Goal: Task Accomplishment & Management: Use online tool/utility

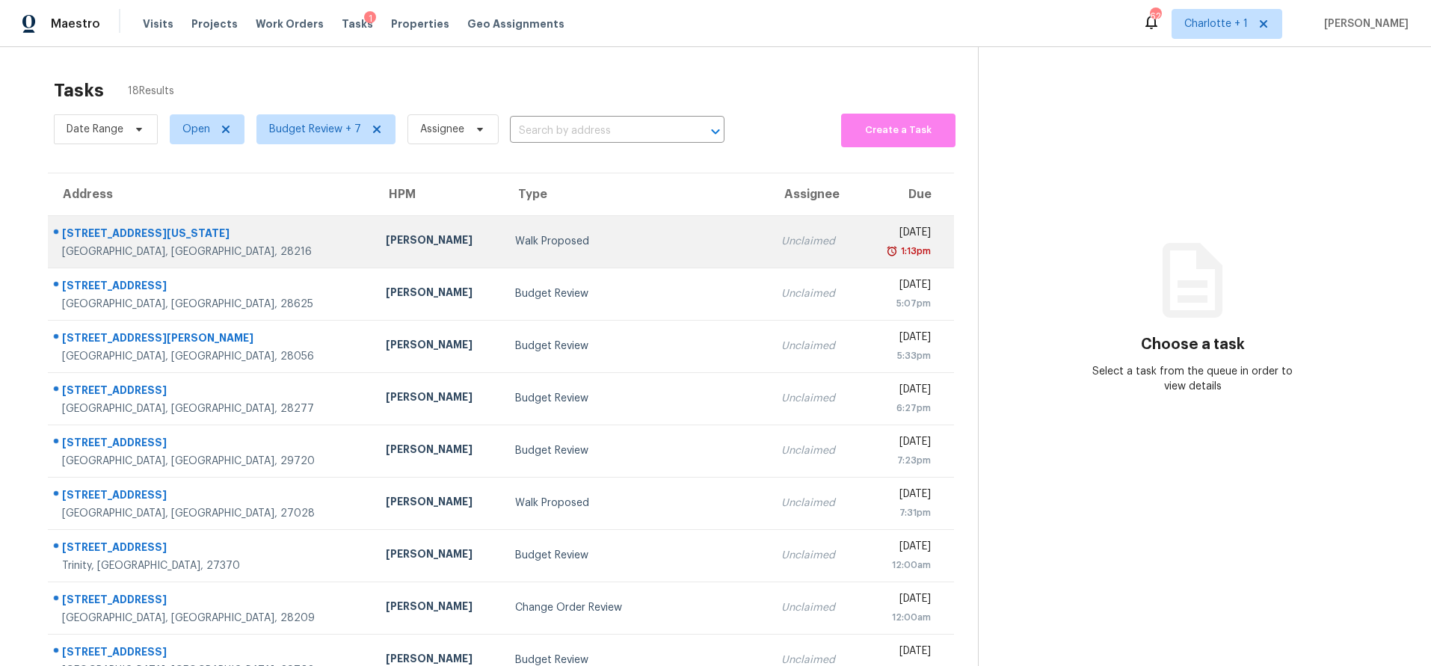
click at [208, 230] on div "1715 Washington Ave" at bounding box center [212, 235] width 300 height 19
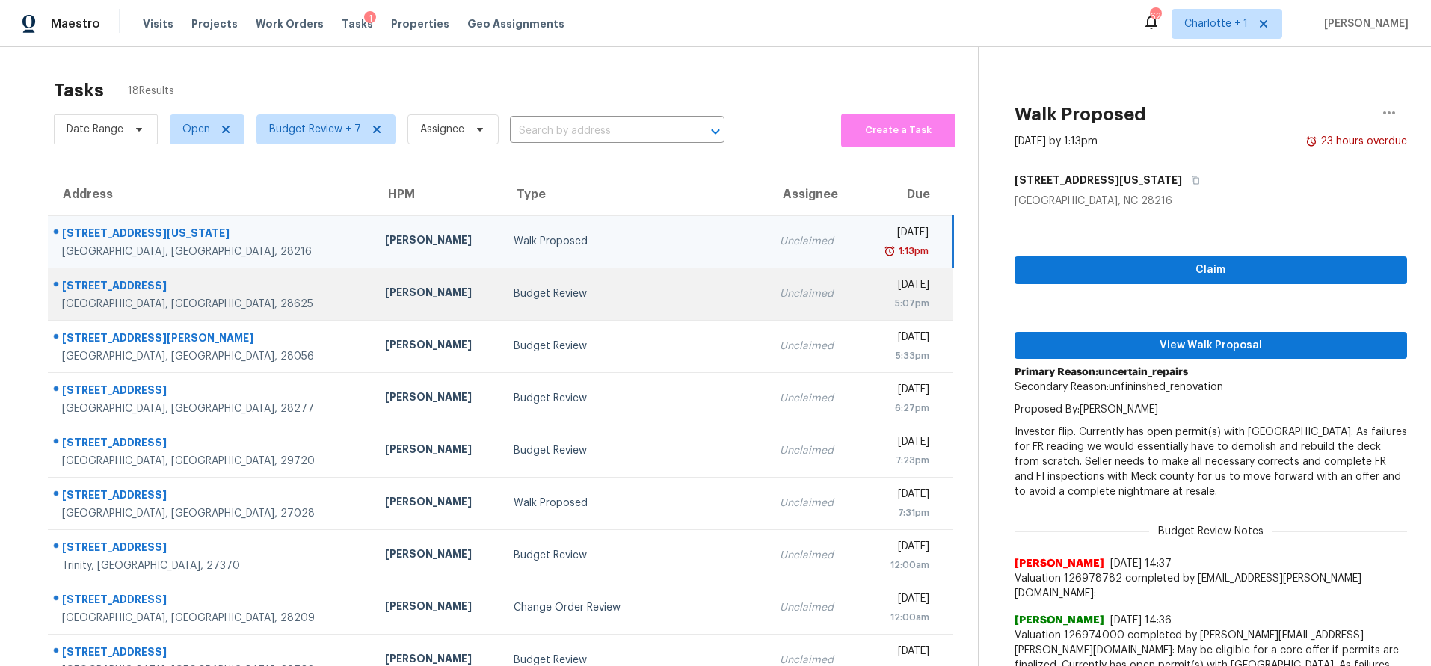
click at [648, 312] on td "Budget Review" at bounding box center [634, 294] width 265 height 52
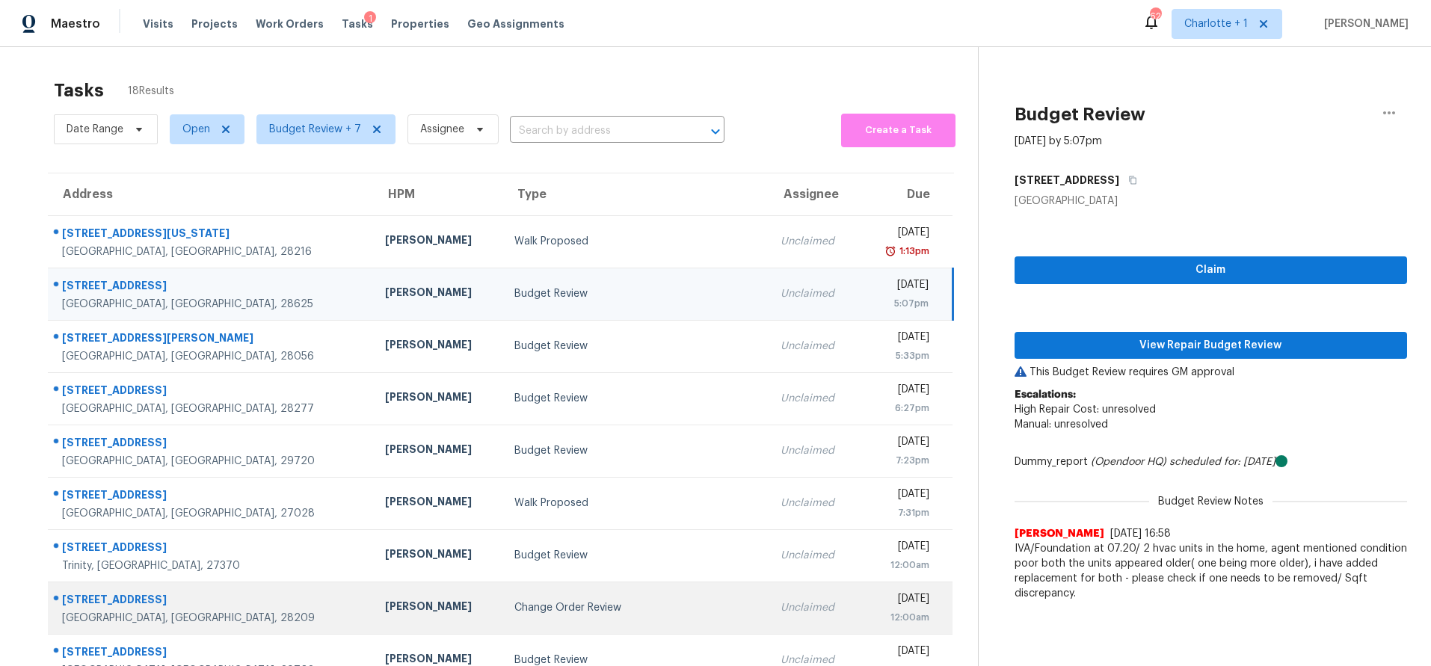
click at [570, 598] on td "Change Order Review" at bounding box center [636, 608] width 266 height 52
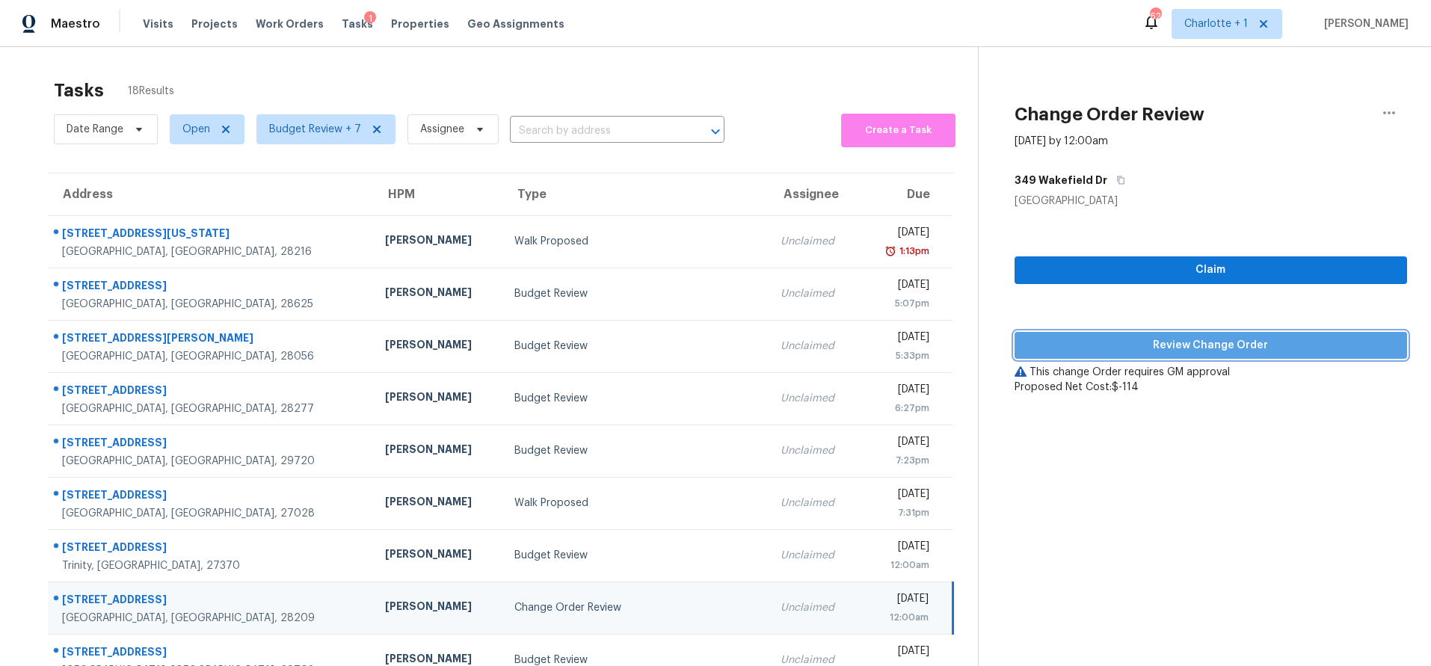
click at [1226, 343] on span "Review Change Order" at bounding box center [1211, 346] width 369 height 19
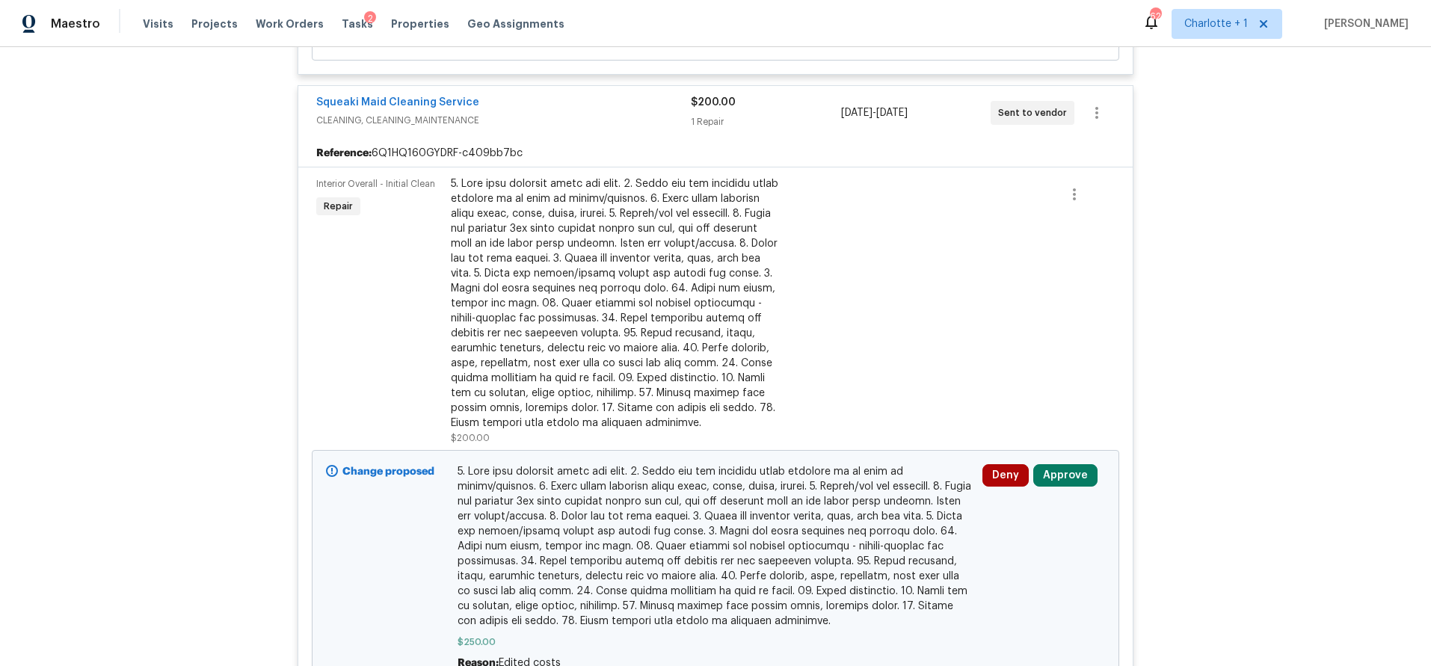
scroll to position [601, 0]
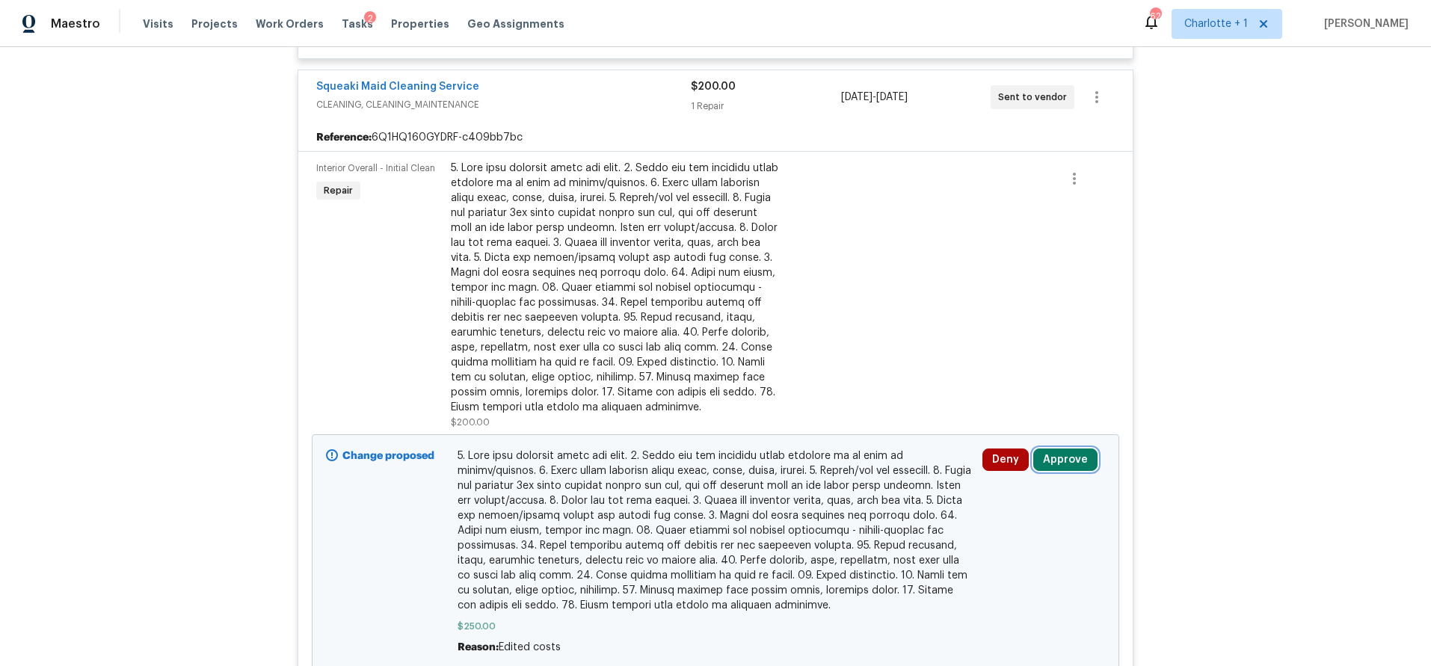
click at [1069, 462] on button "Approve" at bounding box center [1066, 460] width 64 height 22
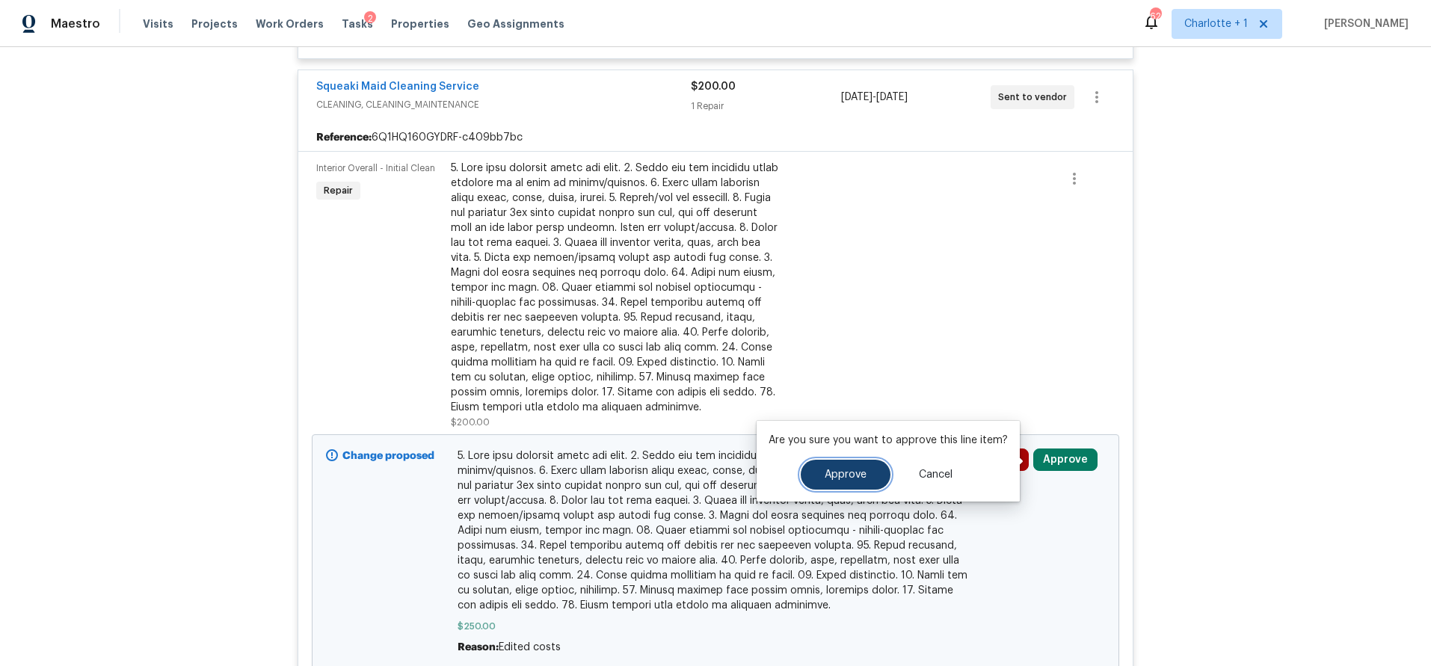
click at [870, 470] on button "Approve" at bounding box center [846, 475] width 90 height 30
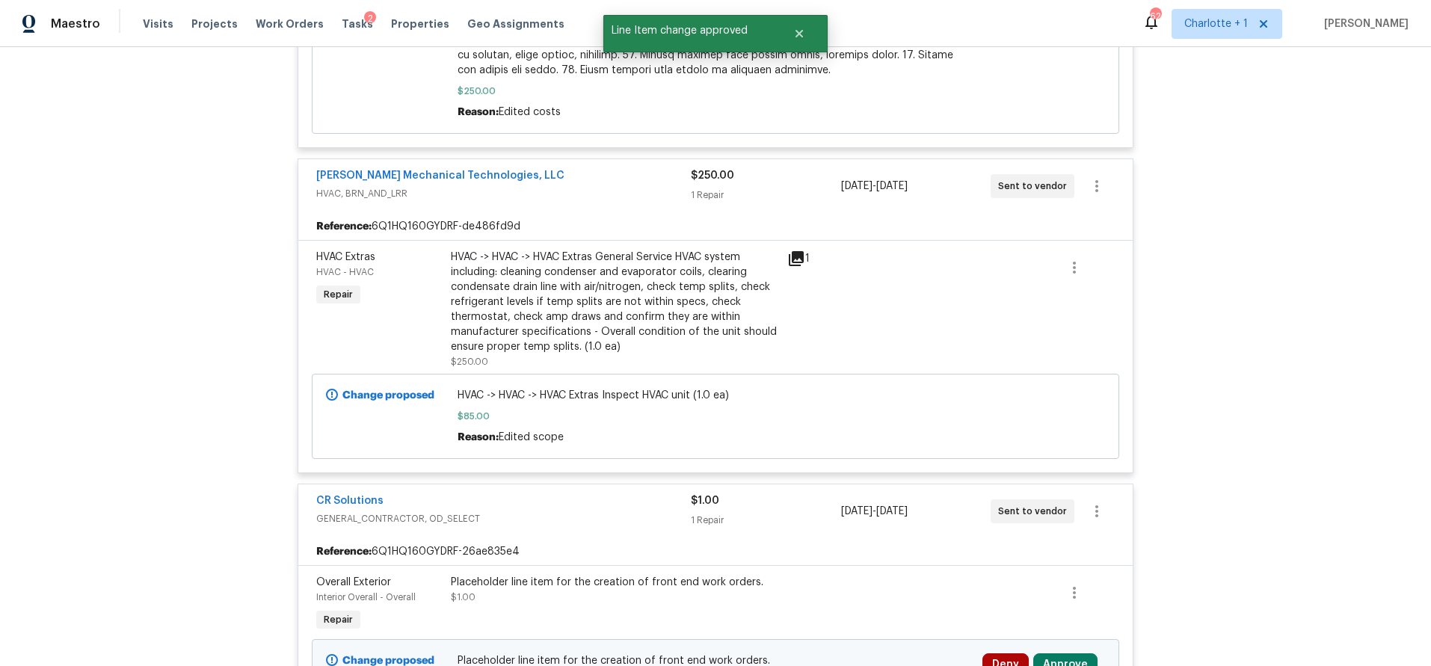
scroll to position [956, 0]
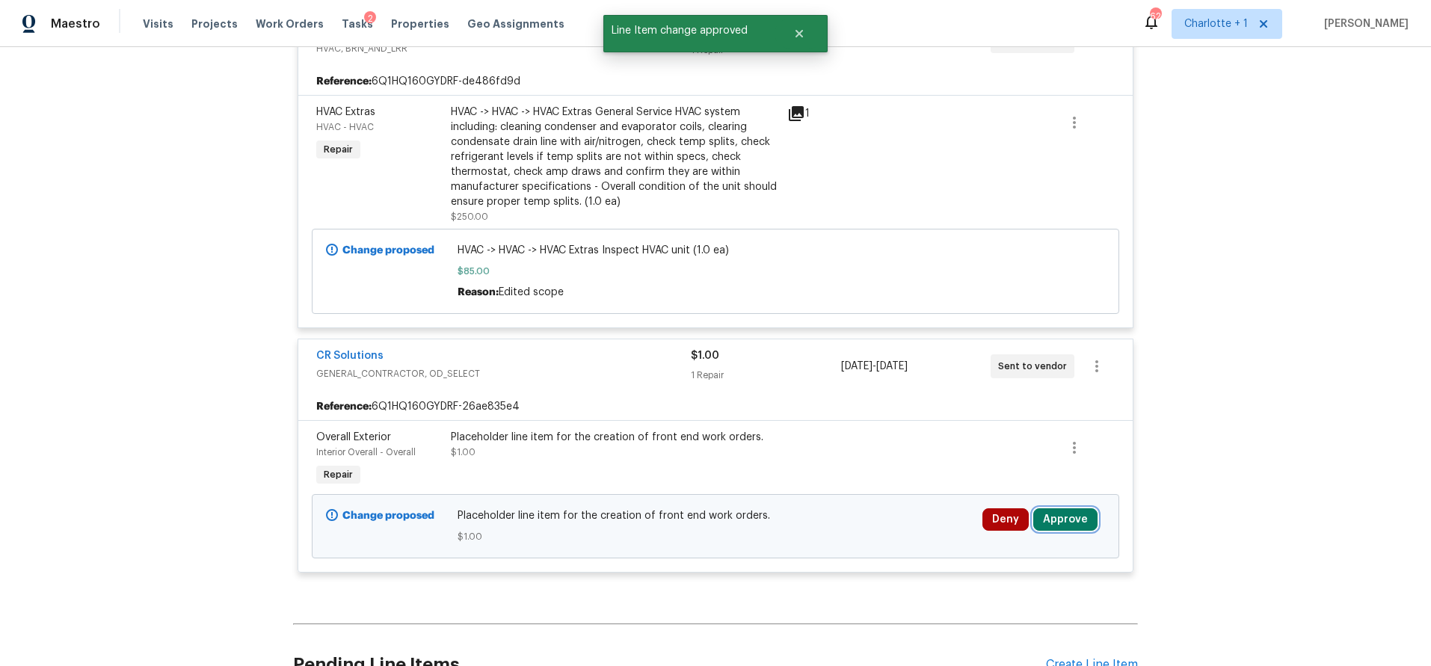
click at [1059, 523] on button "Approve" at bounding box center [1066, 520] width 64 height 22
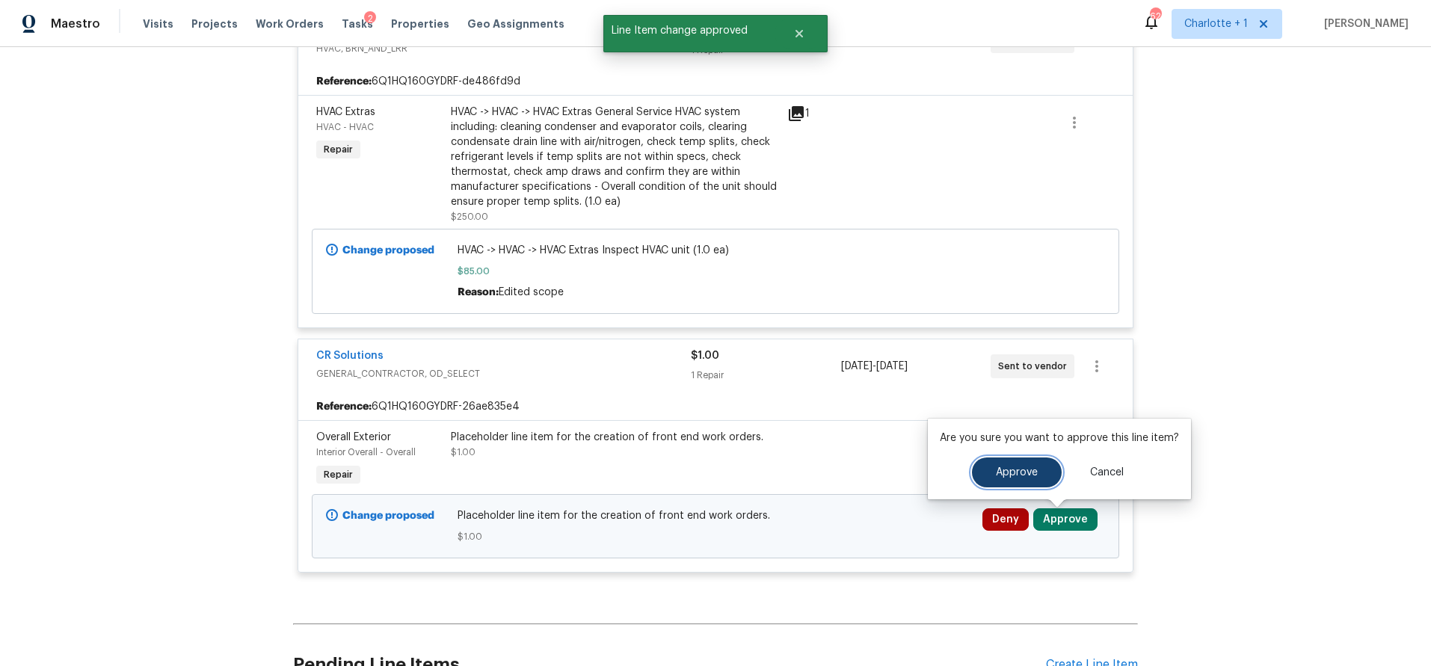
click at [994, 479] on button "Approve" at bounding box center [1017, 473] width 90 height 30
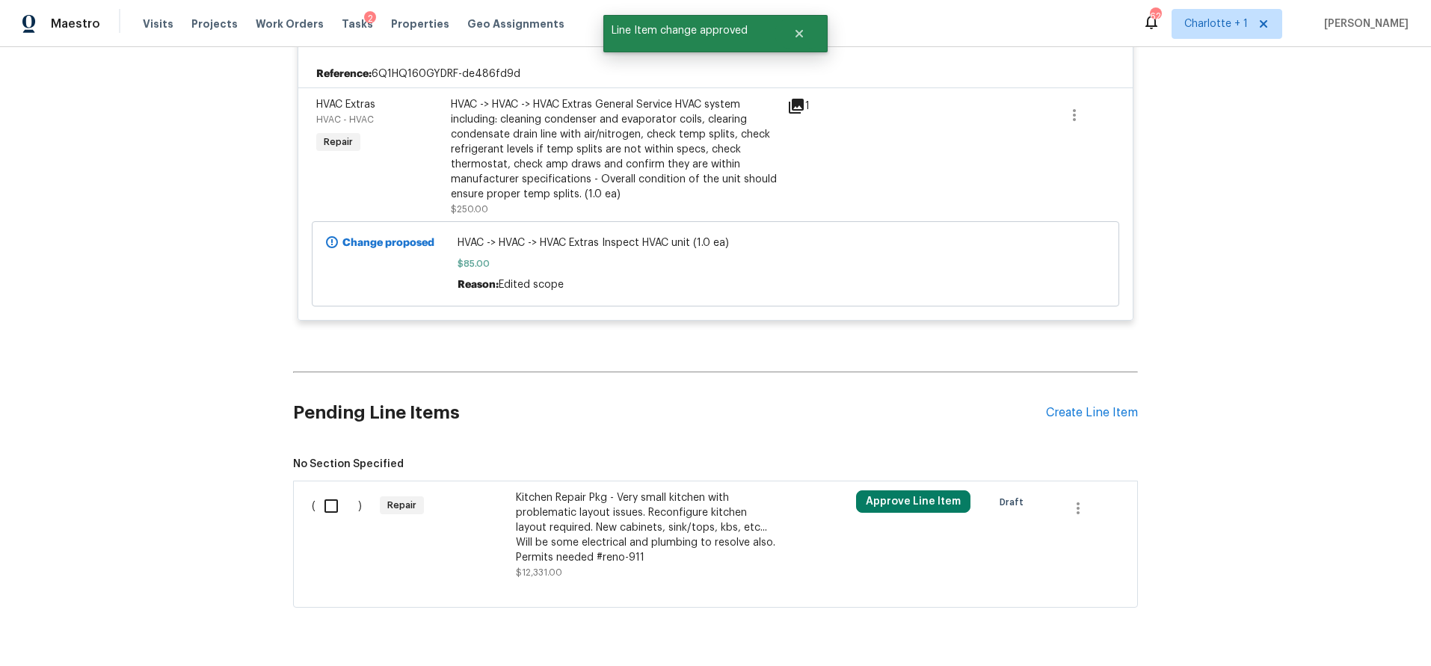
scroll to position [1209, 0]
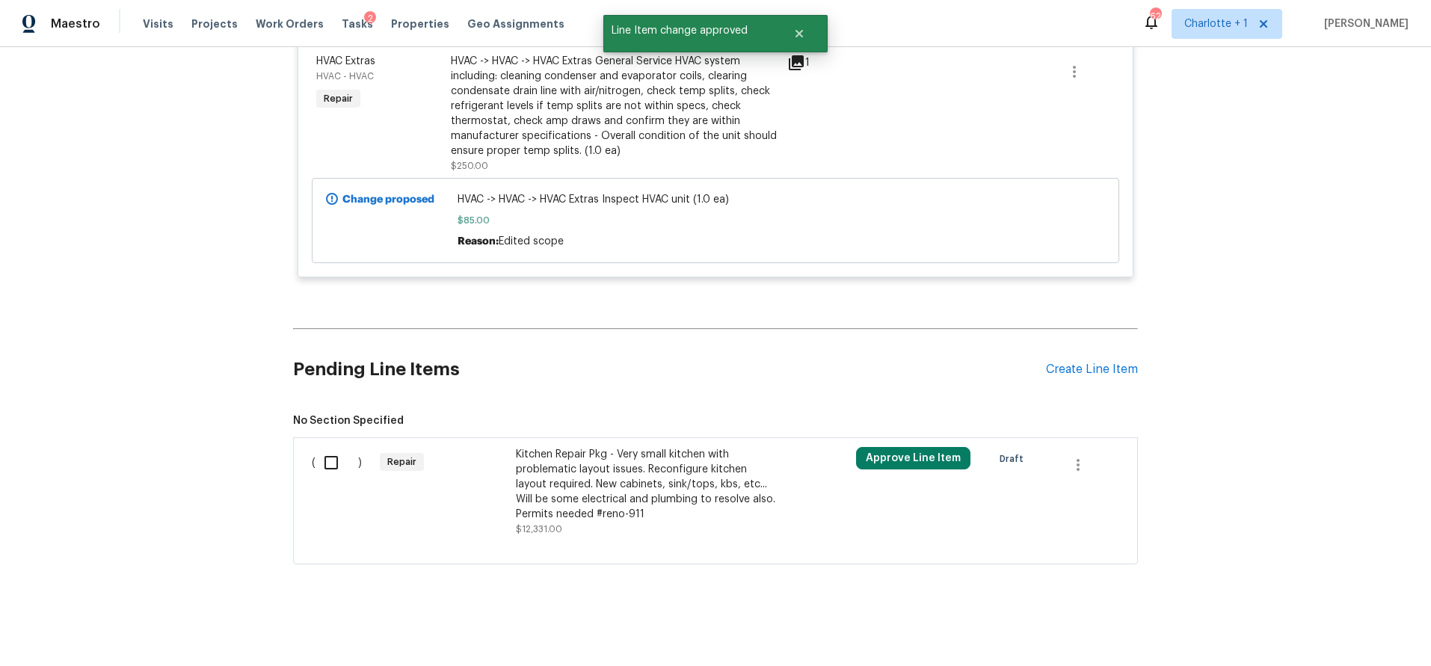
click at [888, 460] on div "Approve Line Item" at bounding box center [920, 492] width 136 height 99
click at [887, 449] on button "Approve Line Item" at bounding box center [913, 458] width 114 height 22
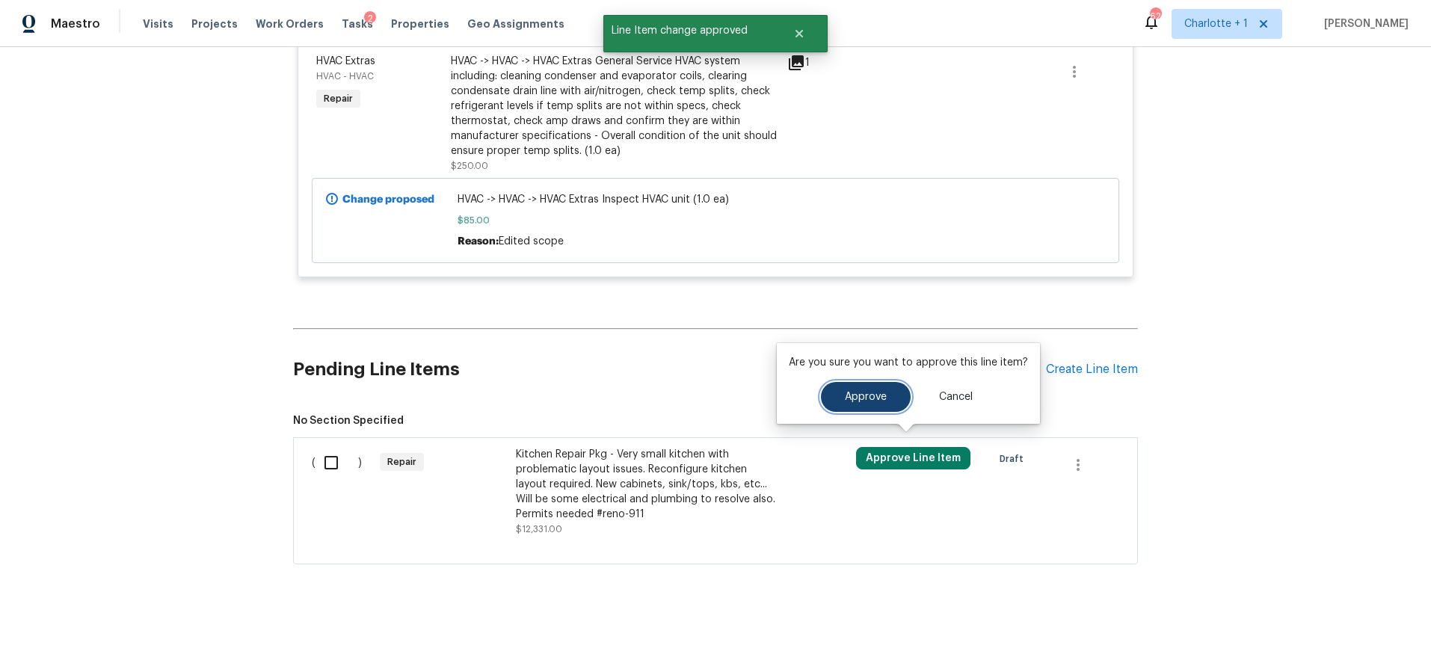
click at [871, 401] on span "Approve" at bounding box center [866, 397] width 42 height 11
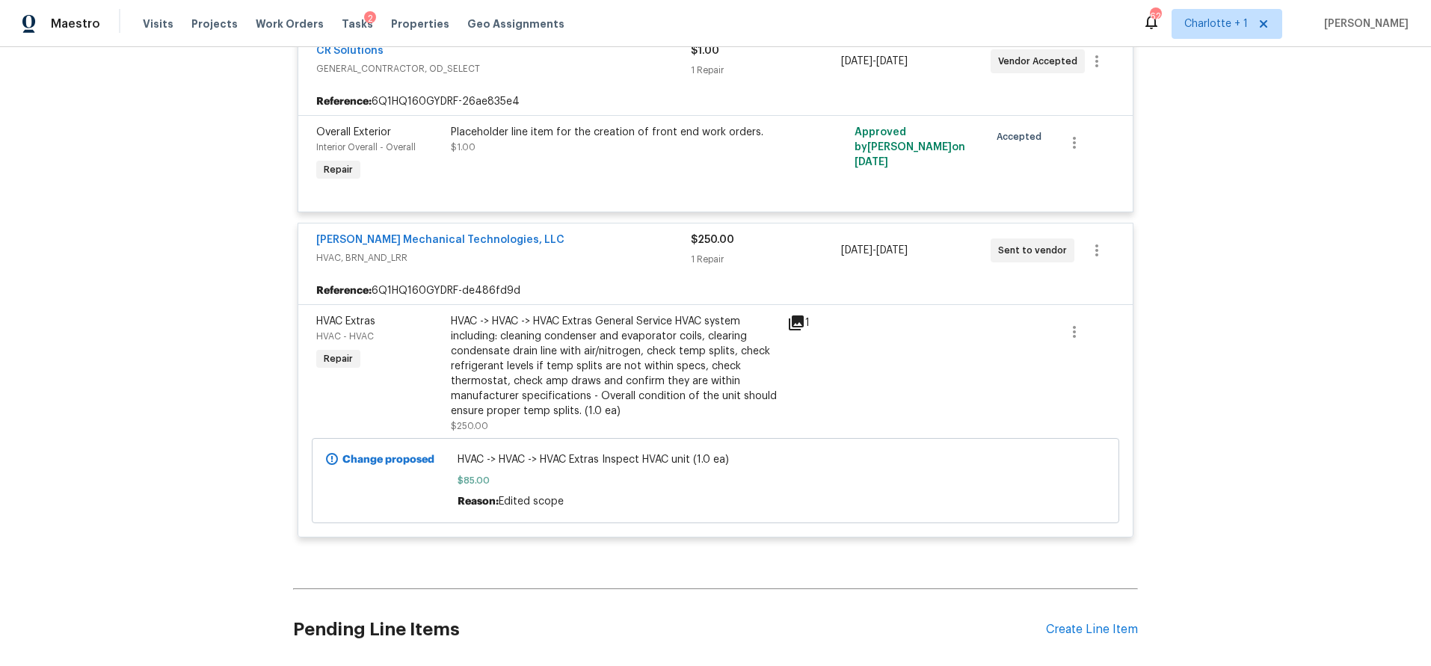
scroll to position [916, 0]
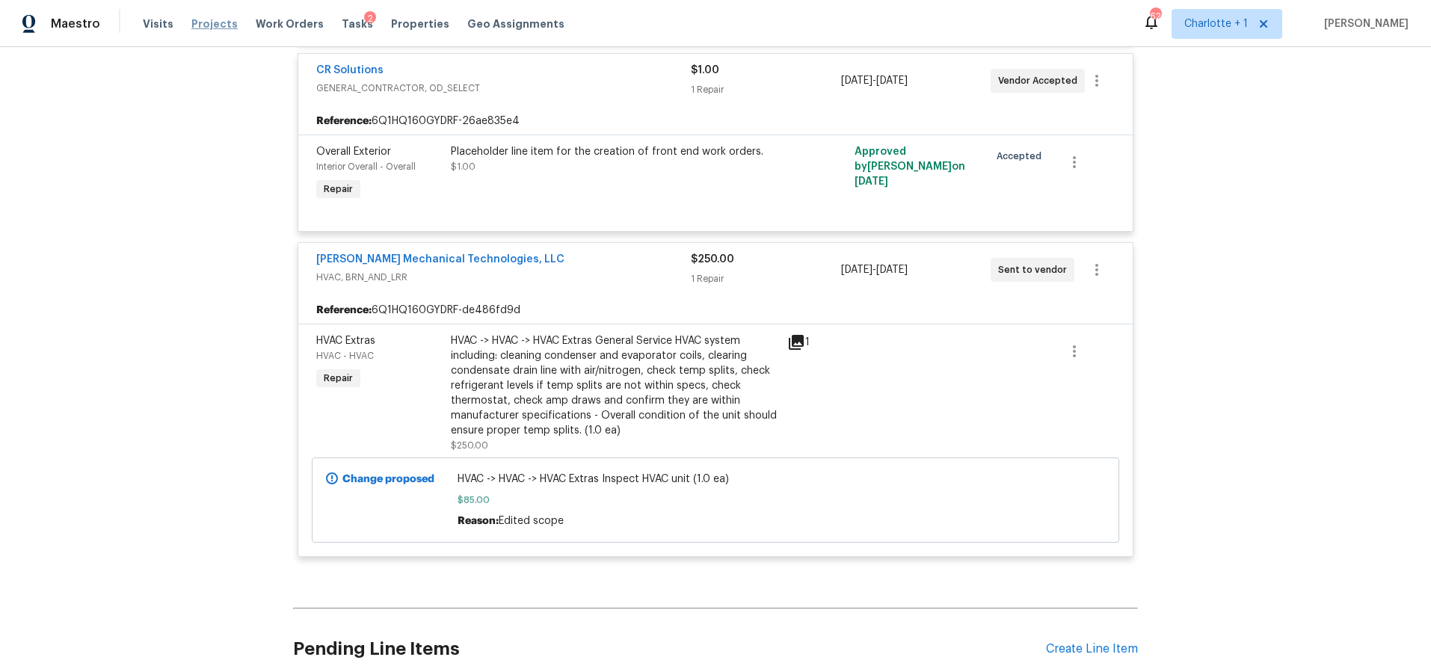
click at [203, 19] on span "Projects" at bounding box center [214, 23] width 46 height 15
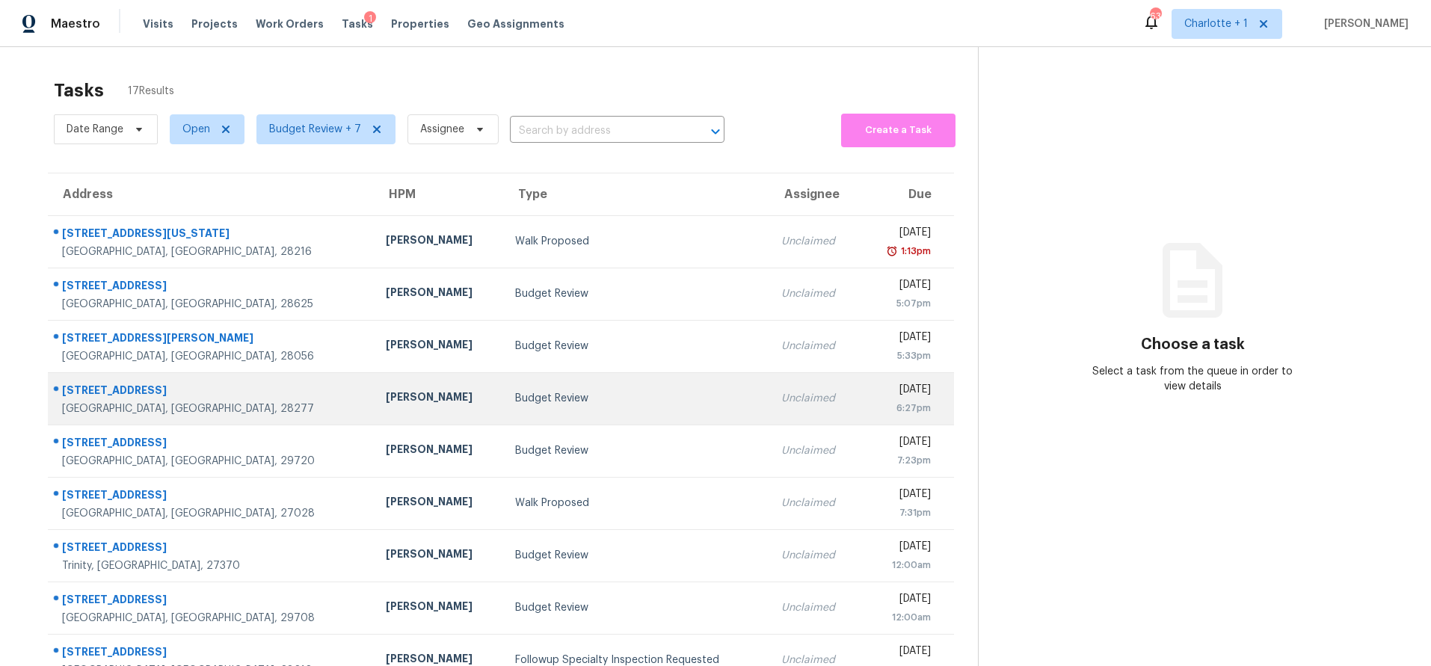
scroll to position [123, 0]
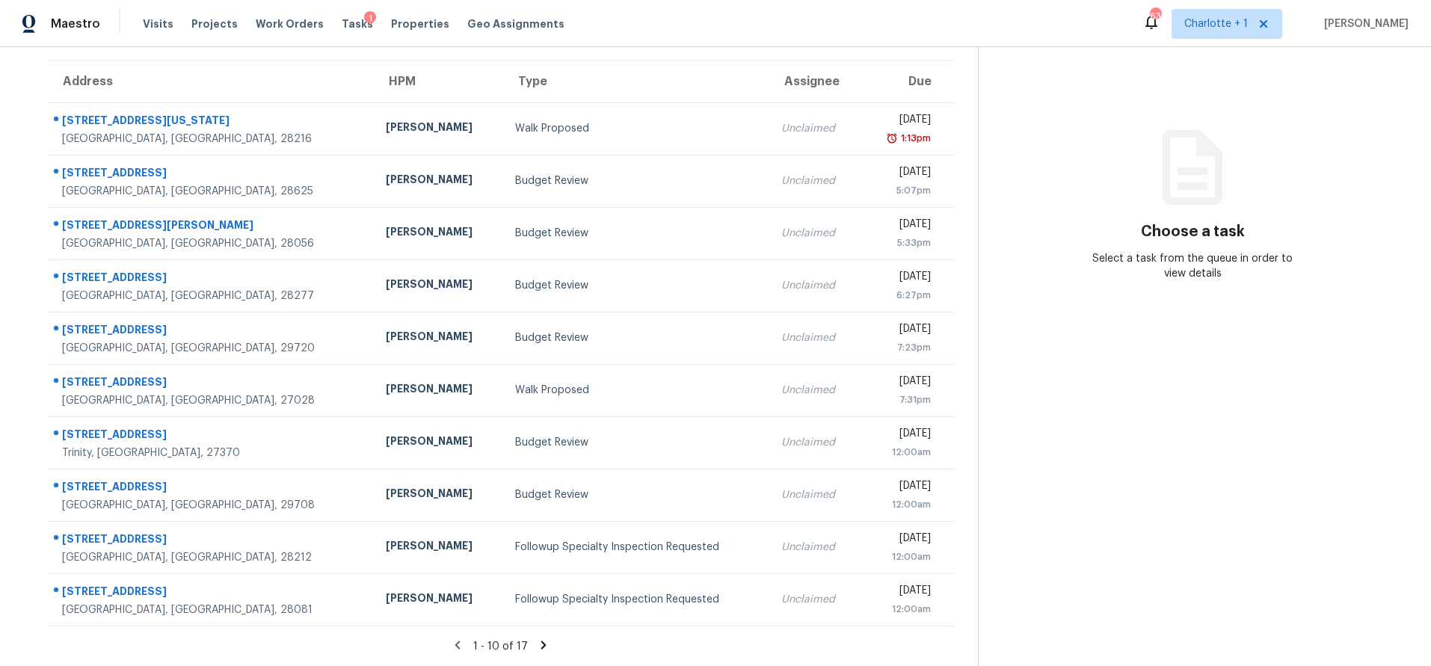
click at [543, 639] on div "1 - 10 of 17" at bounding box center [501, 647] width 954 height 16
click at [541, 641] on icon at bounding box center [543, 645] width 5 height 8
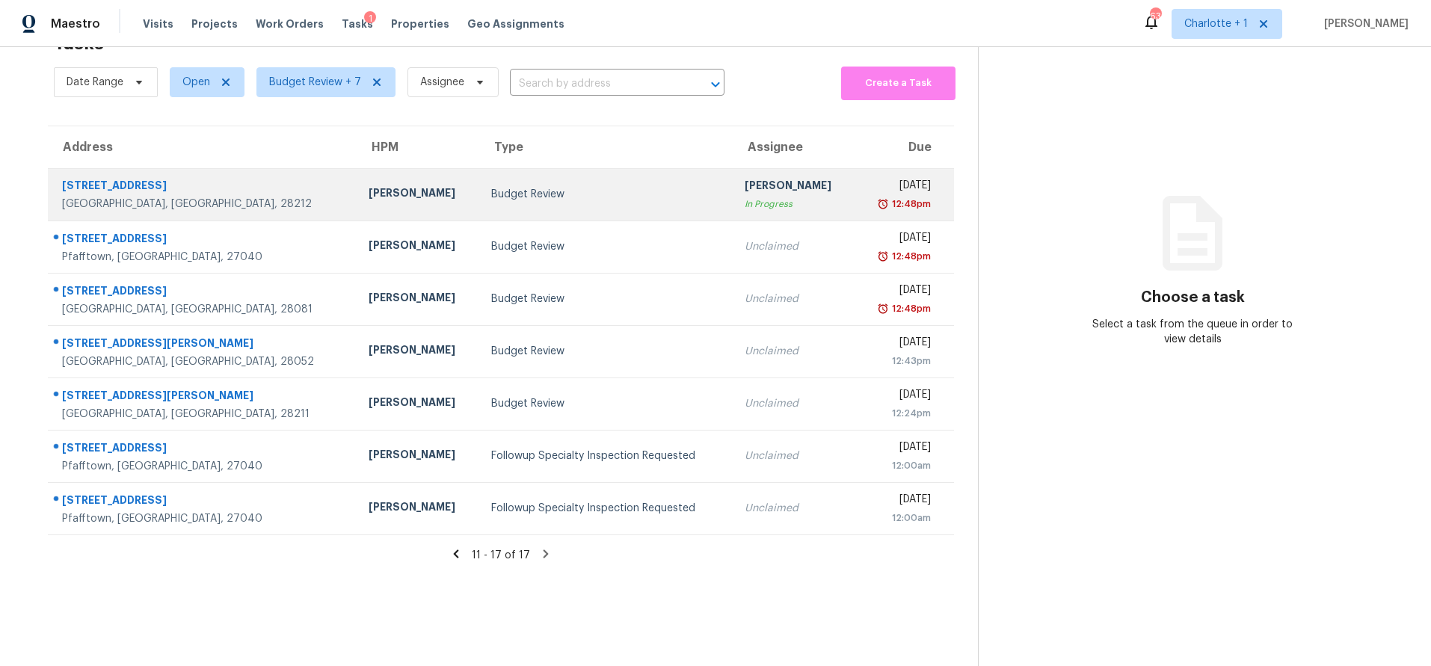
click at [491, 187] on div "Budget Review" at bounding box center [605, 194] width 229 height 15
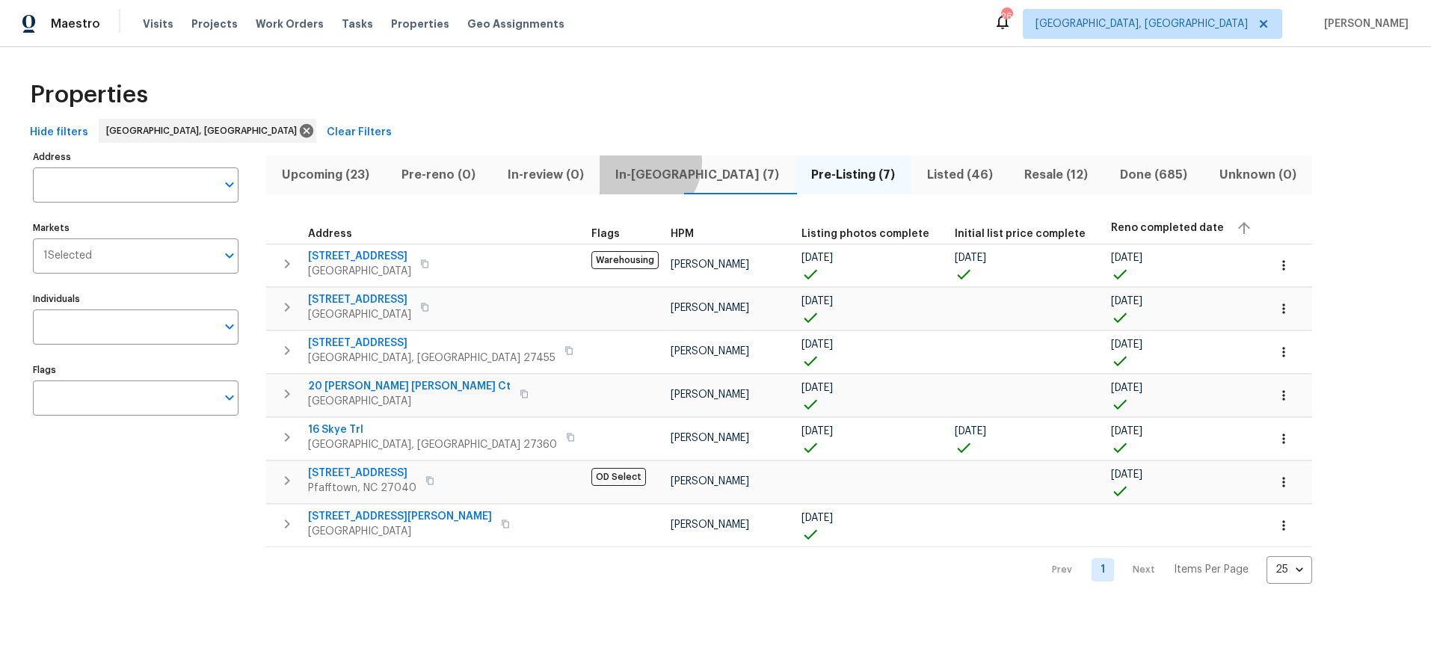
click at [631, 162] on button "In-reno (7)" at bounding box center [698, 175] width 196 height 39
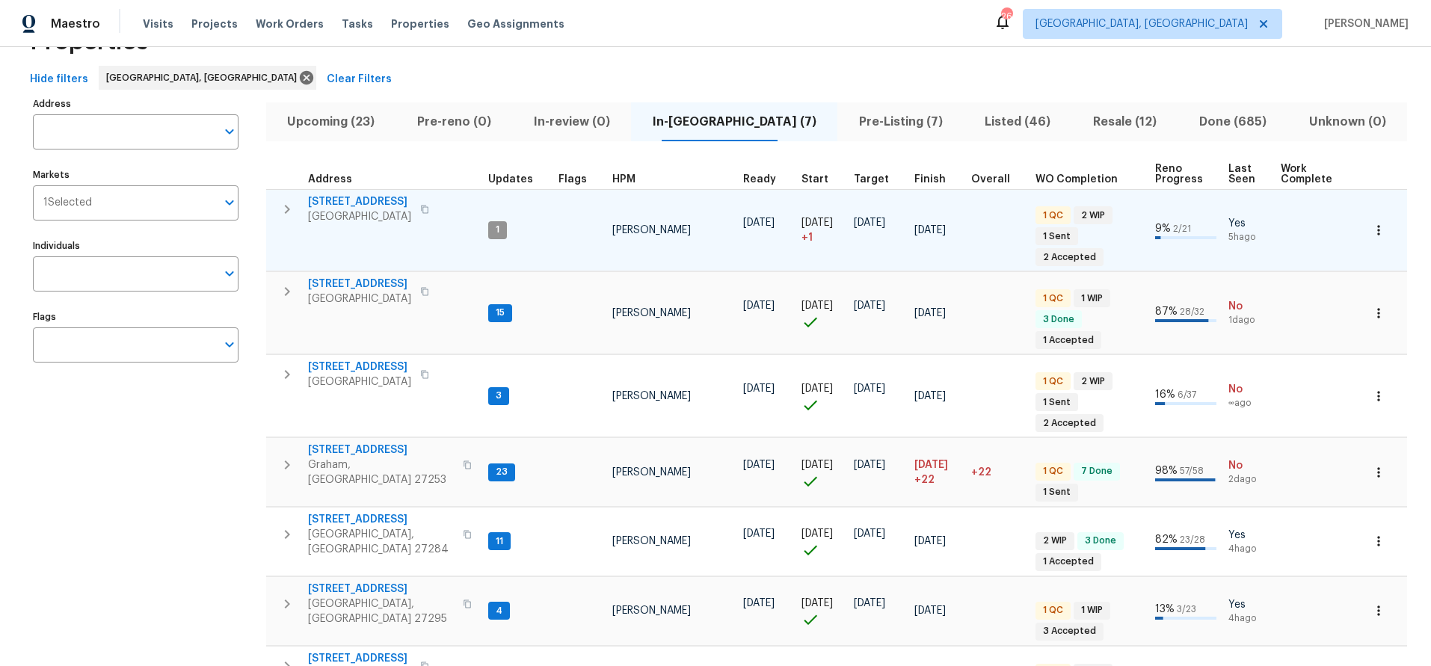
scroll to position [49, 0]
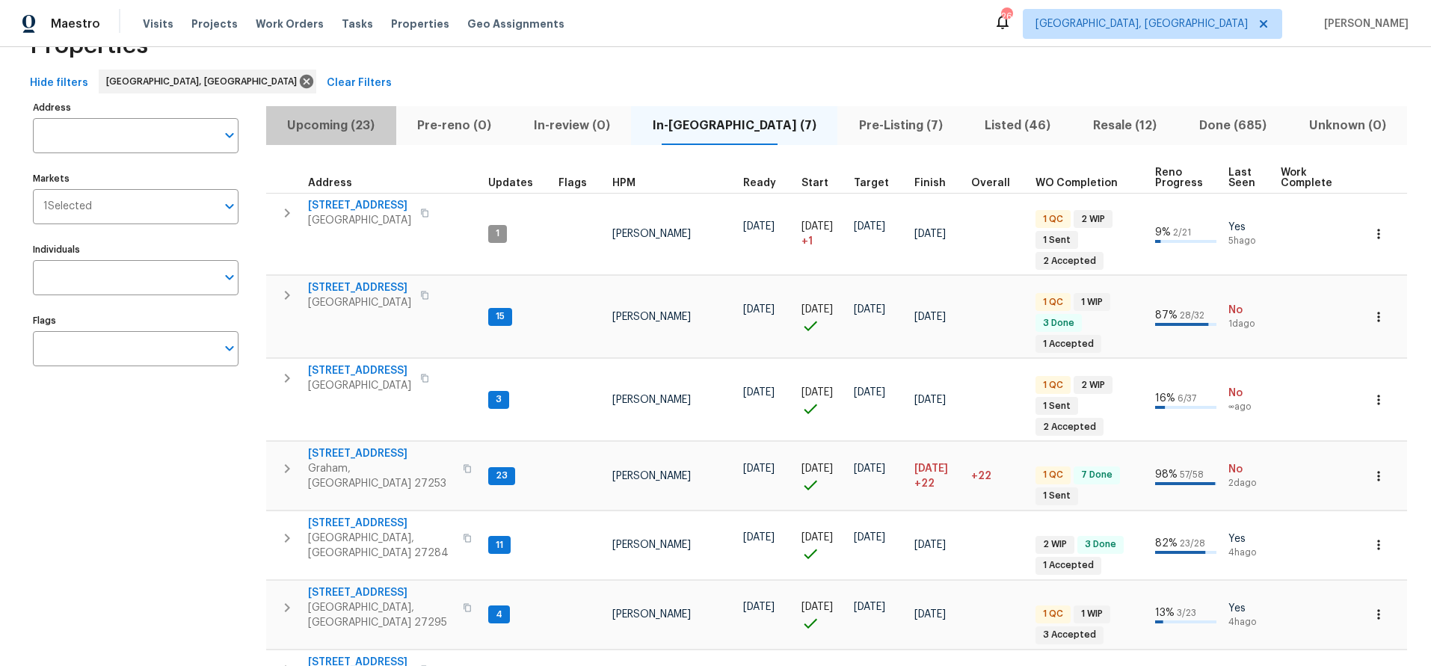
click at [352, 117] on span "Upcoming (23)" at bounding box center [331, 125] width 112 height 21
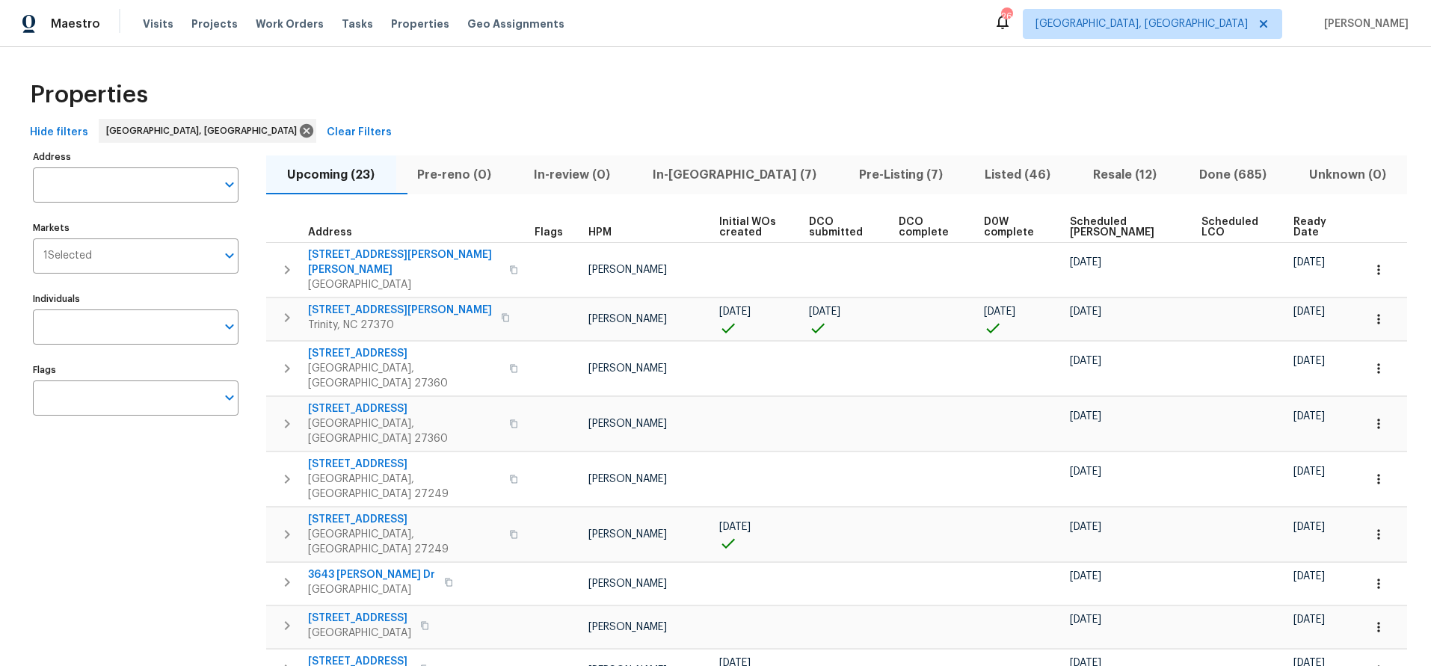
click at [1101, 219] on span "Scheduled COE" at bounding box center [1123, 227] width 107 height 21
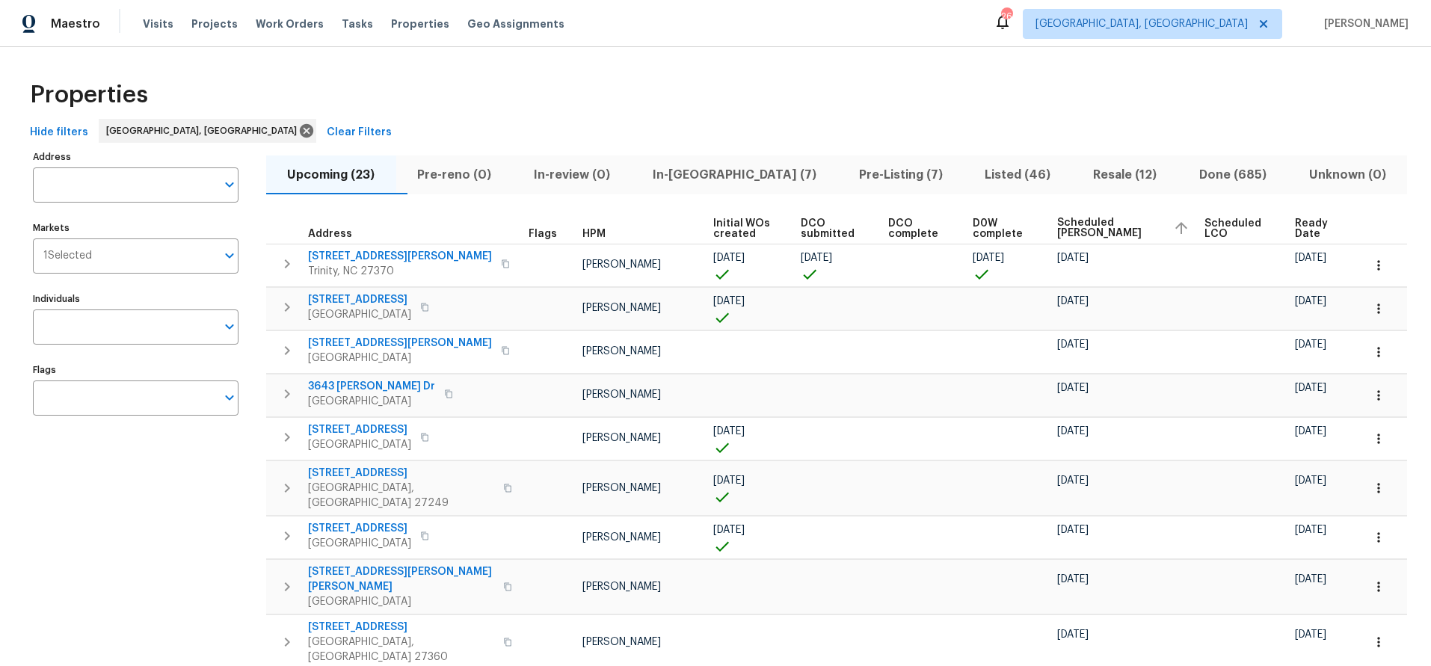
drag, startPoint x: 528, startPoint y: 79, endPoint x: 483, endPoint y: 2, distance: 89.1
click at [526, 75] on div "Properties" at bounding box center [716, 95] width 1384 height 48
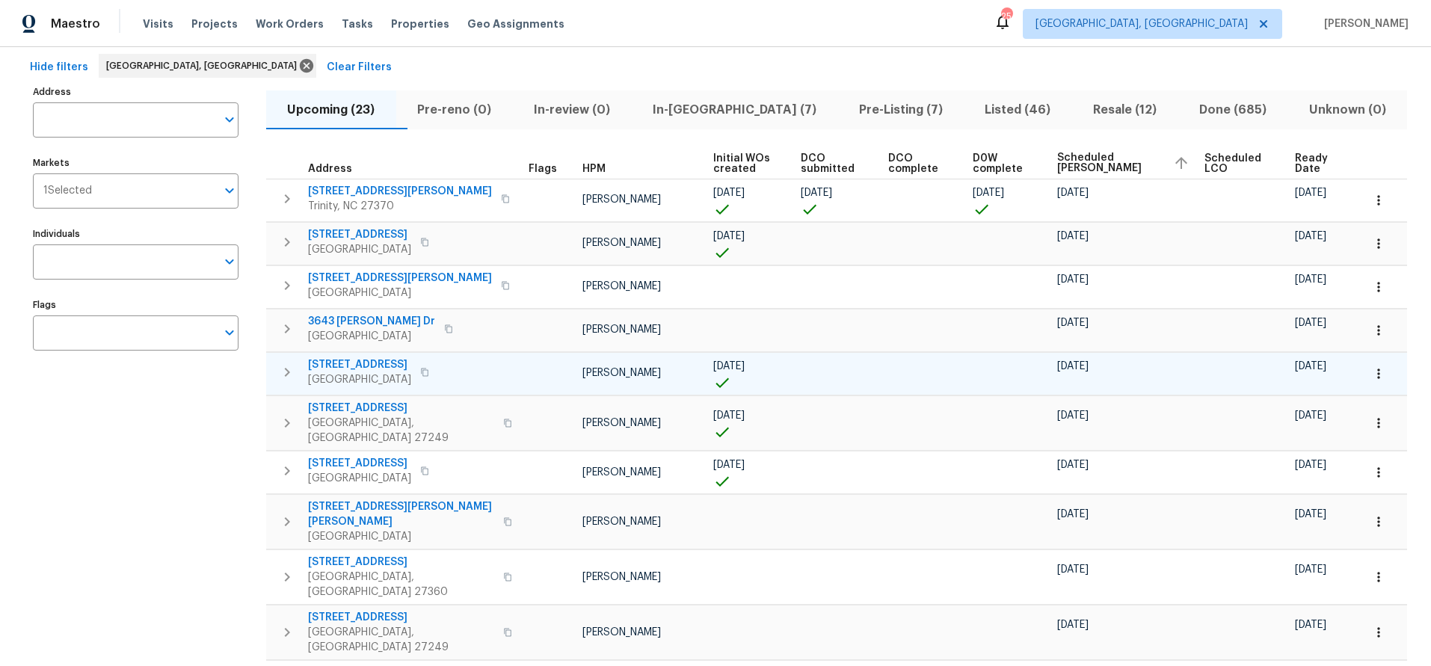
scroll to position [72, 0]
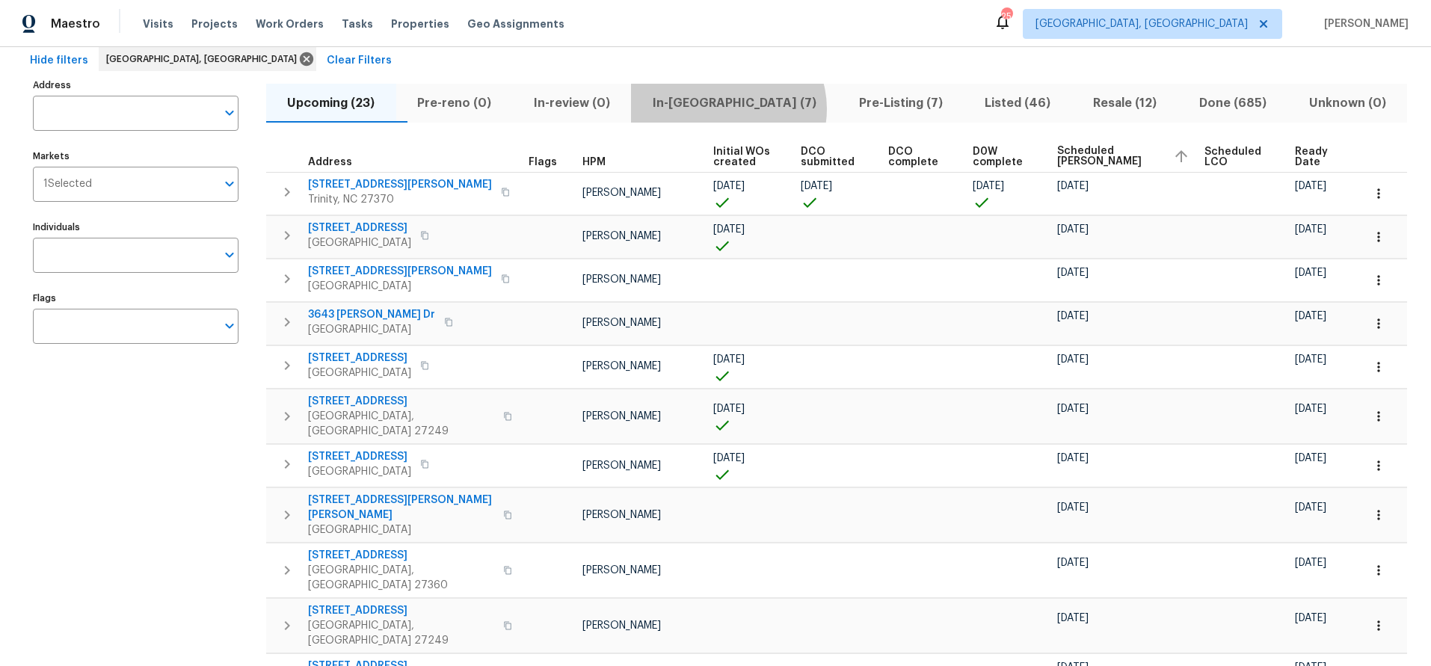
click at [758, 108] on span "In-reno (7)" at bounding box center [734, 103] width 188 height 21
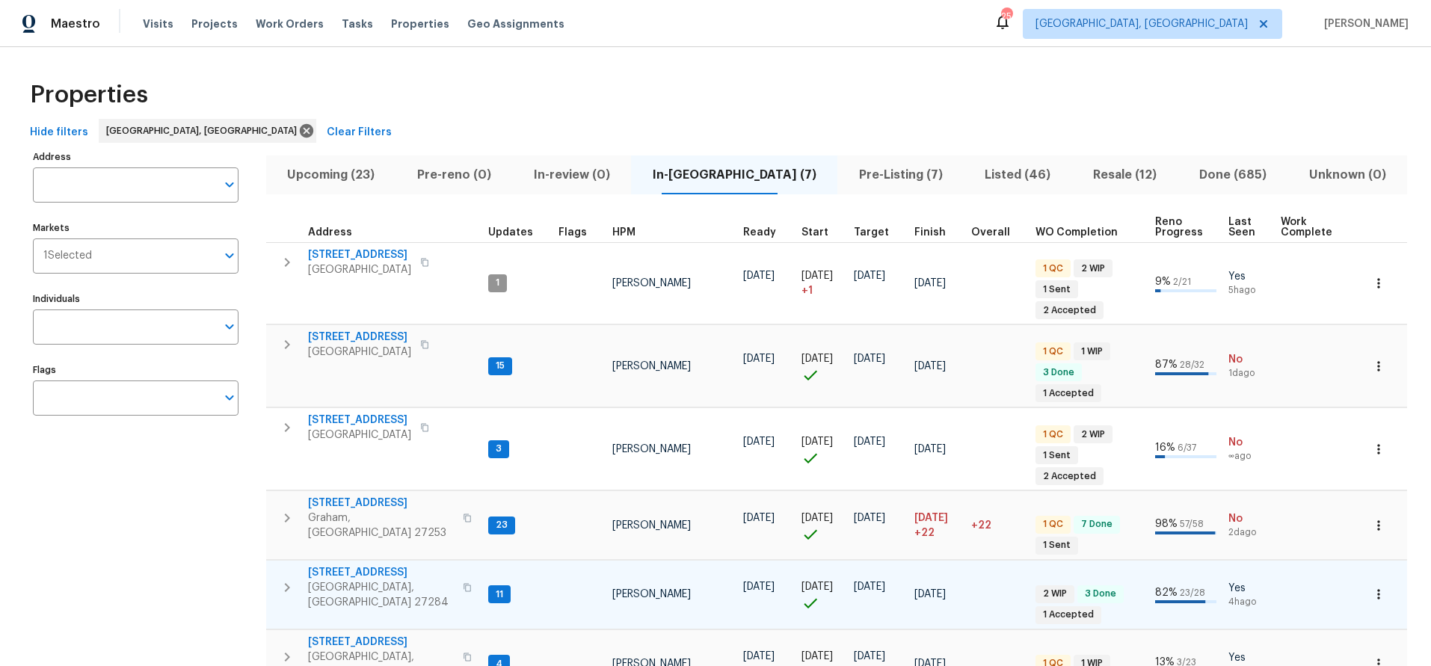
scroll to position [134, 0]
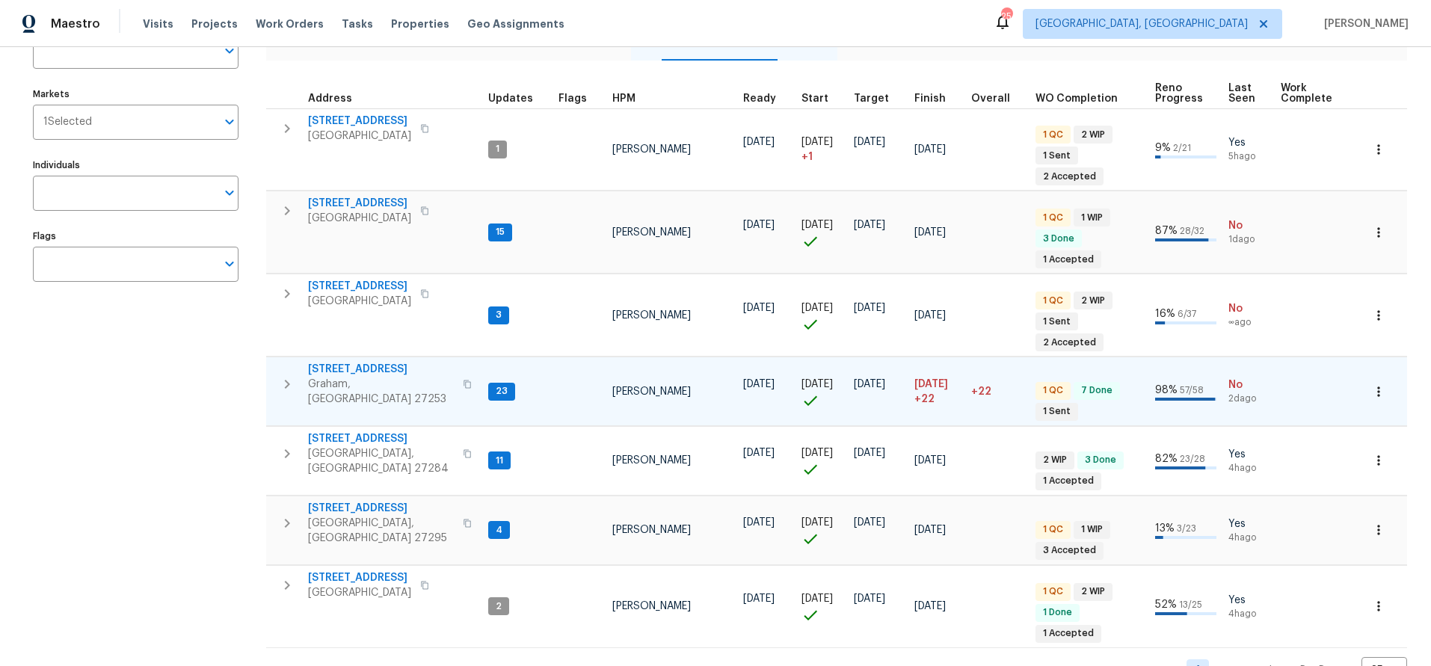
click at [356, 362] on span "516 Wentworth Dr" at bounding box center [381, 369] width 146 height 15
click at [141, 374] on div "Address Address Markets 1 Selected Markets Individuals Individuals Flags Flags" at bounding box center [145, 349] width 224 height 672
click at [749, 357] on td "07/23/25" at bounding box center [766, 391] width 58 height 69
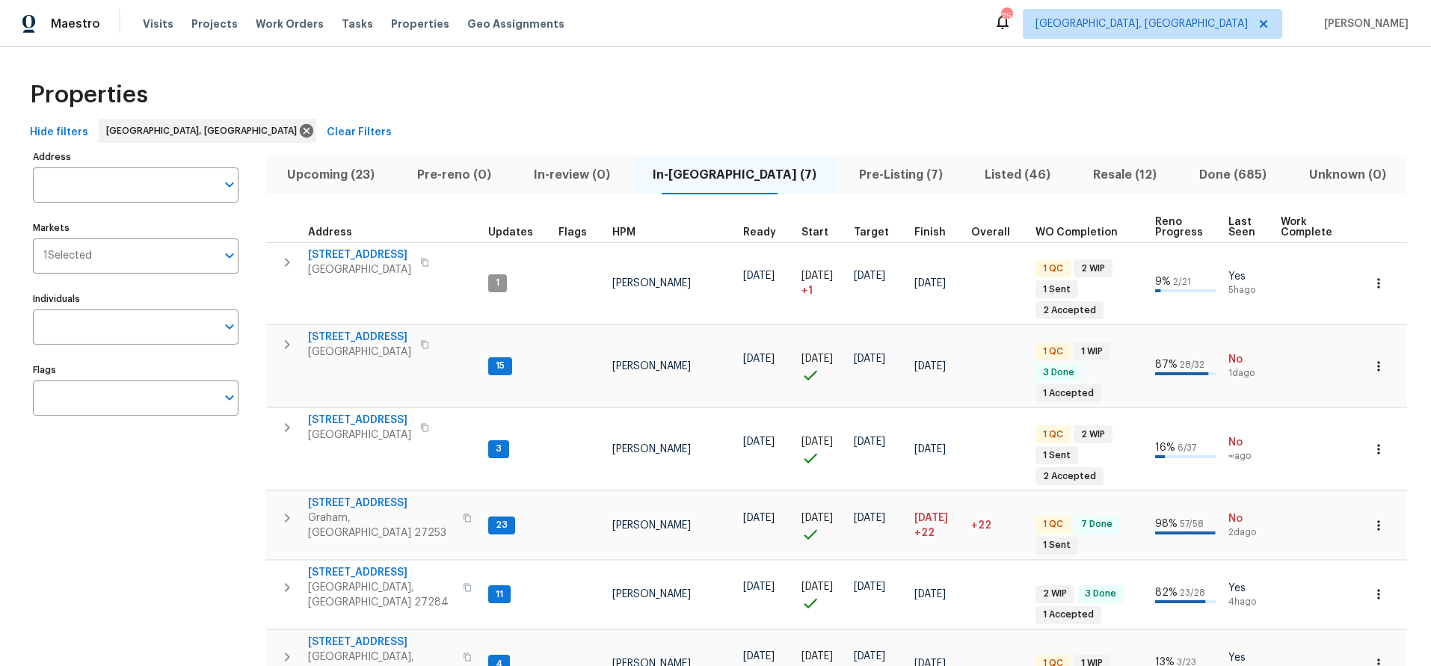
click at [823, 125] on div "Hide filters Greensboro, NC Clear Filters" at bounding box center [716, 133] width 1384 height 28
click at [847, 176] on span "Pre-Listing (7)" at bounding box center [901, 175] width 108 height 21
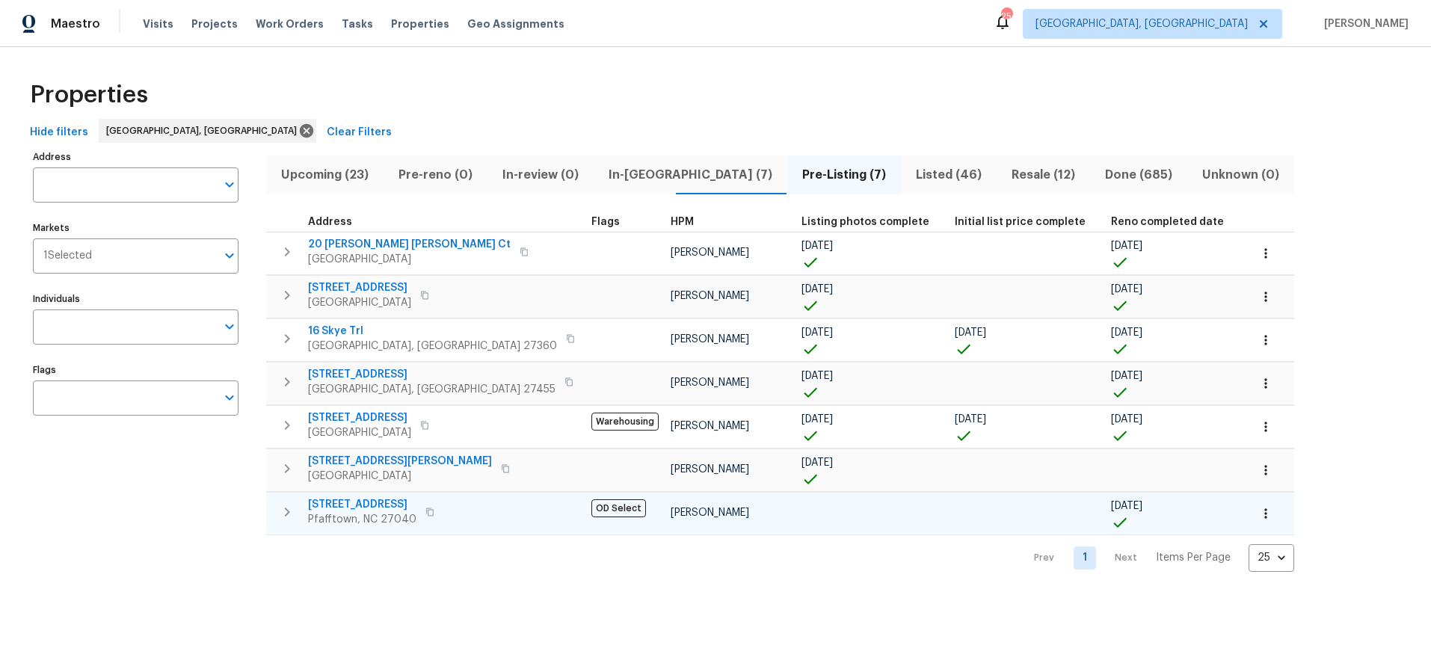
click at [369, 500] on span "4436 Lochurst Dr" at bounding box center [362, 504] width 108 height 15
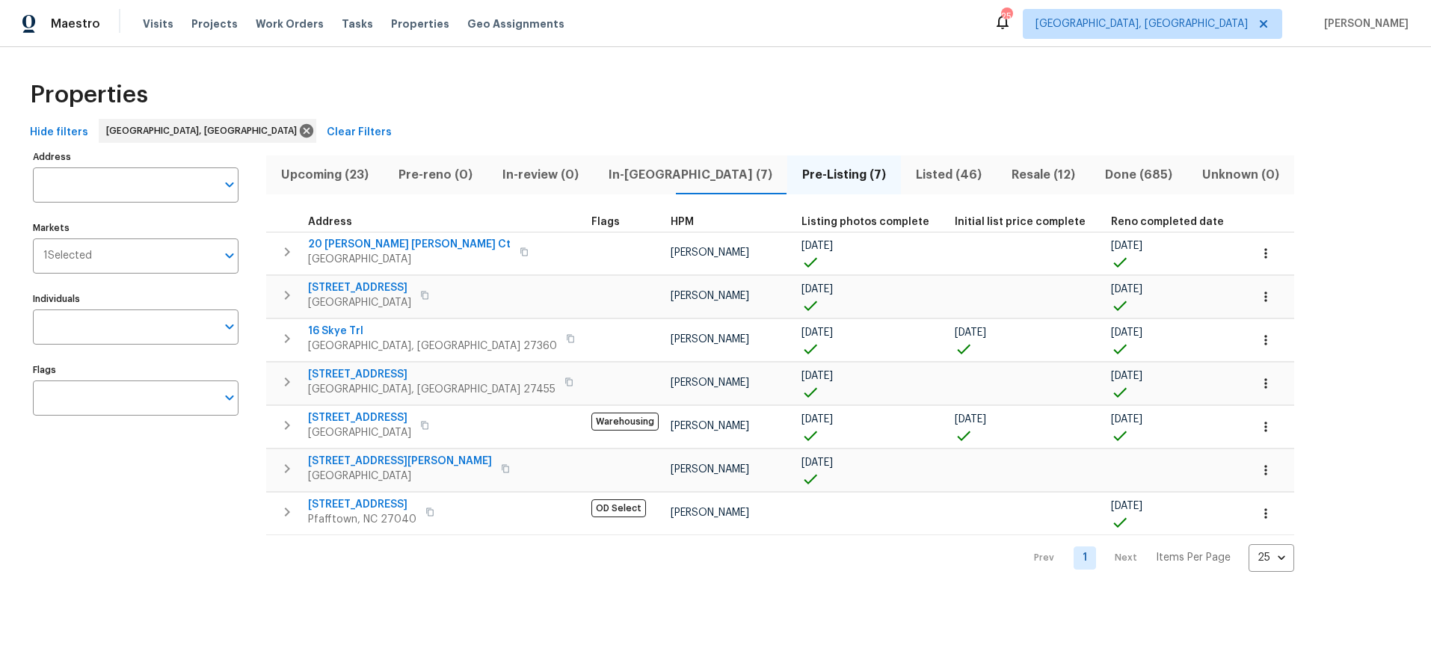
click at [405, 99] on div "Properties" at bounding box center [716, 95] width 1384 height 48
click at [1295, 162] on div "Address Address Markets 1 Selected Markets Individuals Individuals Flags Flags …" at bounding box center [716, 360] width 1384 height 426
click at [1029, 90] on div "Properties" at bounding box center [716, 95] width 1384 height 48
click at [57, 488] on div "Address Address Markets 1 Selected Markets Individuals Individuals Flags Flags" at bounding box center [145, 360] width 224 height 426
click at [1293, 172] on div "Address Address Markets 1 Selected Markets Individuals Individuals Flags Flags …" at bounding box center [716, 360] width 1384 height 426
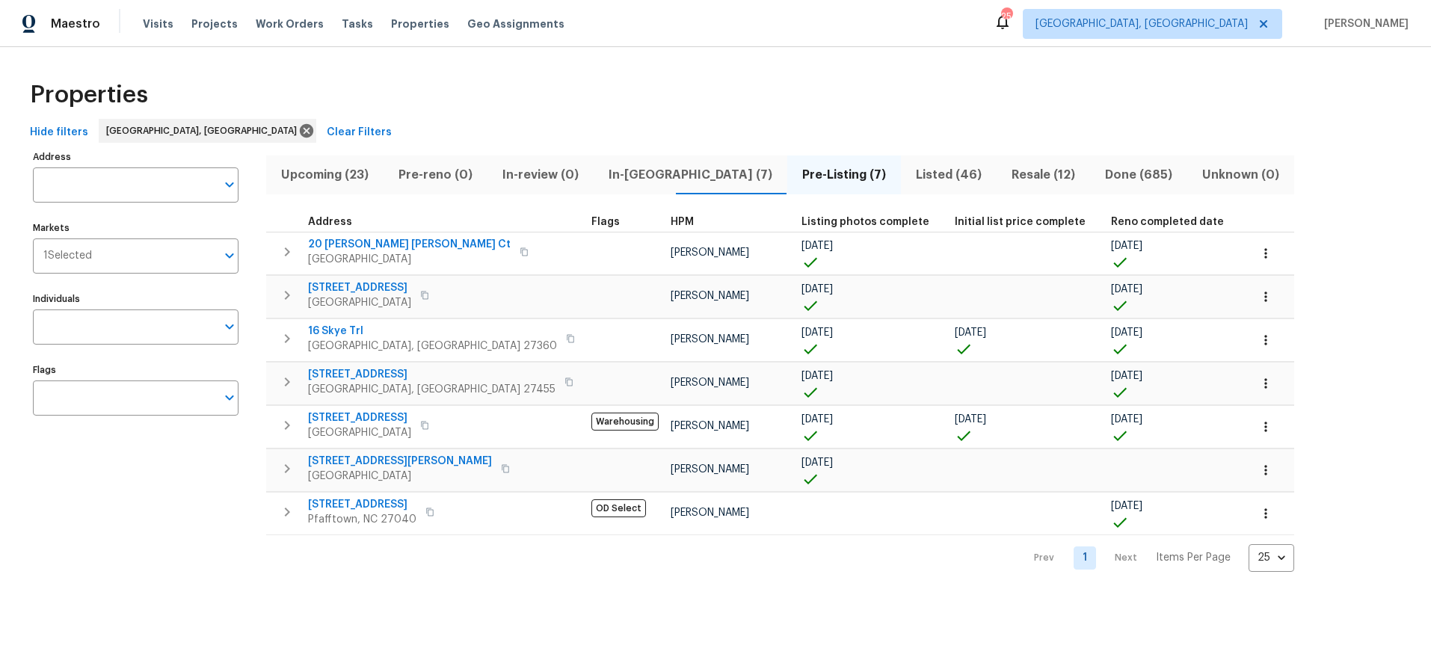
click at [203, 472] on div "Address Address Markets 1 Selected Markets Individuals Individuals Flags Flags" at bounding box center [145, 360] width 224 height 426
click at [713, 98] on div "Properties" at bounding box center [716, 95] width 1384 height 48
click at [385, 98] on div "Properties" at bounding box center [716, 95] width 1384 height 48
drag, startPoint x: 1289, startPoint y: 172, endPoint x: 1255, endPoint y: 181, distance: 34.8
click at [1289, 172] on div "Address Address Markets 1 Selected Markets Individuals Individuals Flags Flags …" at bounding box center [716, 360] width 1384 height 426
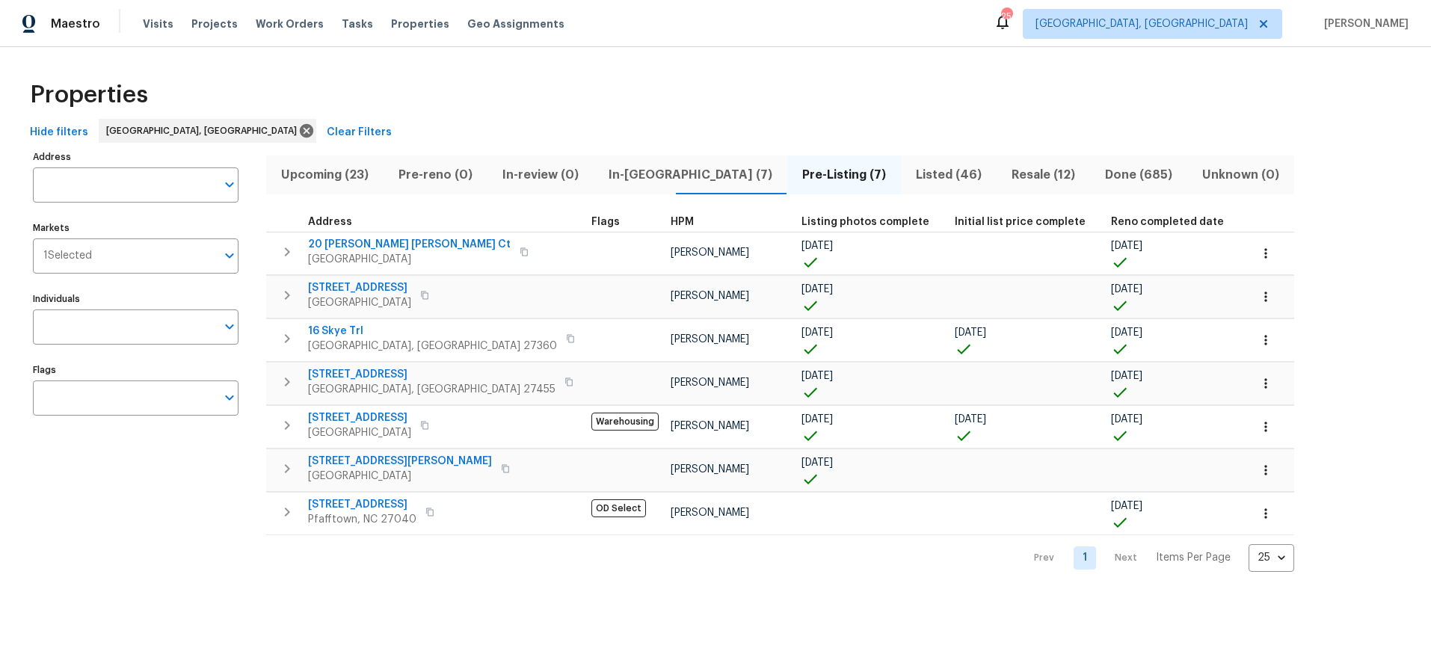
click at [681, 127] on div "Hide filters Greensboro, NC Clear Filters" at bounding box center [716, 133] width 1384 height 28
click at [153, 13] on div "Visits Projects Work Orders Tasks Properties Geo Assignments" at bounding box center [363, 24] width 440 height 30
click at [150, 21] on span "Visits" at bounding box center [158, 23] width 31 height 15
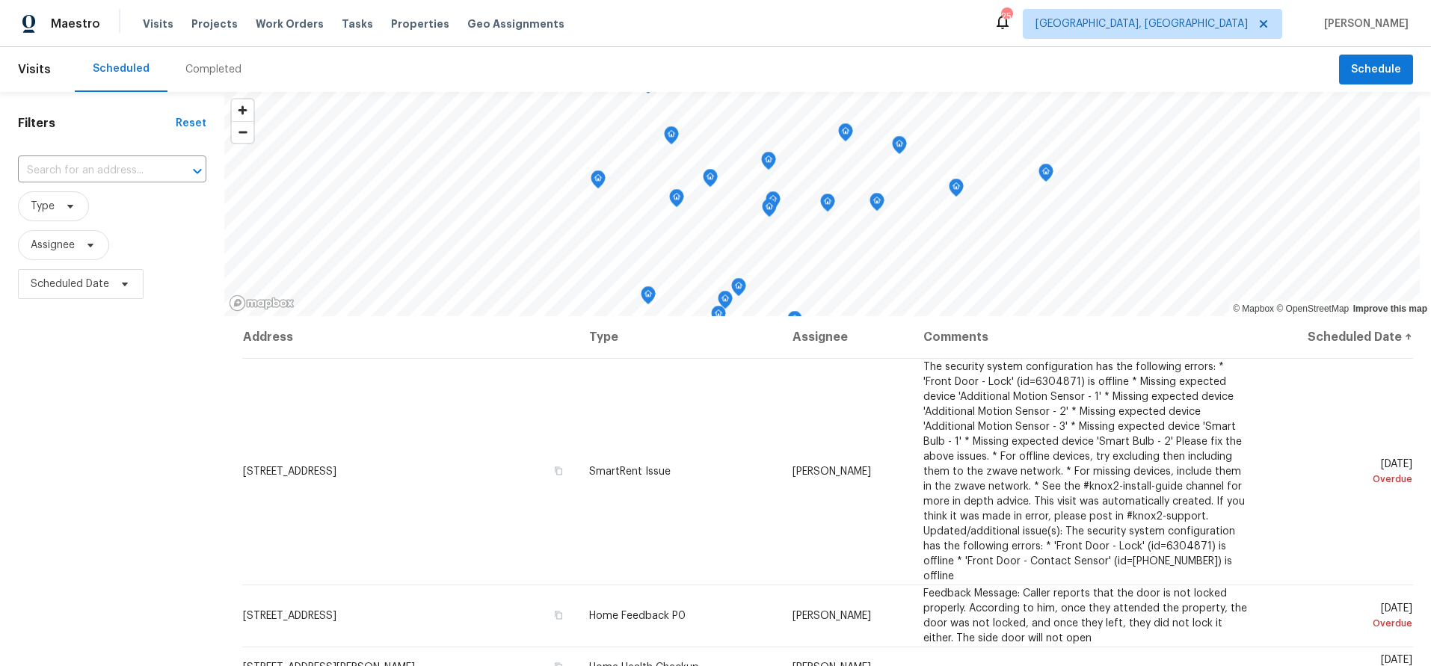
click at [221, 67] on div "Completed" at bounding box center [213, 69] width 56 height 15
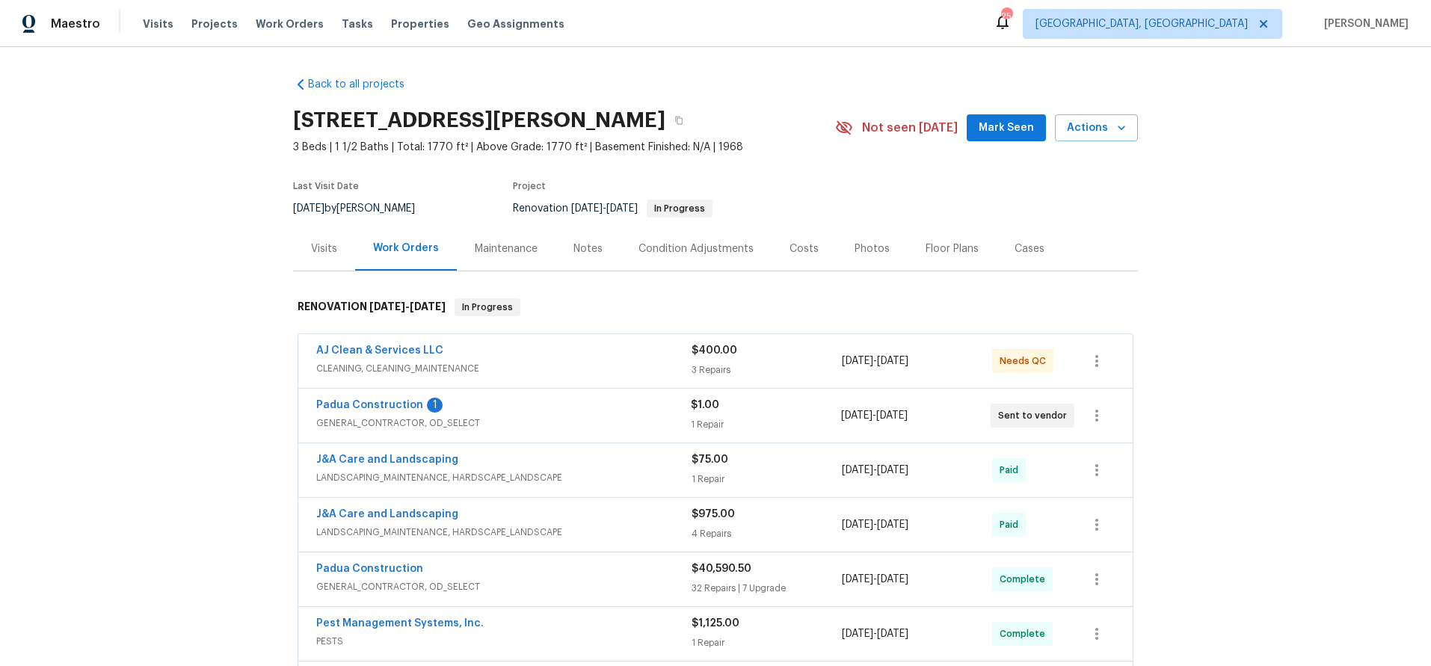
click at [578, 357] on div "AJ Clean & Services LLC" at bounding box center [503, 352] width 375 height 18
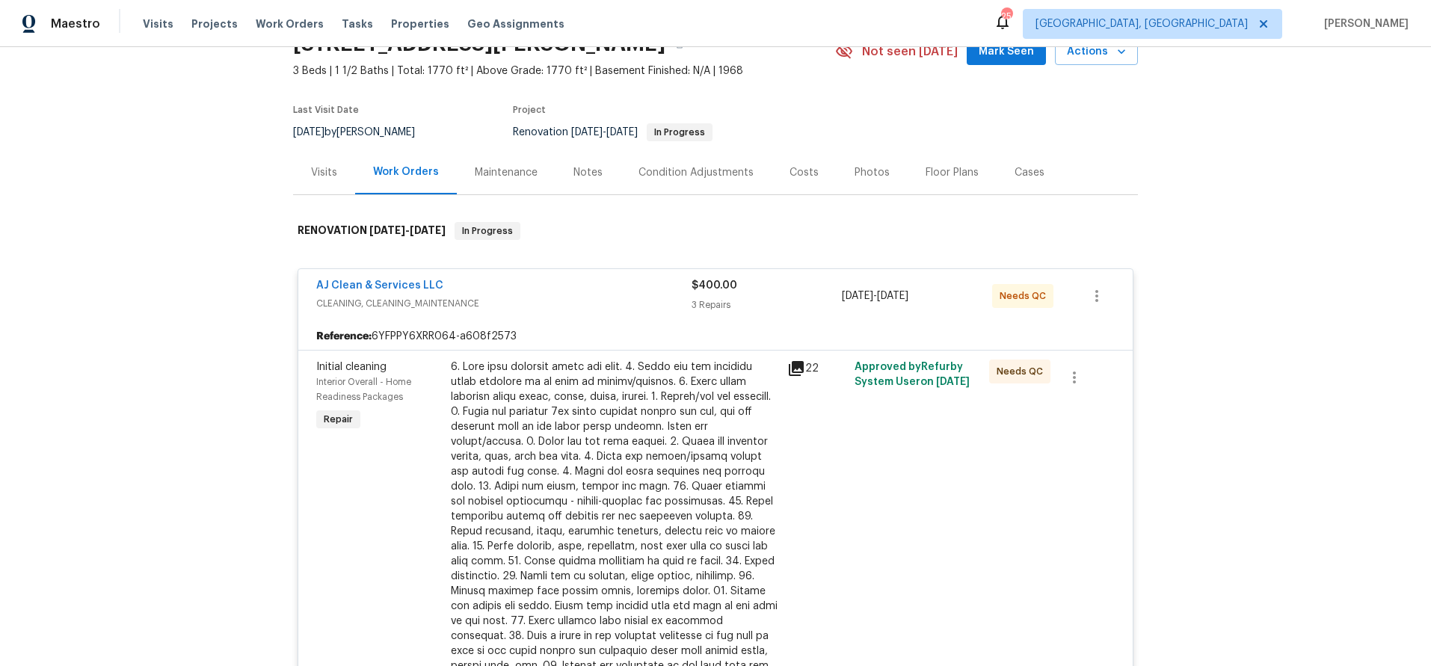
click at [569, 450] on div at bounding box center [615, 524] width 328 height 329
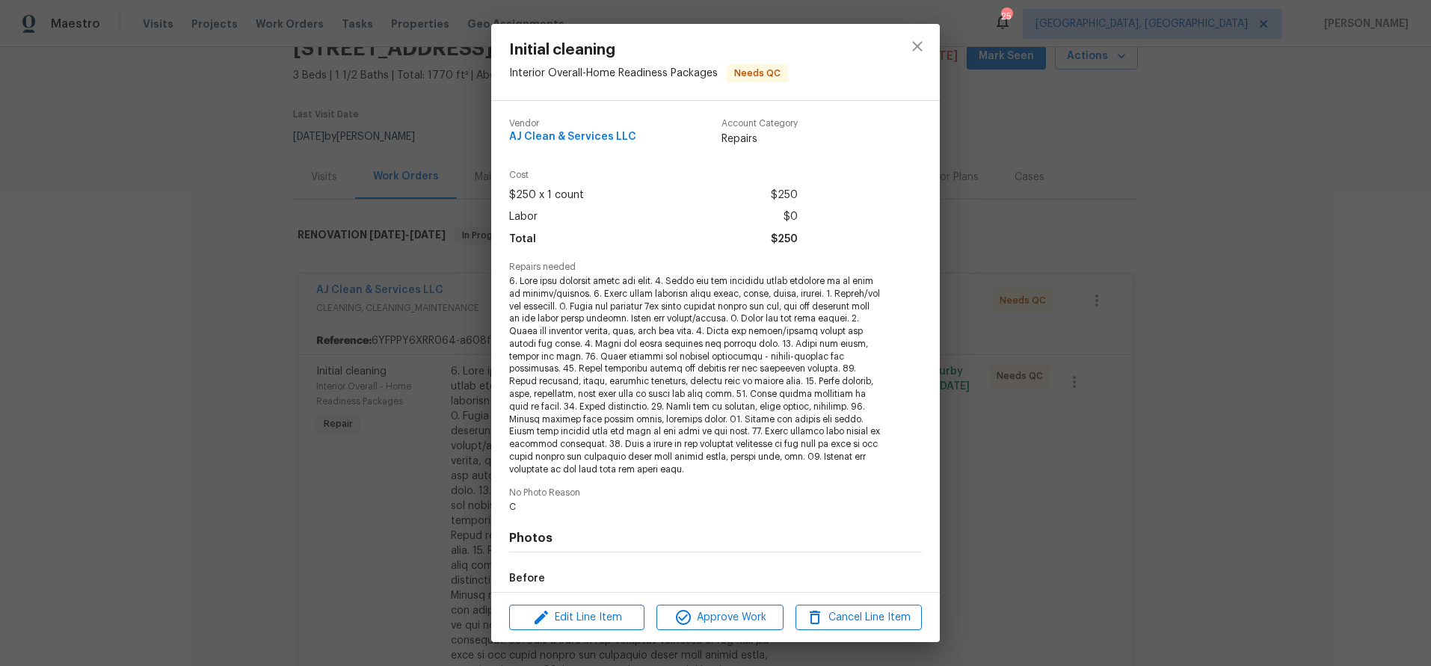
scroll to position [173, 0]
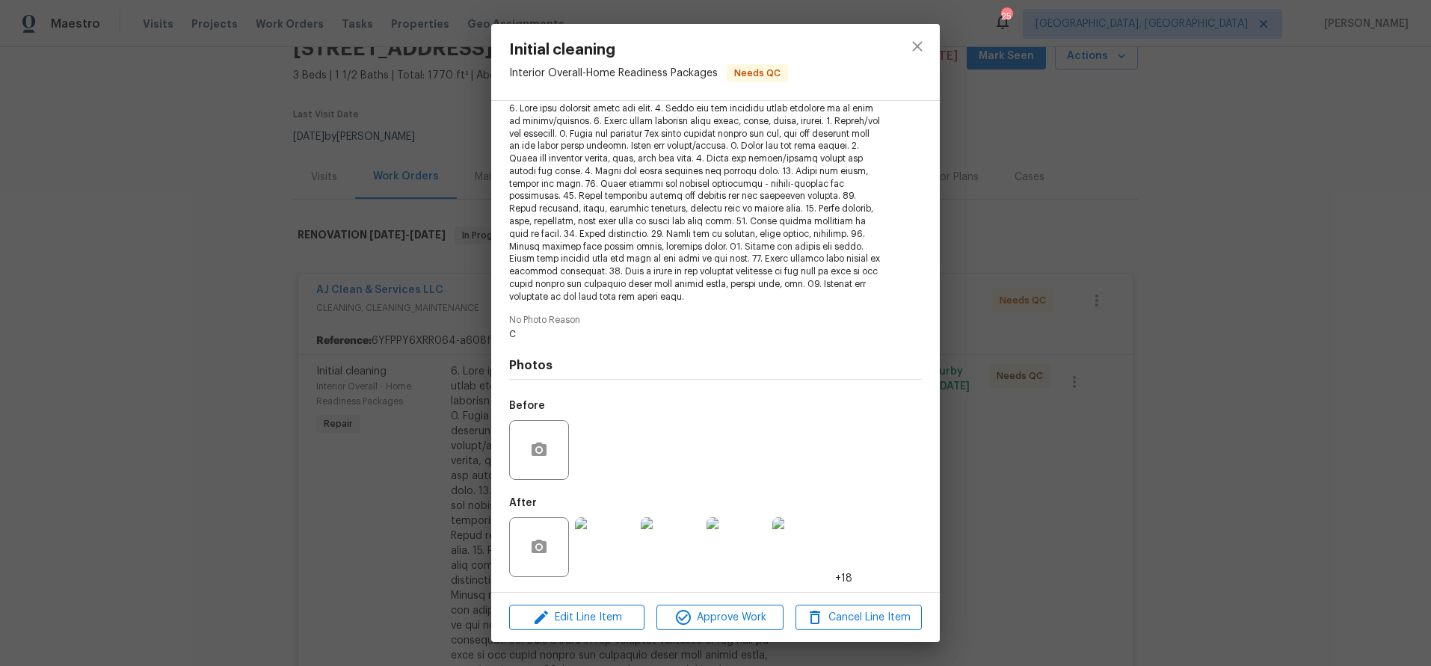
click at [607, 547] on img at bounding box center [605, 548] width 60 height 60
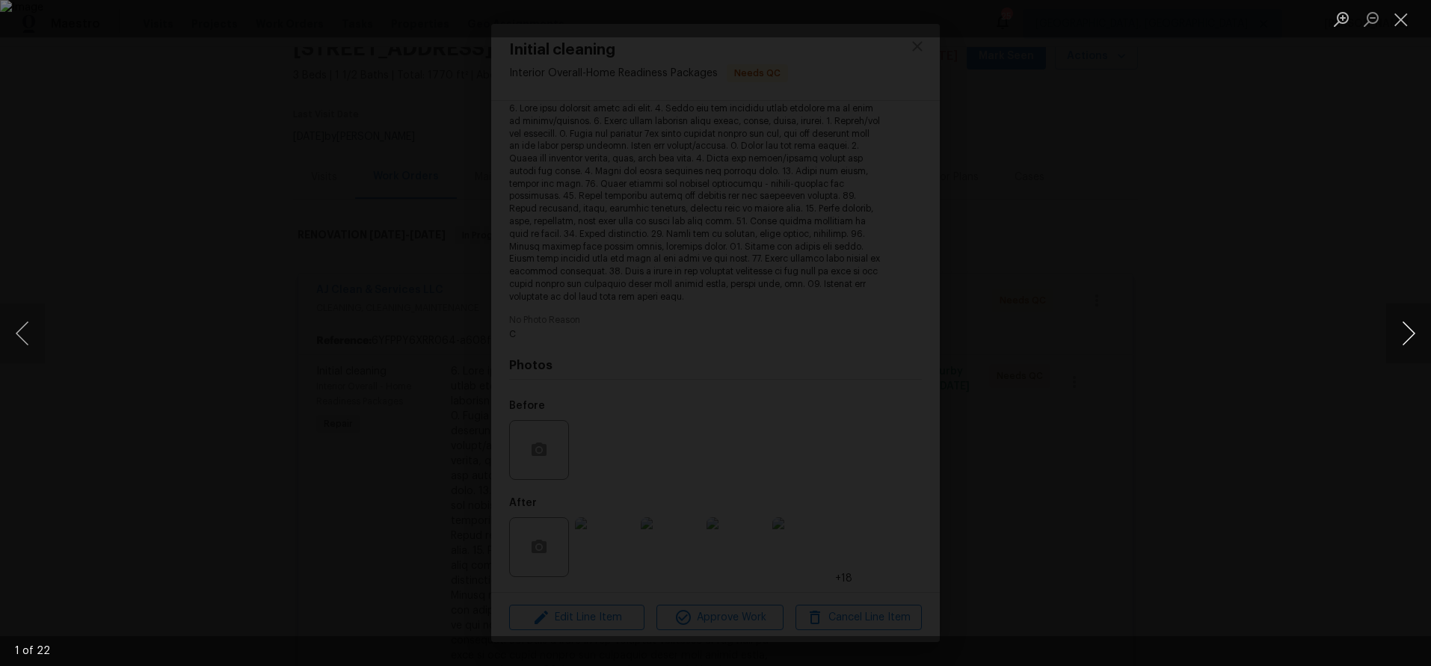
click at [1393, 334] on button "Next image" at bounding box center [1409, 334] width 45 height 60
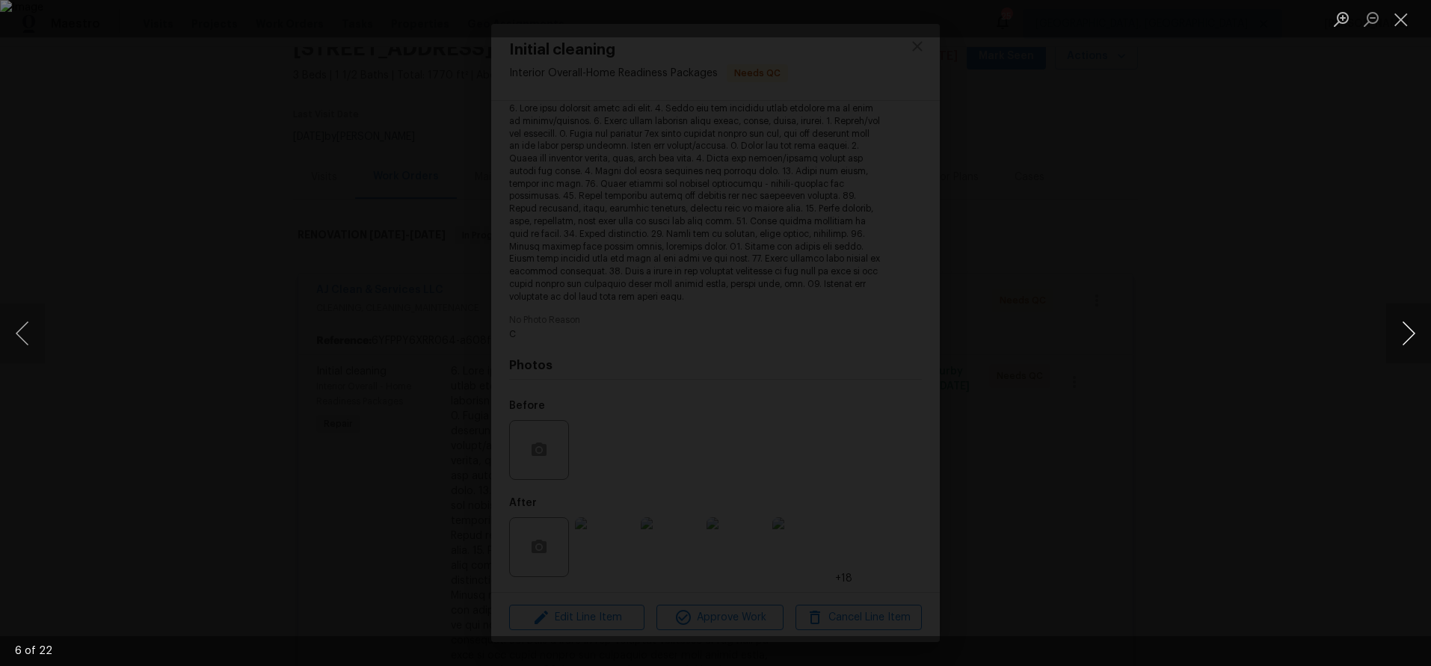
click at [1393, 334] on button "Next image" at bounding box center [1409, 334] width 45 height 60
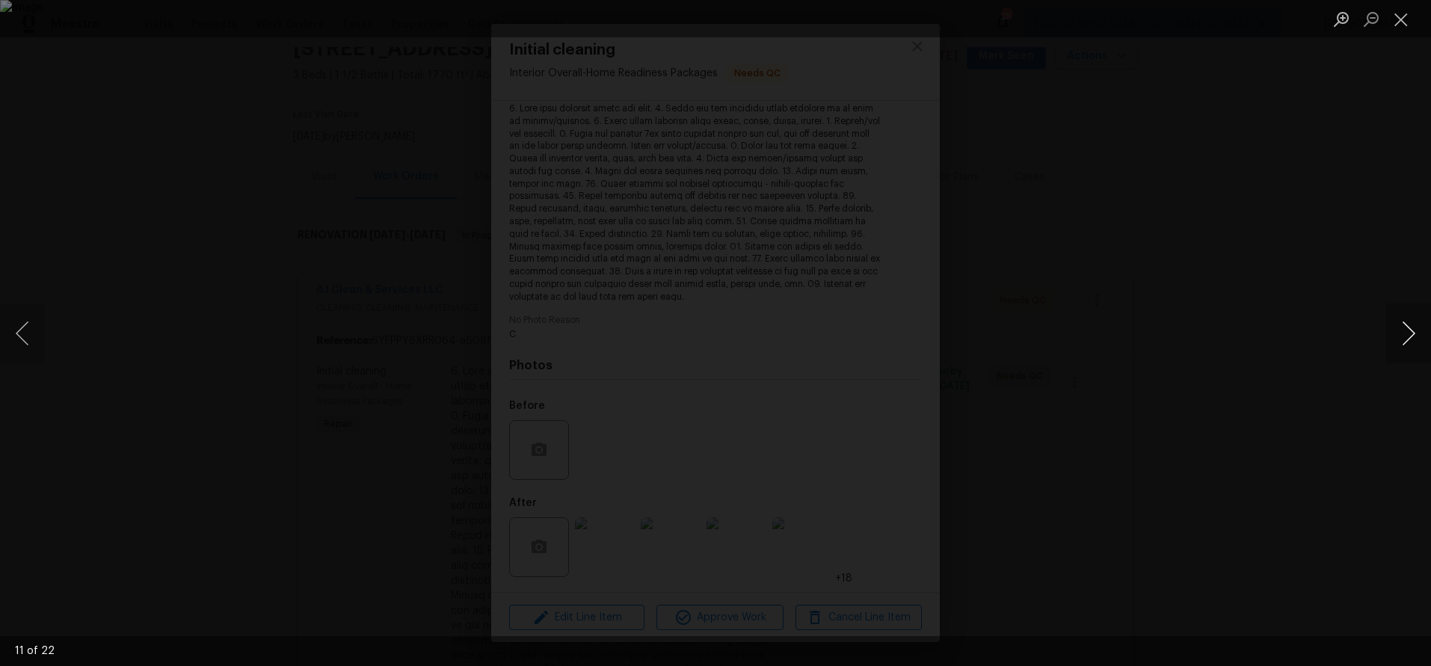
click at [1393, 336] on button "Next image" at bounding box center [1409, 334] width 45 height 60
click at [1394, 324] on button "Next image" at bounding box center [1409, 334] width 45 height 60
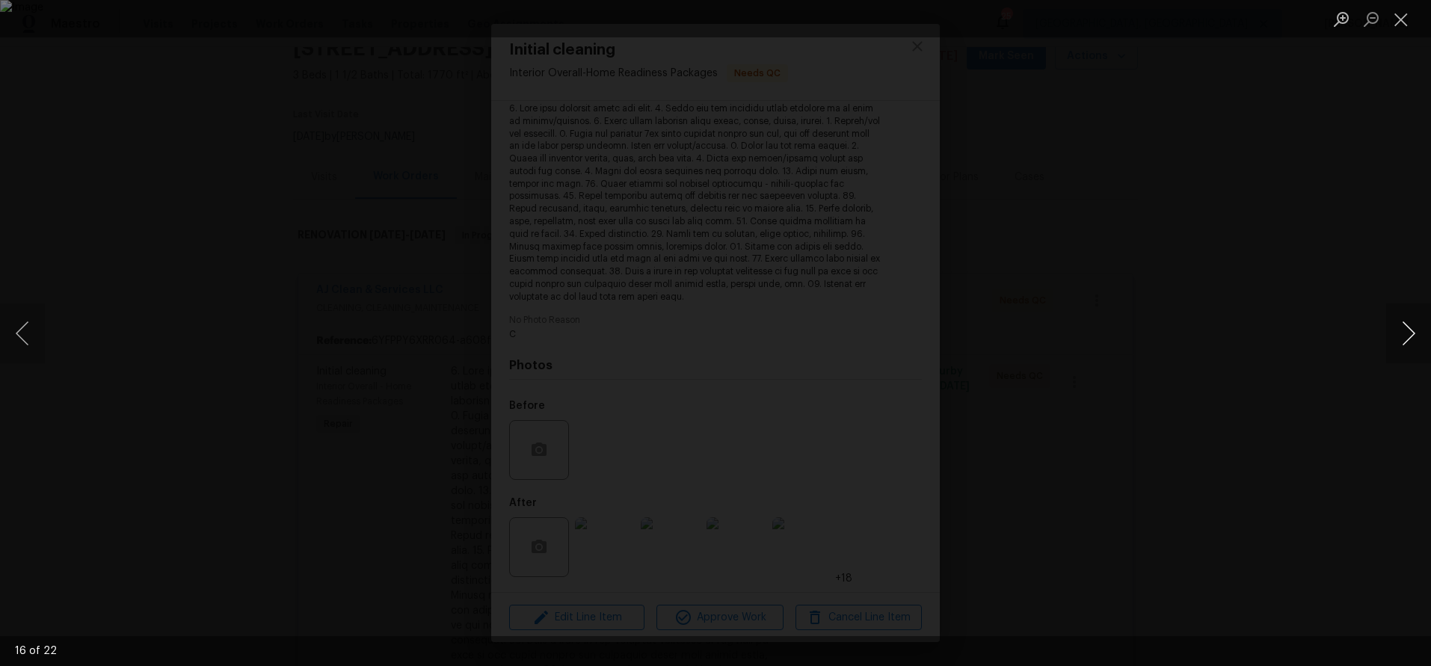
click at [1394, 324] on button "Next image" at bounding box center [1409, 334] width 45 height 60
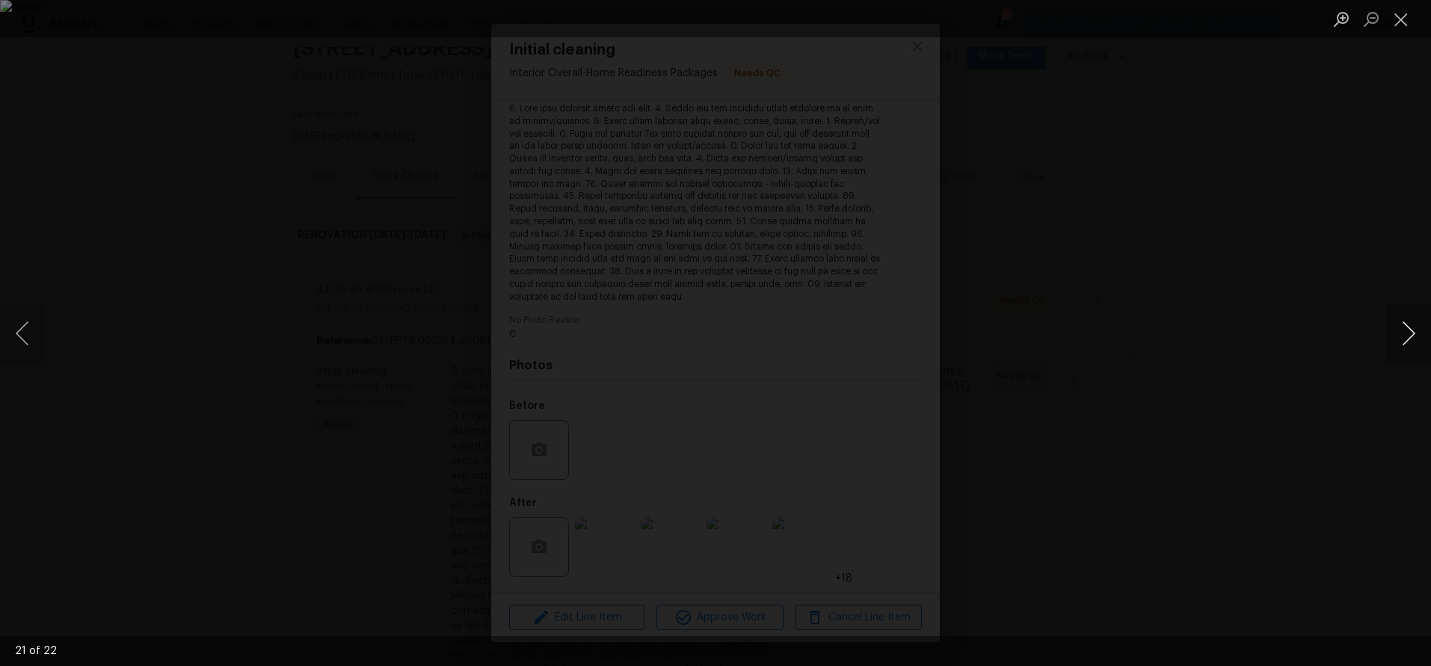
click at [1394, 324] on button "Next image" at bounding box center [1409, 334] width 45 height 60
click at [1304, 237] on div "Lightbox" at bounding box center [715, 333] width 1431 height 666
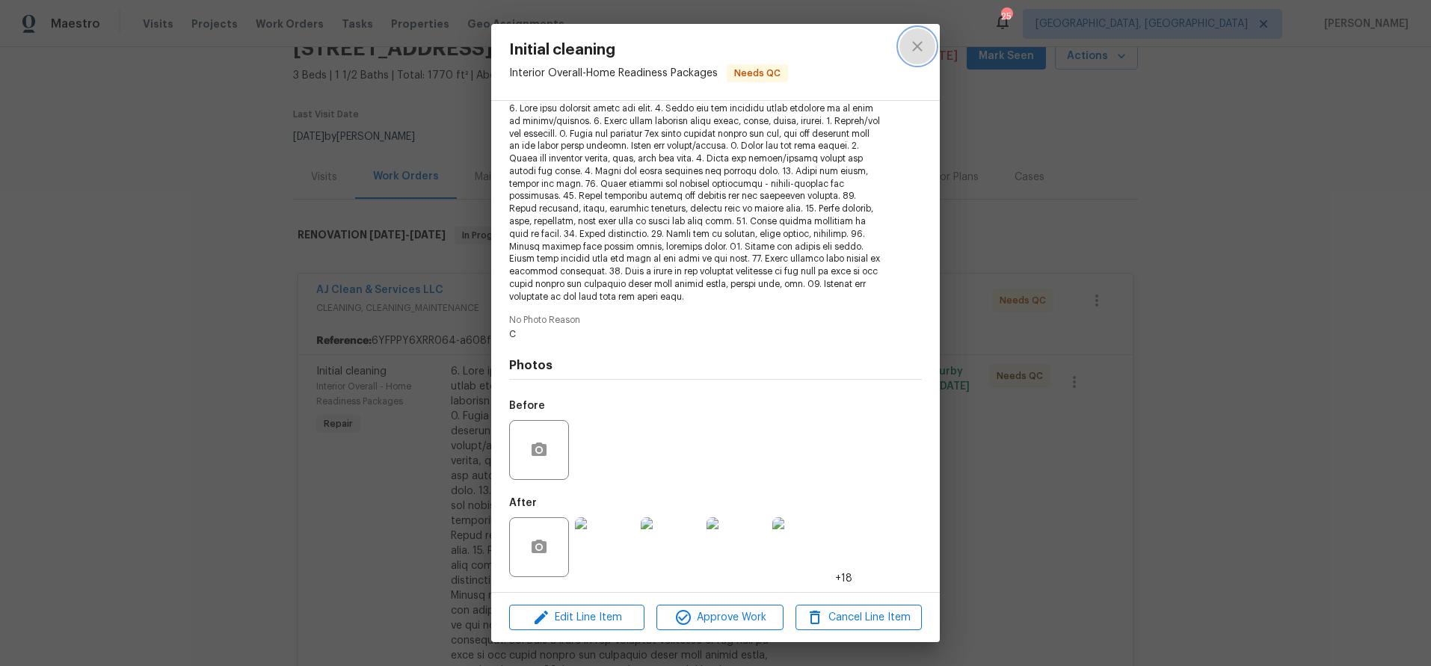
click at [906, 38] on button "close" at bounding box center [918, 46] width 36 height 36
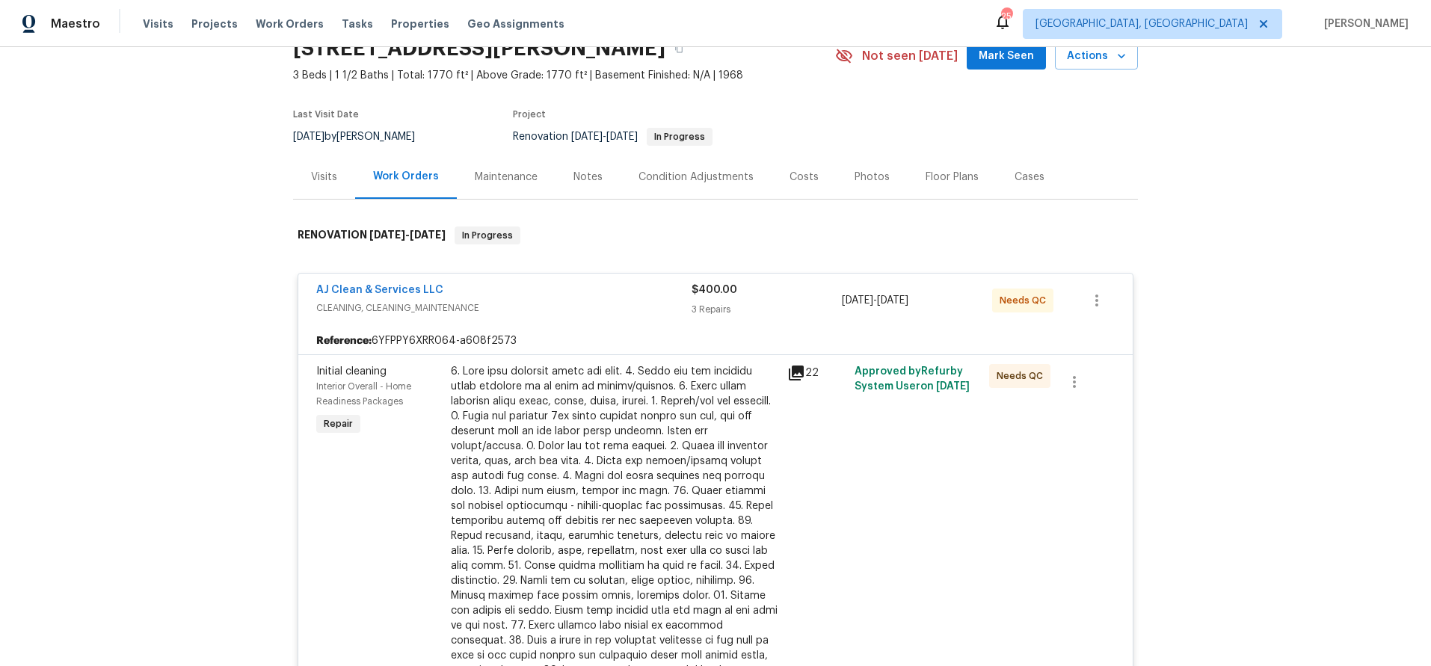
click at [540, 301] on span "CLEANING, CLEANING_MAINTENANCE" at bounding box center [503, 308] width 375 height 15
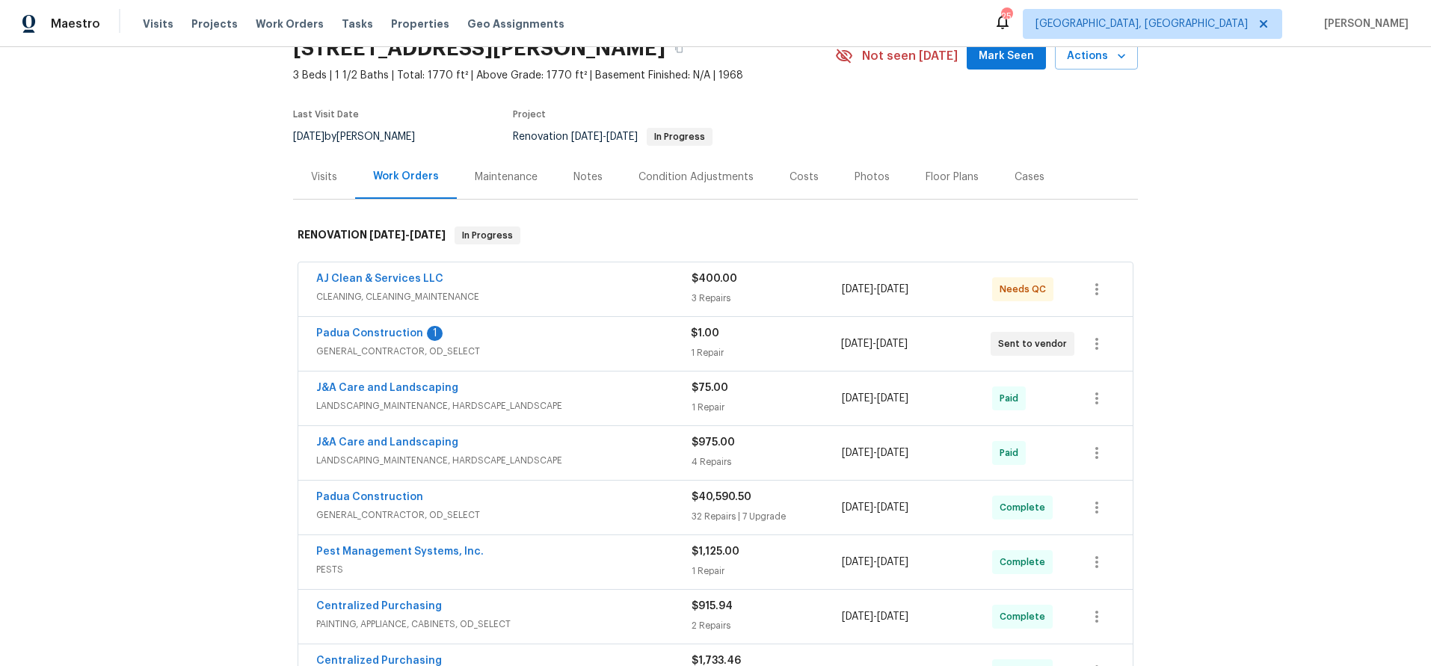
click at [214, 307] on div "Back to all projects 516 Wentworth Dr, Graham, NC 27253 3 Beds | 1 1/2 Baths | …" at bounding box center [715, 356] width 1431 height 619
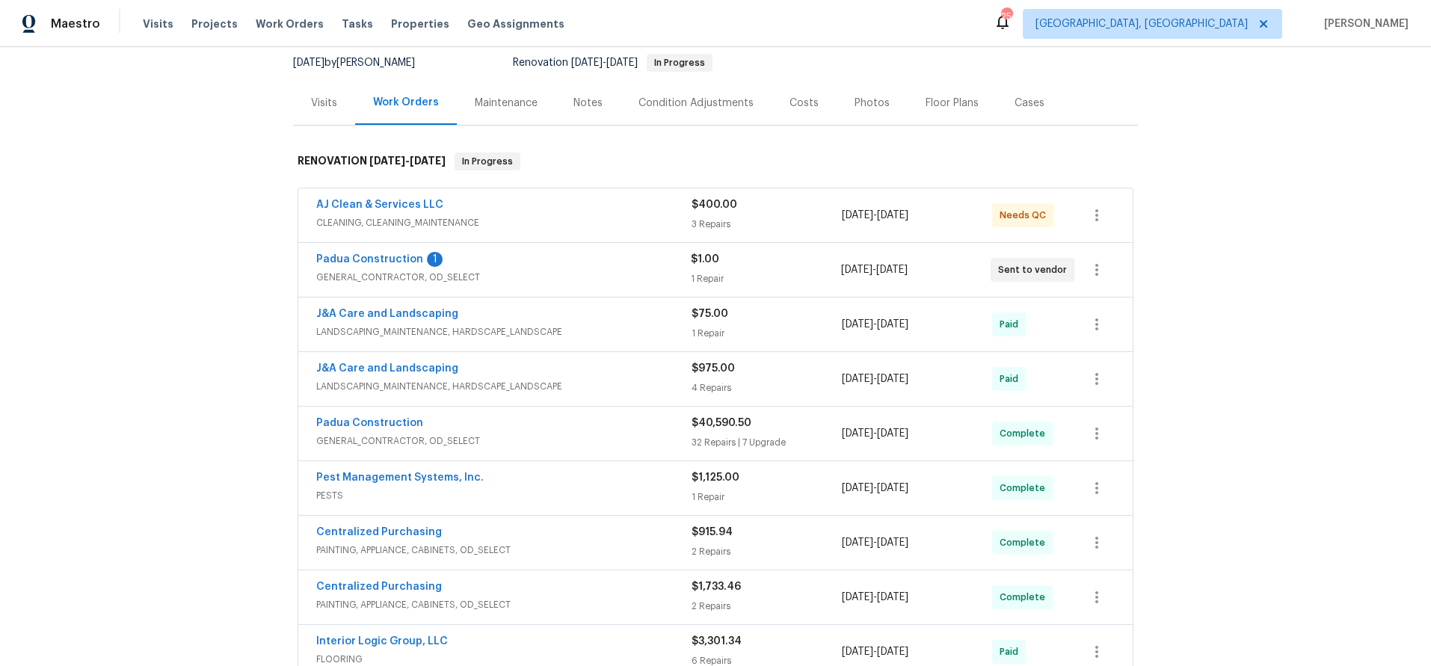
scroll to position [121, 0]
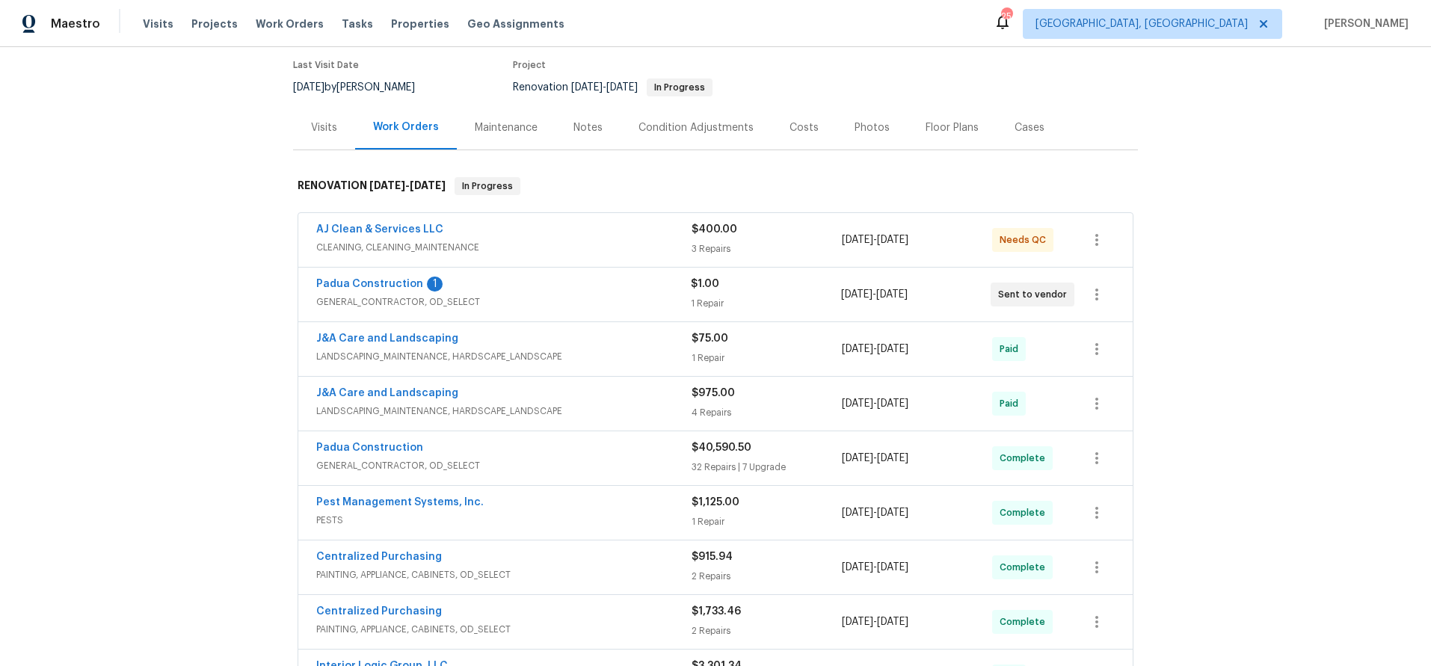
click at [1324, 236] on div "Back to all projects 516 Wentworth Dr, Graham, NC 27253 3 Beds | 1 1/2 Baths | …" at bounding box center [715, 356] width 1431 height 619
click at [168, 212] on div "Back to all projects 516 Wentworth Dr, Graham, NC 27253 3 Beds | 1 1/2 Baths | …" at bounding box center [715, 356] width 1431 height 619
click at [1211, 176] on div "Back to all projects 516 Wentworth Dr, Graham, NC 27253 3 Beds | 1 1/2 Baths | …" at bounding box center [715, 356] width 1431 height 619
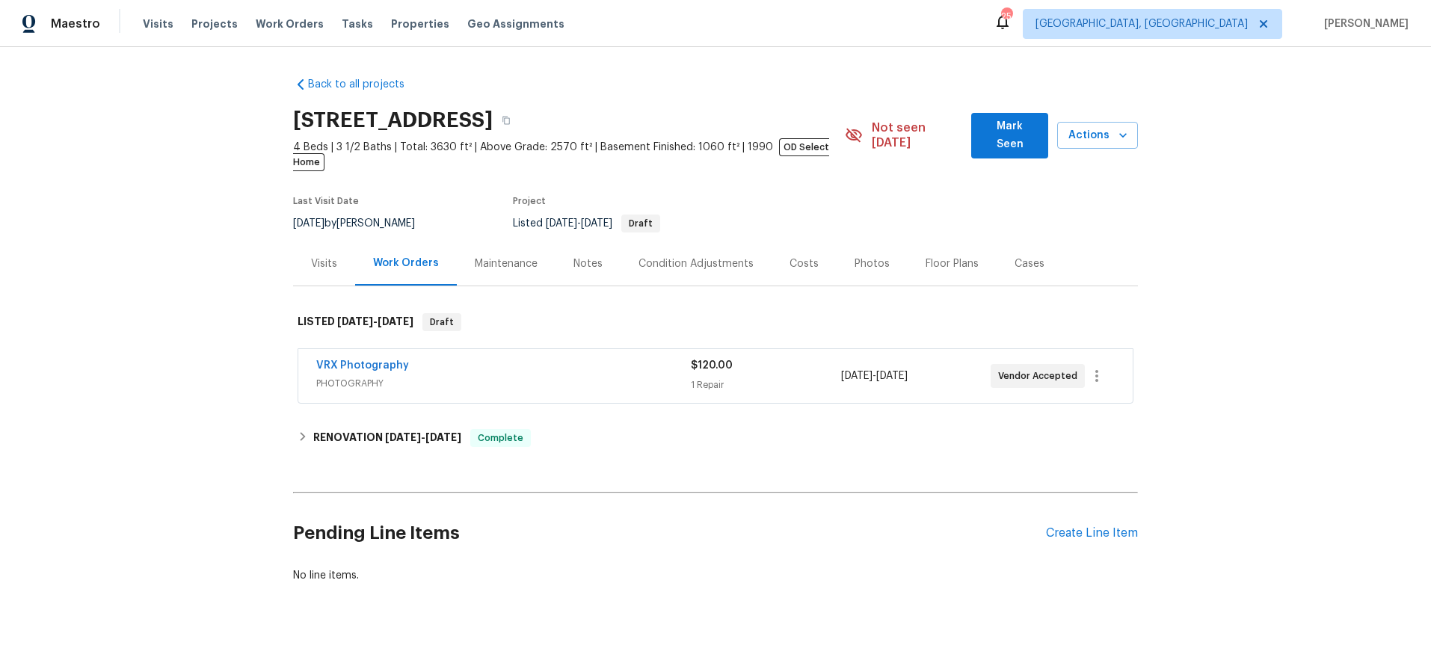
click at [855, 257] on div "Photos" at bounding box center [872, 264] width 35 height 15
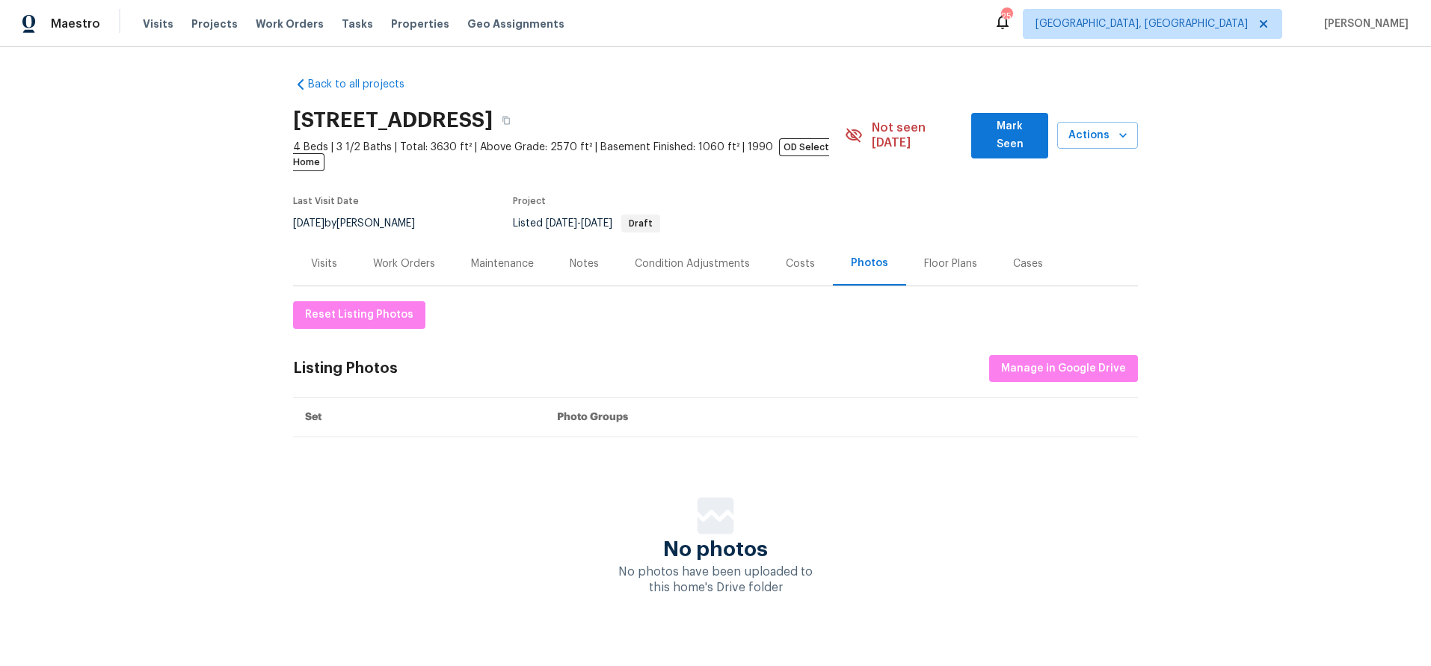
drag, startPoint x: 1342, startPoint y: 342, endPoint x: 1089, endPoint y: 331, distance: 253.0
click at [1325, 343] on div "Back to all projects 4436 Lochurst Dr, Pfafftown, NC 27040 4 Beds | 3 1/2 Baths…" at bounding box center [715, 356] width 1431 height 619
click at [1133, 160] on div "Back to all projects 4436 Lochurst Dr, Pfafftown, NC 27040 4 Beds | 3 1/2 Baths…" at bounding box center [715, 356] width 1431 height 619
click at [201, 436] on div "Back to all projects 4436 Lochurst Dr, Pfafftown, NC 27040 4 Beds | 3 1/2 Baths…" at bounding box center [715, 356] width 1431 height 619
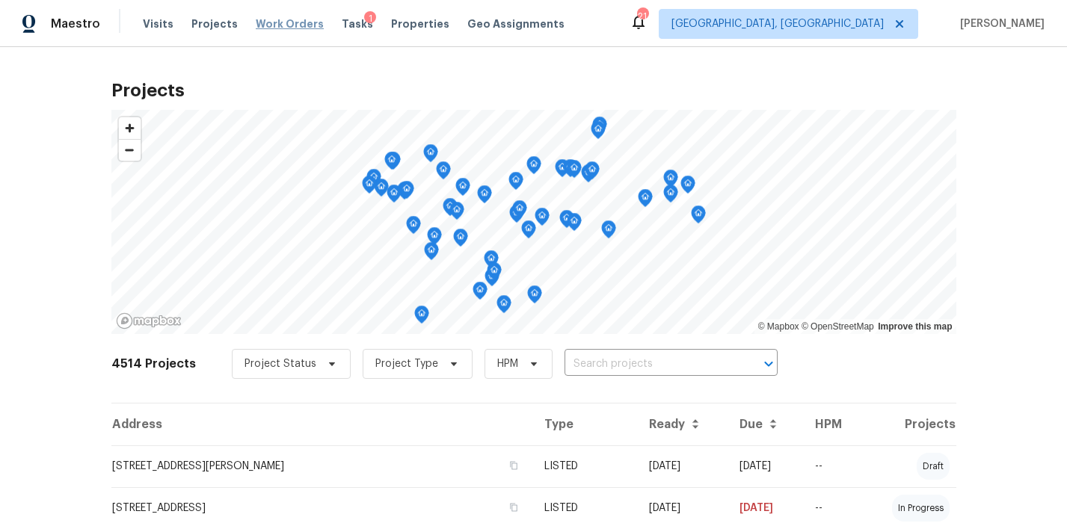
click at [260, 27] on span "Work Orders" at bounding box center [290, 23] width 68 height 15
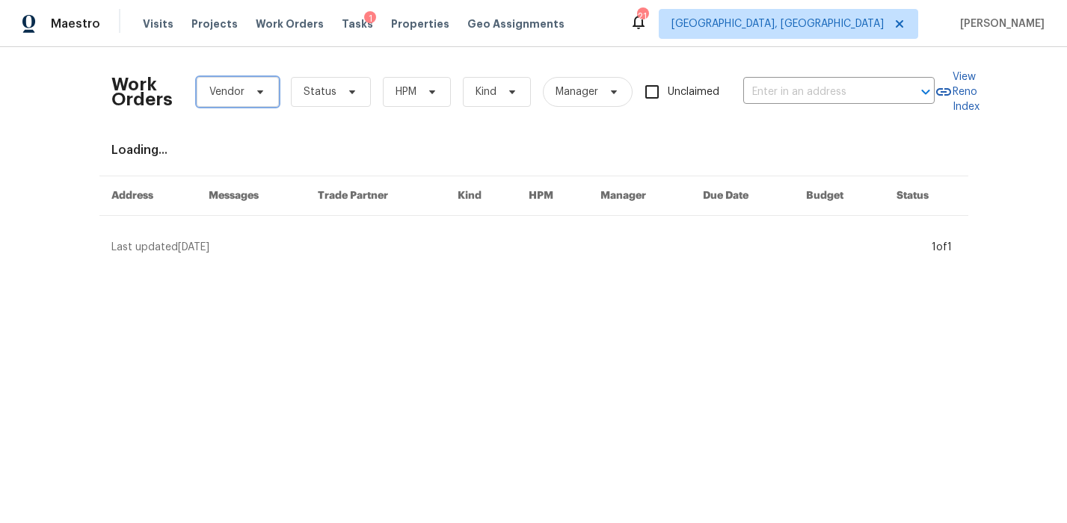
click at [218, 94] on span "Vendor" at bounding box center [226, 92] width 35 height 15
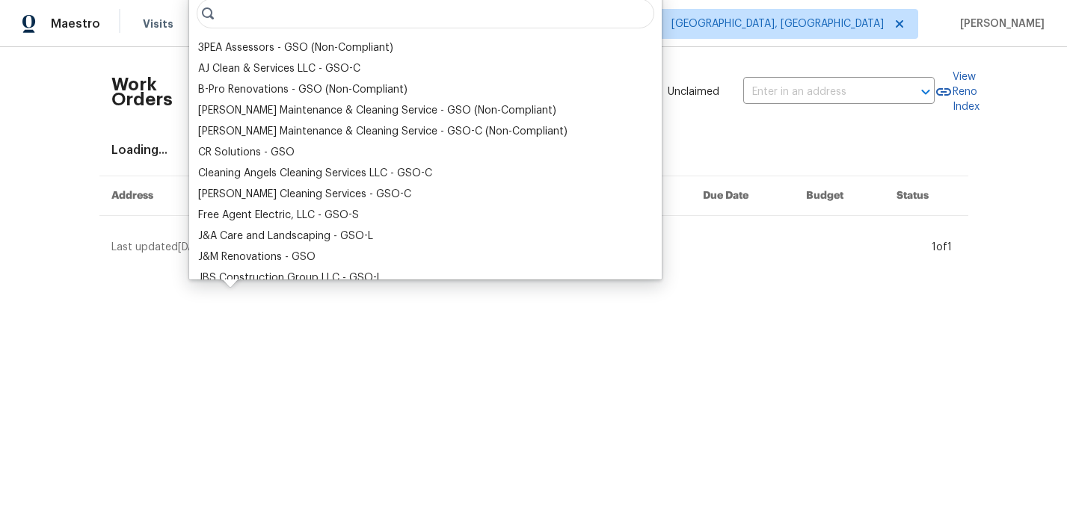
click at [242, 17] on input "search" at bounding box center [426, 14] width 458 height 30
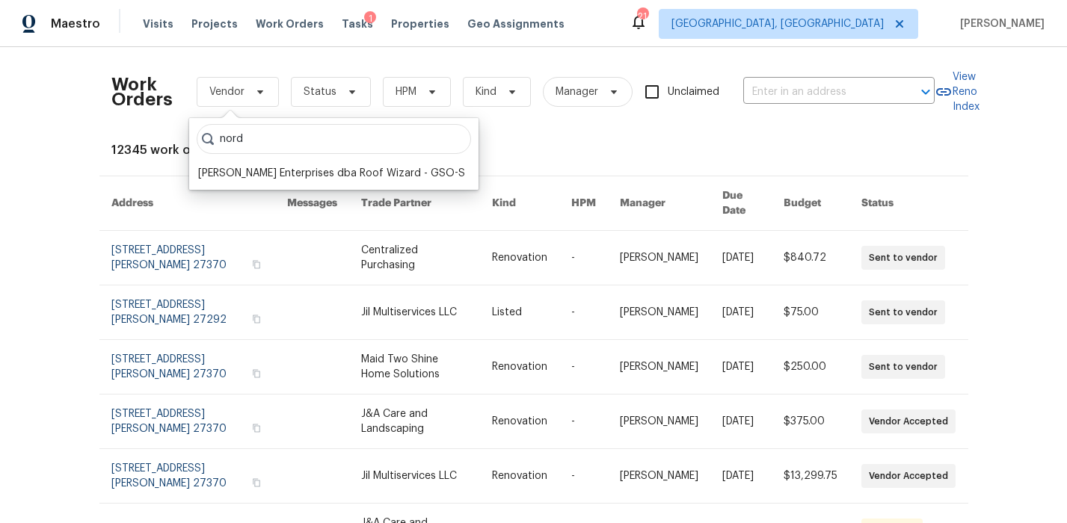
type input "nord"
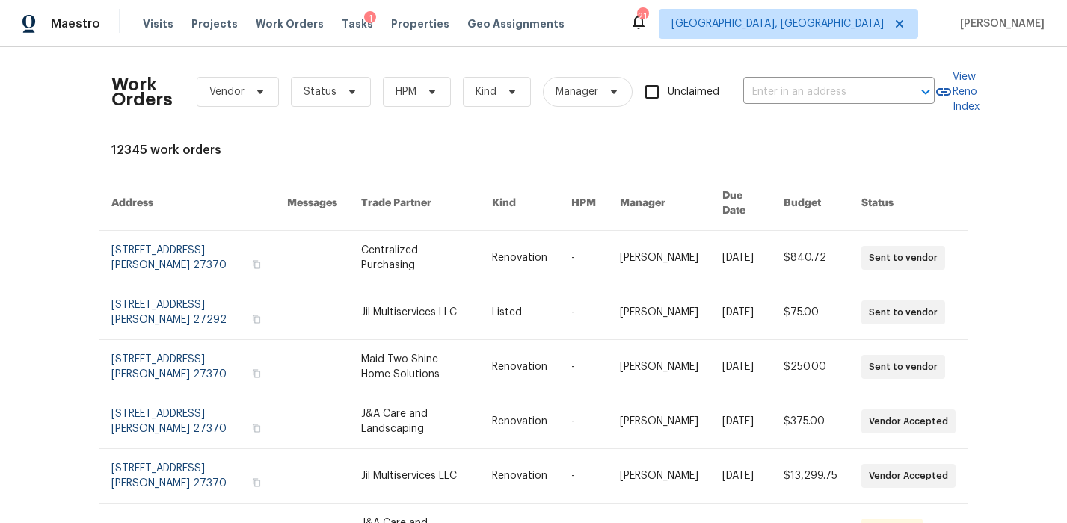
click at [682, 135] on div "Work Orders Vendor Status HPM Kind Manager Unclaimed ​ View Reno Index 12345 wo…" at bounding box center [533, 434] width 845 height 751
click at [234, 87] on span "Vendor" at bounding box center [226, 92] width 35 height 15
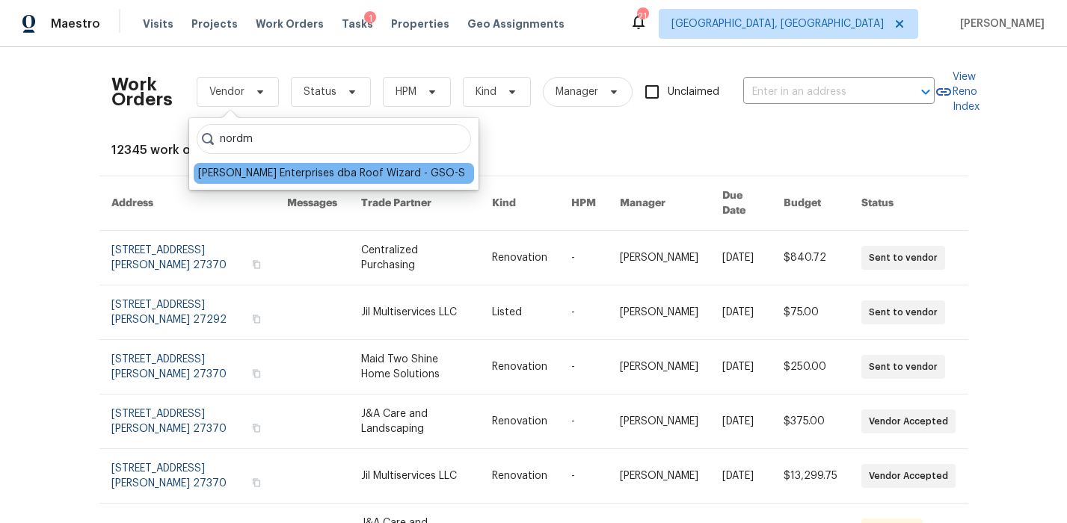
type input "nordm"
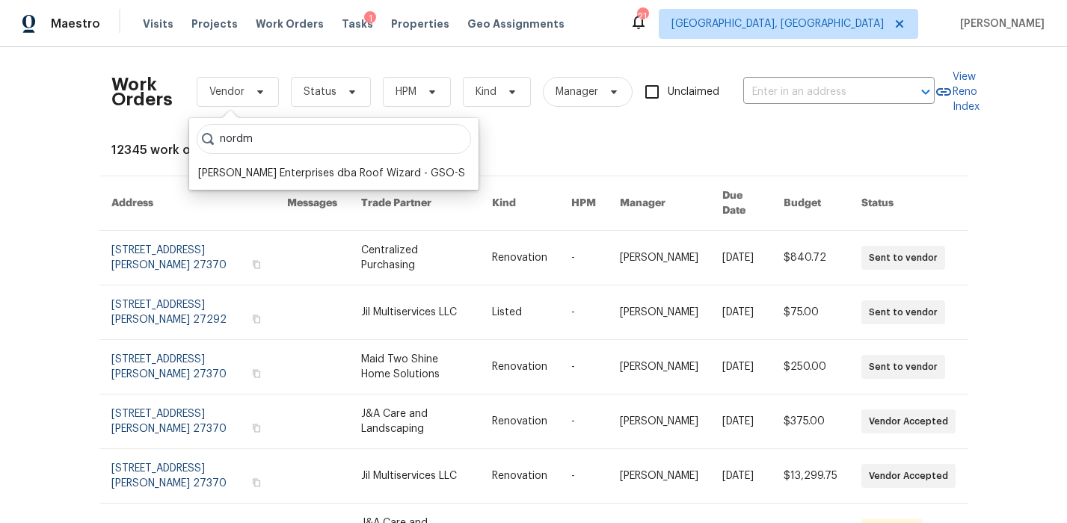
click at [238, 171] on div "Nordman Enterprises dba Roof Wizard - GSO-S" at bounding box center [331, 173] width 267 height 15
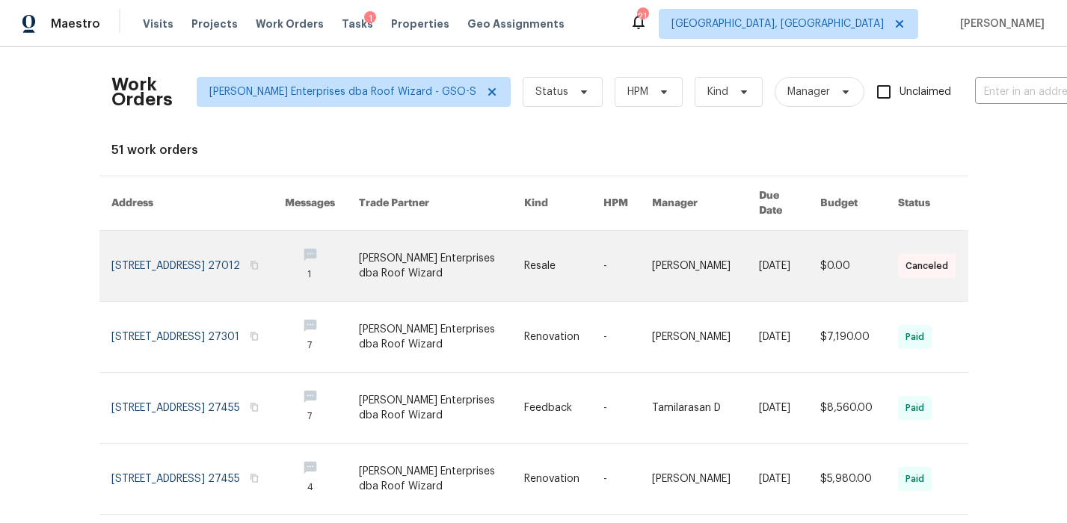
click at [411, 254] on link at bounding box center [442, 266] width 166 height 70
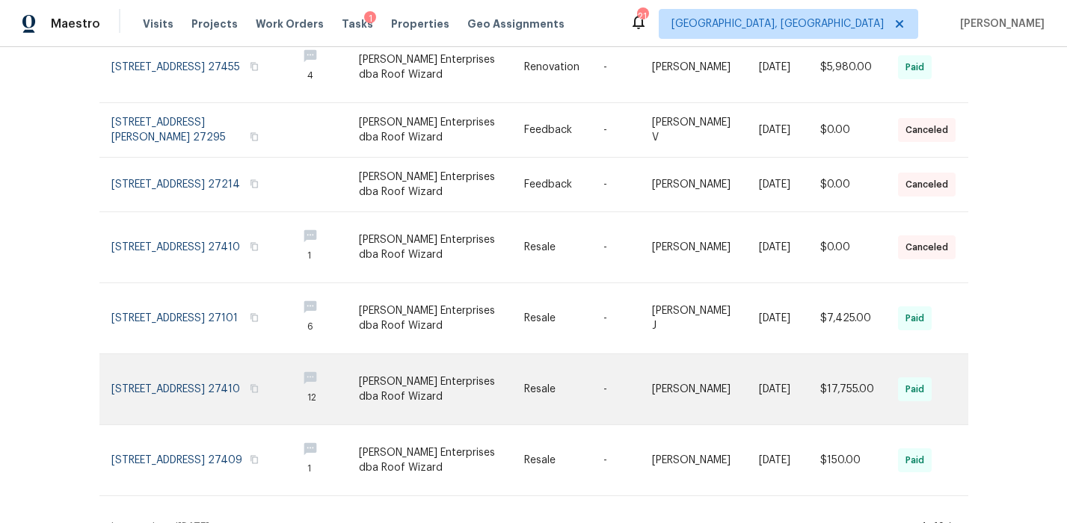
scroll to position [424, 0]
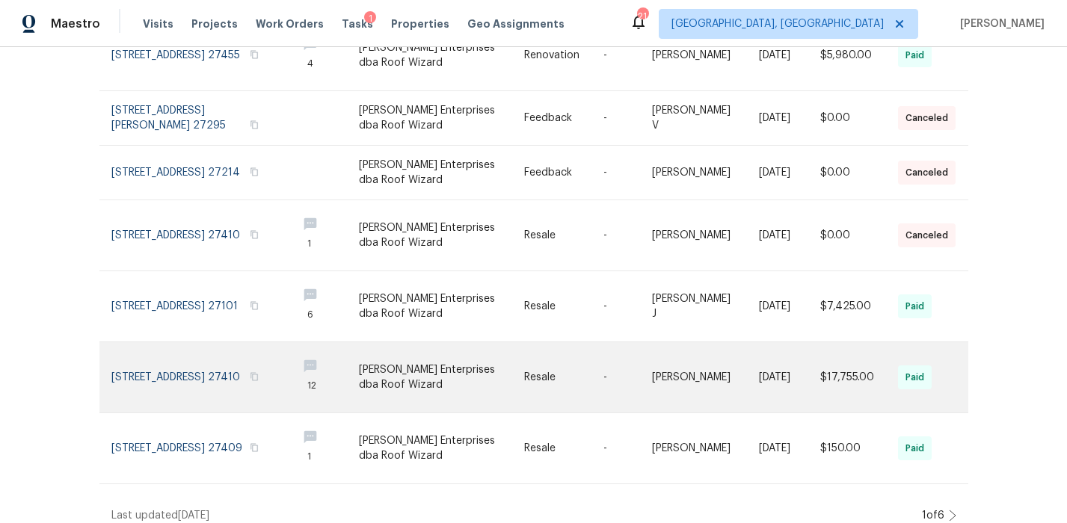
click at [250, 360] on link at bounding box center [198, 378] width 174 height 70
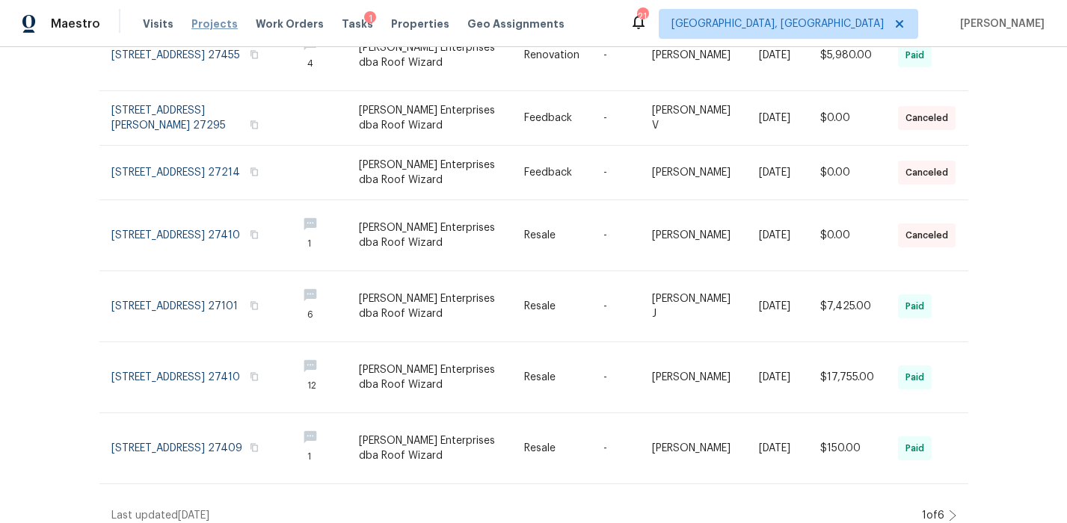
click at [215, 28] on span "Projects" at bounding box center [214, 23] width 46 height 15
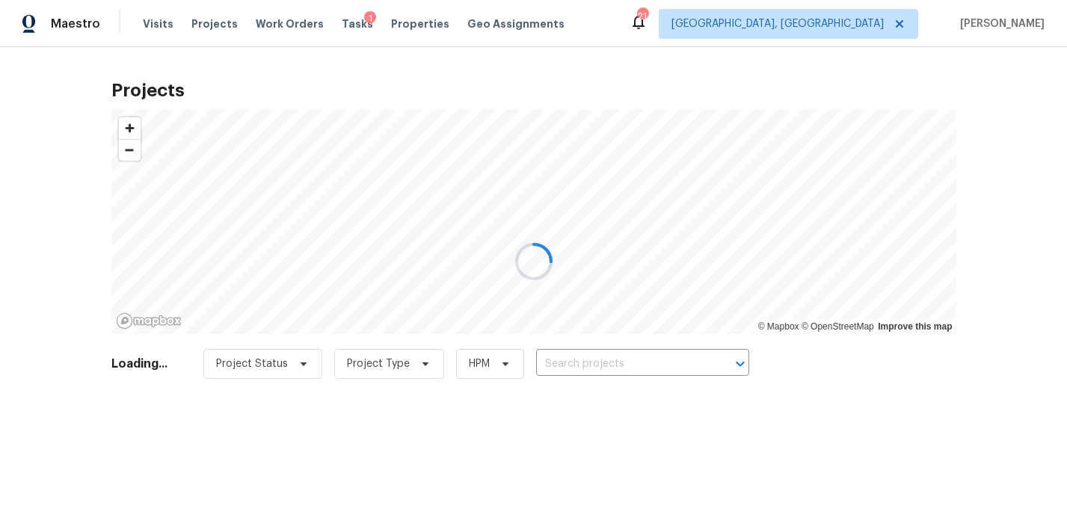
click at [992, 150] on div at bounding box center [533, 261] width 1067 height 523
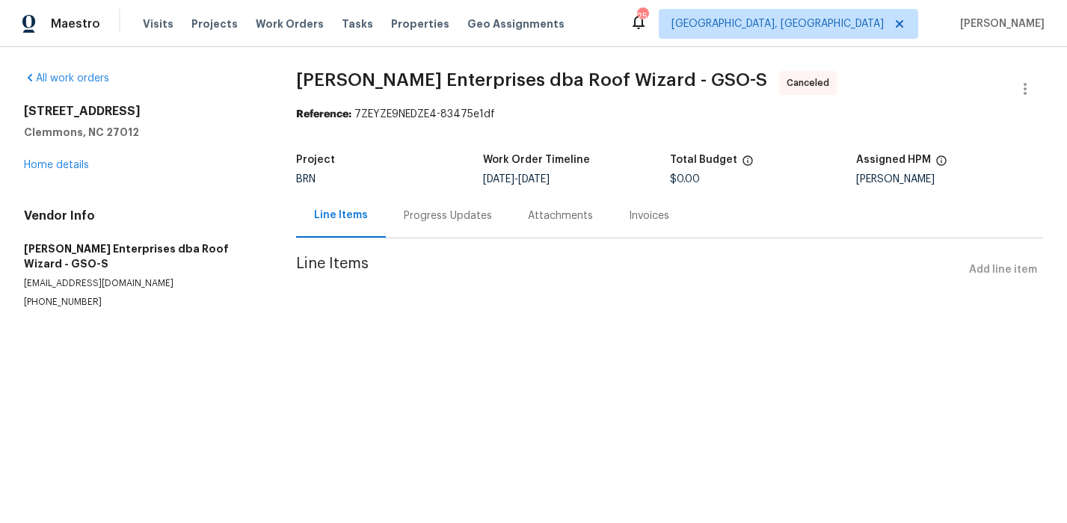
drag, startPoint x: 411, startPoint y: 204, endPoint x: 419, endPoint y: 209, distance: 9.4
click at [411, 205] on div "Progress Updates" at bounding box center [448, 216] width 124 height 44
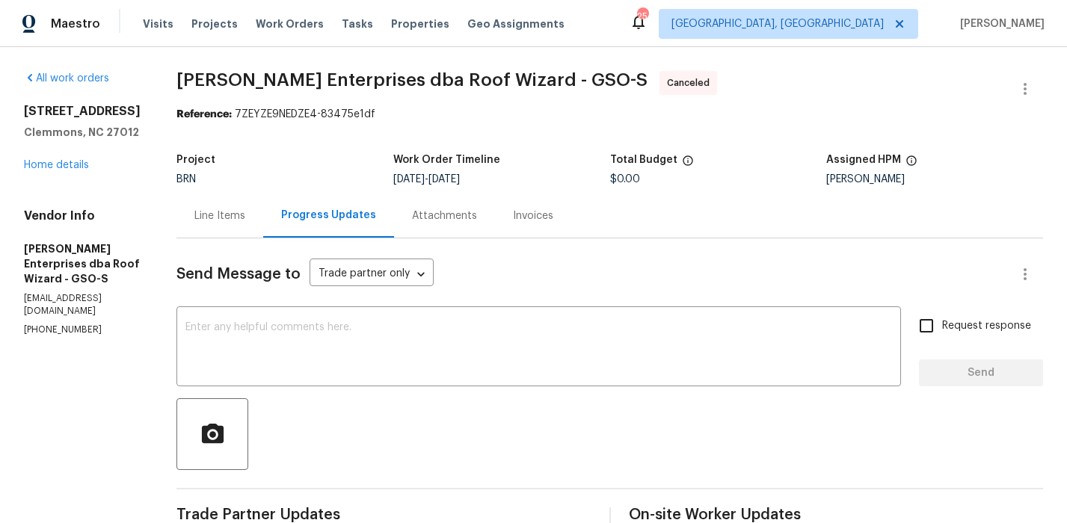
click at [206, 217] on div "Line Items" at bounding box center [219, 216] width 51 height 15
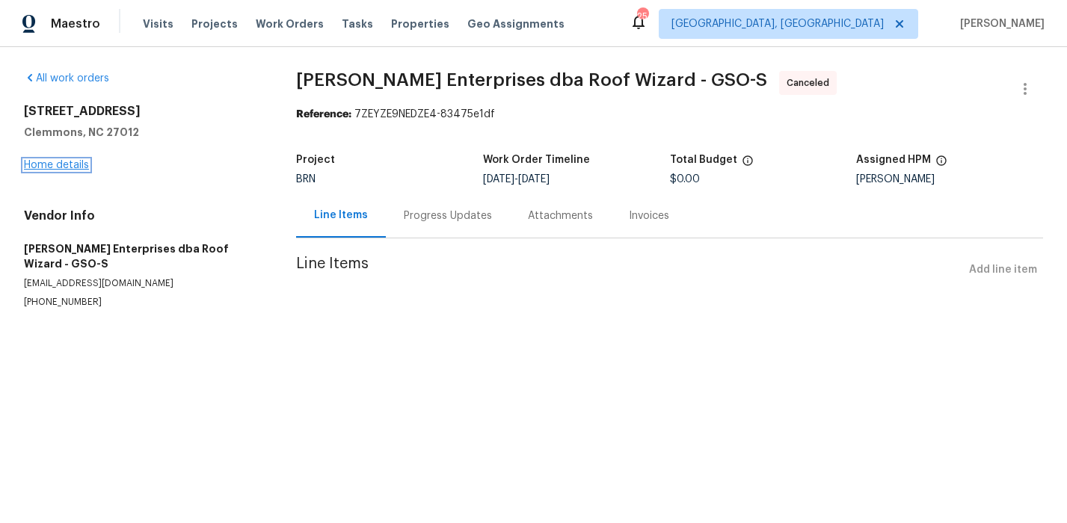
click at [55, 162] on link "Home details" at bounding box center [56, 165] width 65 height 10
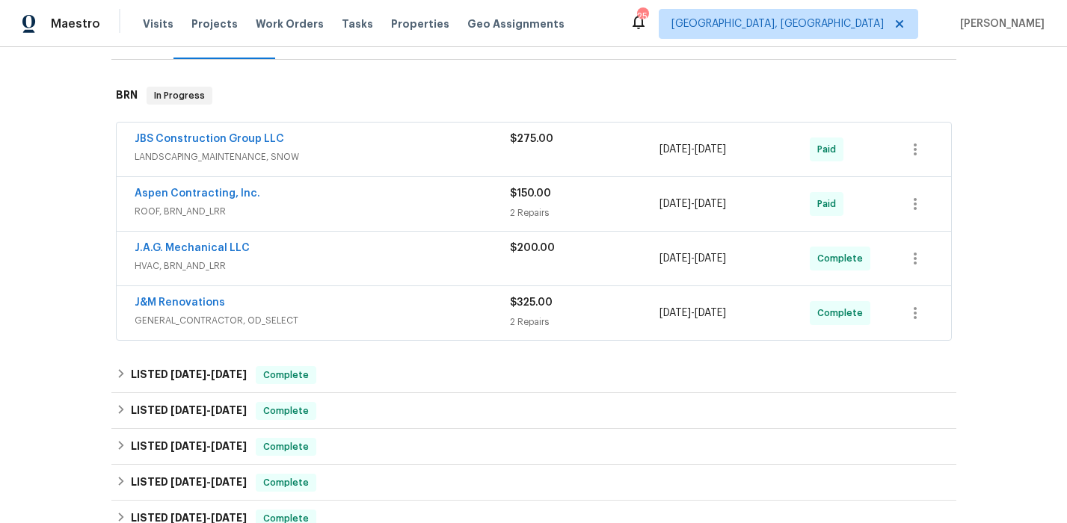
scroll to position [211, 0]
click at [405, 194] on div "Aspen Contracting, Inc." at bounding box center [322, 196] width 375 height 18
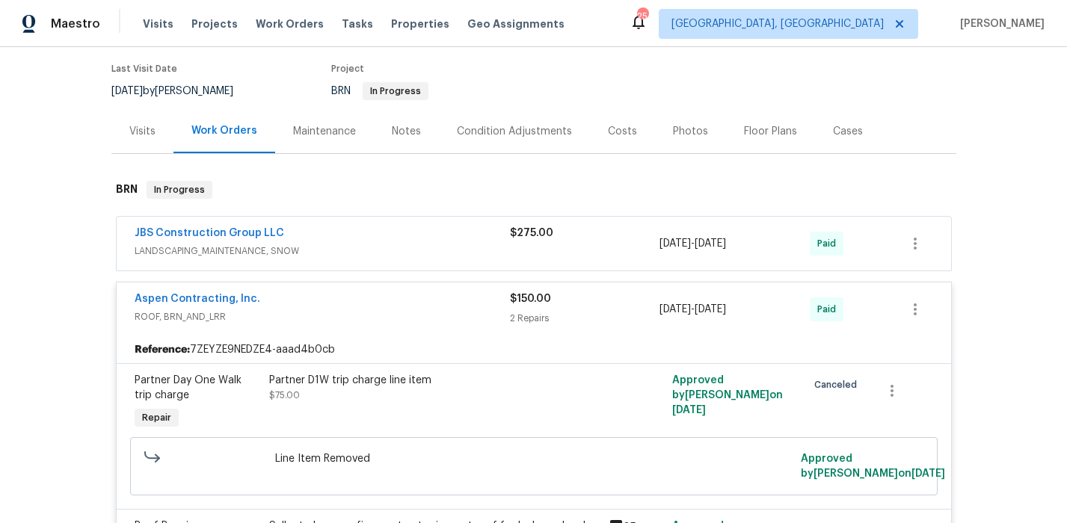
scroll to position [61, 0]
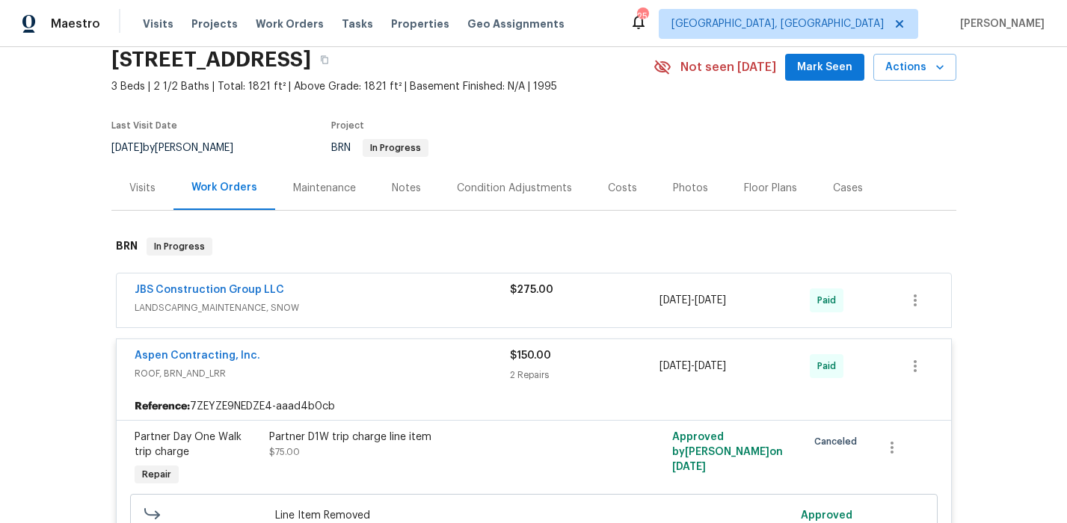
click at [610, 184] on div "Costs" at bounding box center [622, 188] width 29 height 15
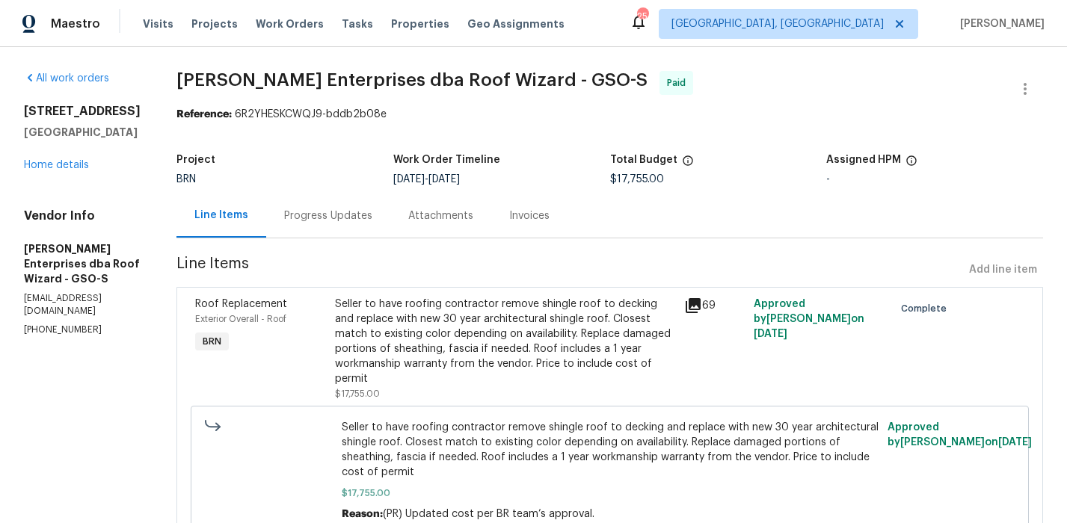
click at [512, 339] on div "Seller to have roofing contractor remove shingle roof to decking and replace wi…" at bounding box center [505, 342] width 340 height 90
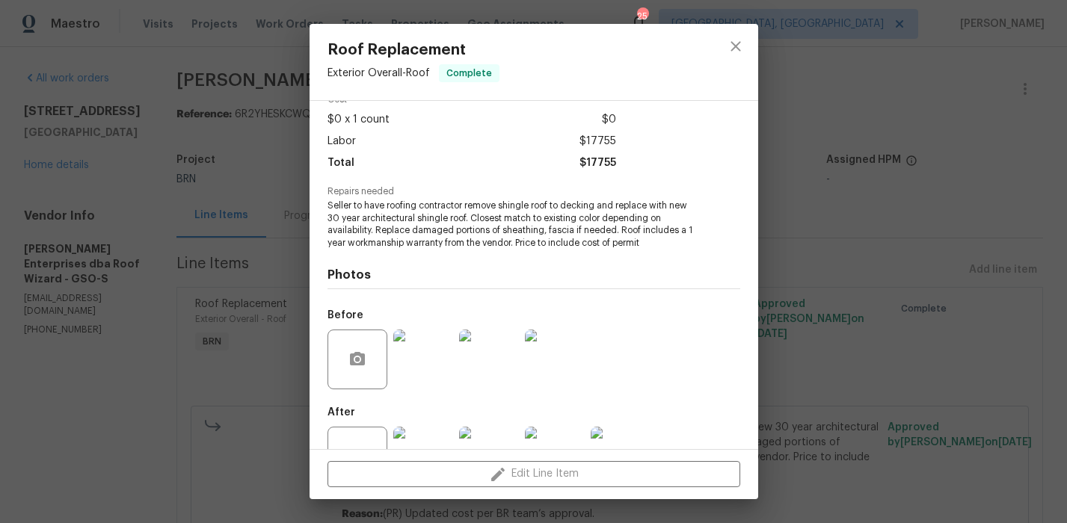
scroll to position [88, 0]
click at [426, 338] on img at bounding box center [423, 357] width 60 height 60
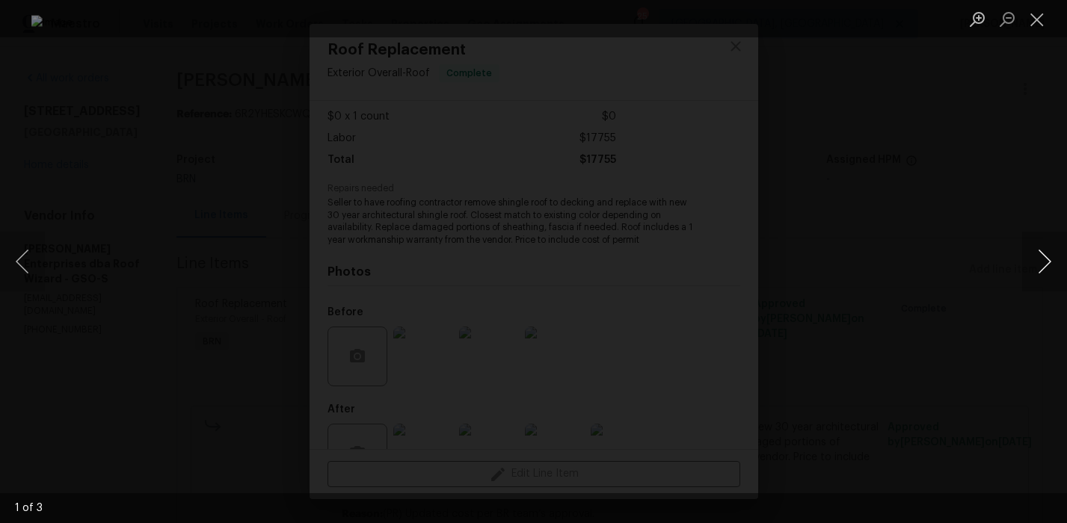
click at [1038, 262] on button "Next image" at bounding box center [1044, 262] width 45 height 60
click at [1010, 241] on div "Lightbox" at bounding box center [533, 261] width 1067 height 523
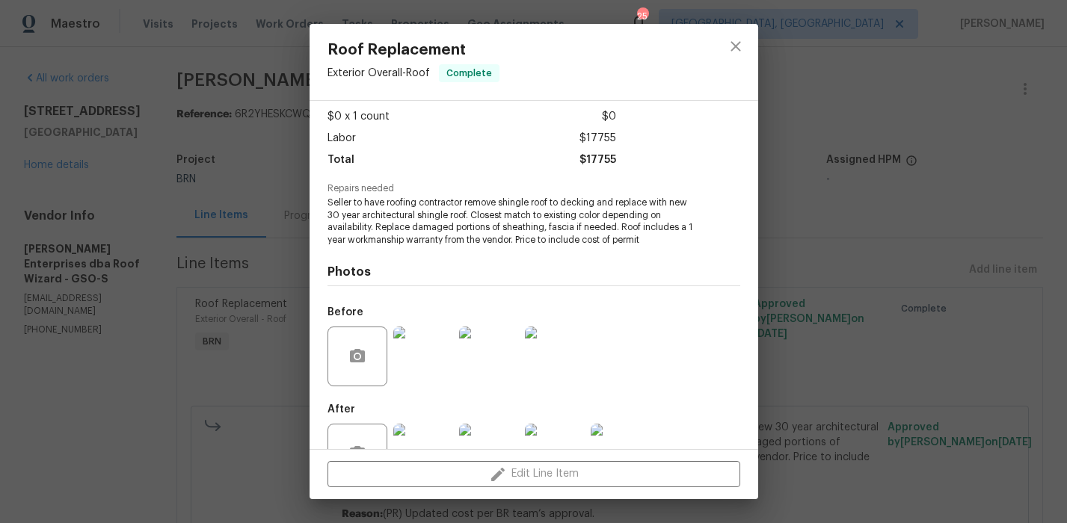
click at [426, 429] on img at bounding box center [423, 454] width 60 height 60
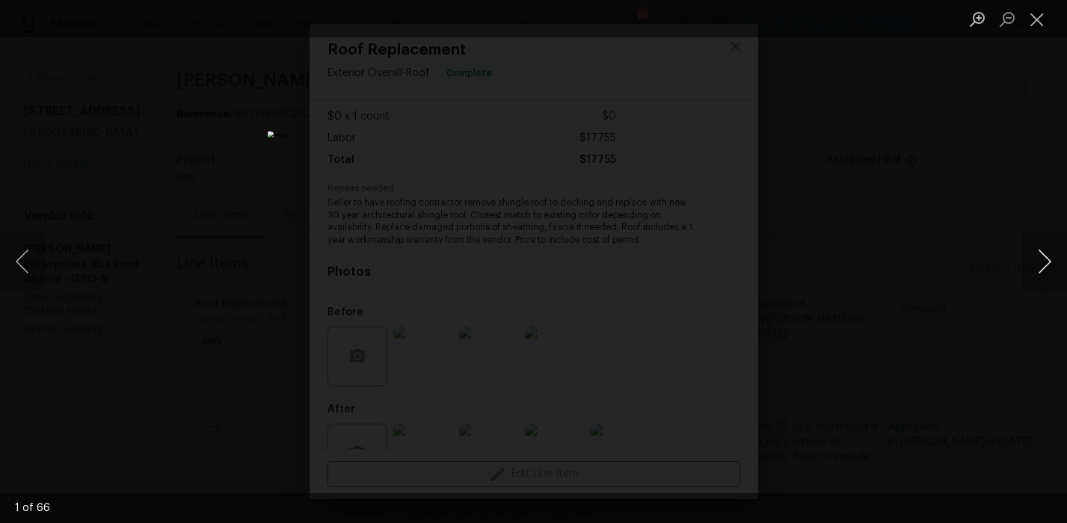
click at [1036, 259] on button "Next image" at bounding box center [1044, 262] width 45 height 60
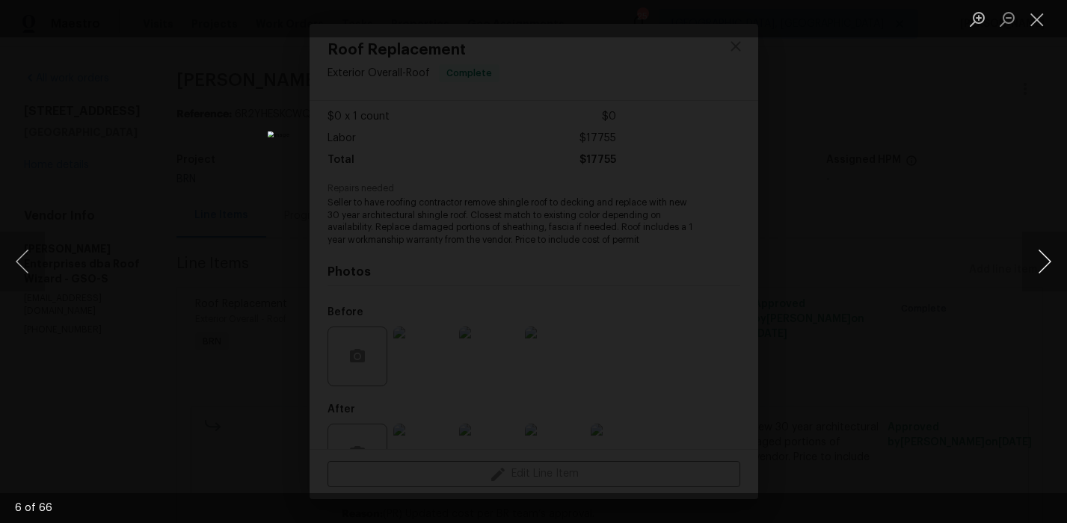
click at [1036, 259] on button "Next image" at bounding box center [1044, 262] width 45 height 60
click at [935, 224] on div "Lightbox" at bounding box center [533, 261] width 1067 height 523
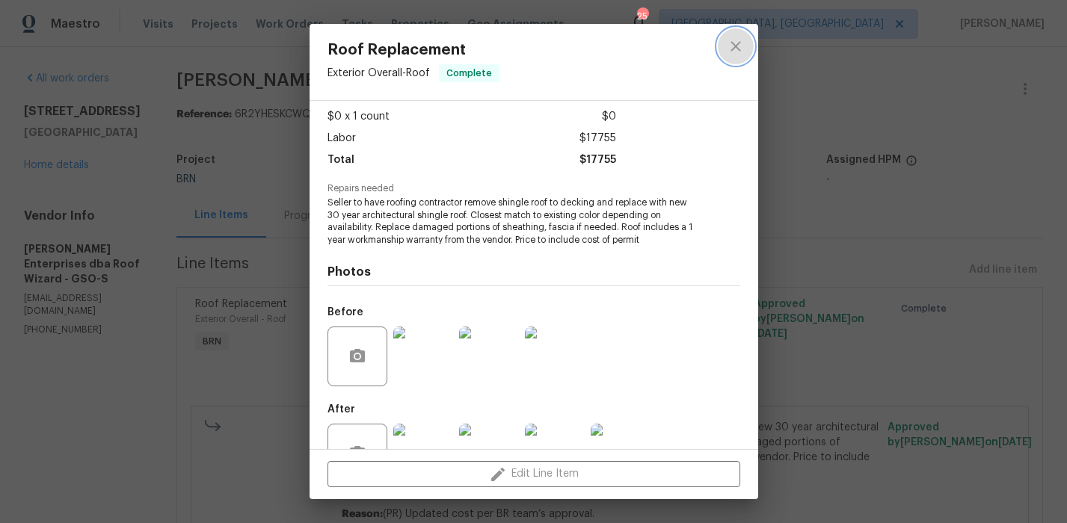
click at [729, 49] on icon "close" at bounding box center [736, 46] width 18 height 18
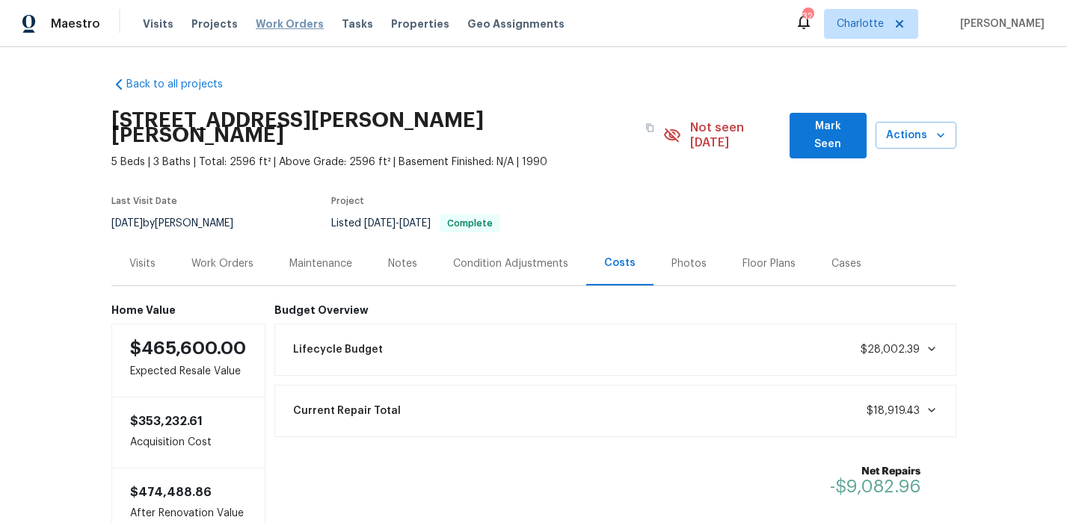
click at [256, 22] on span "Work Orders" at bounding box center [290, 23] width 68 height 15
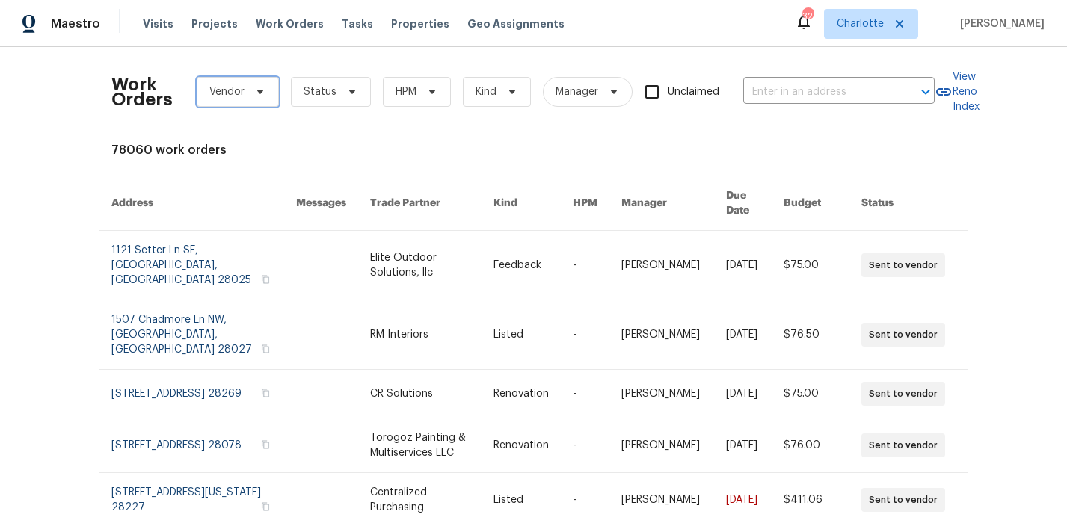
click at [235, 93] on span "Vendor" at bounding box center [226, 92] width 35 height 15
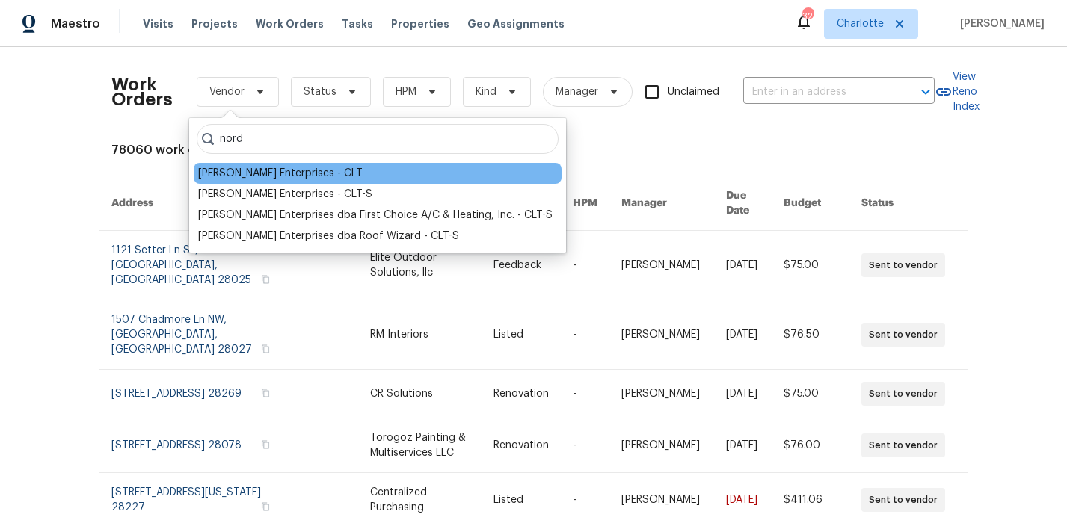
type input "nord"
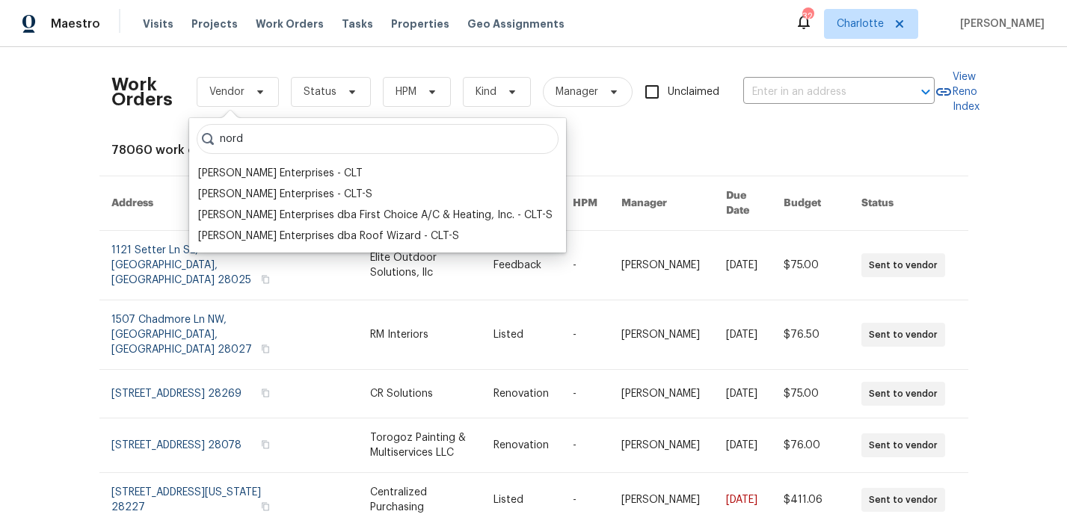
click at [277, 179] on div "[PERSON_NAME] Enterprises - CLT" at bounding box center [280, 173] width 165 height 15
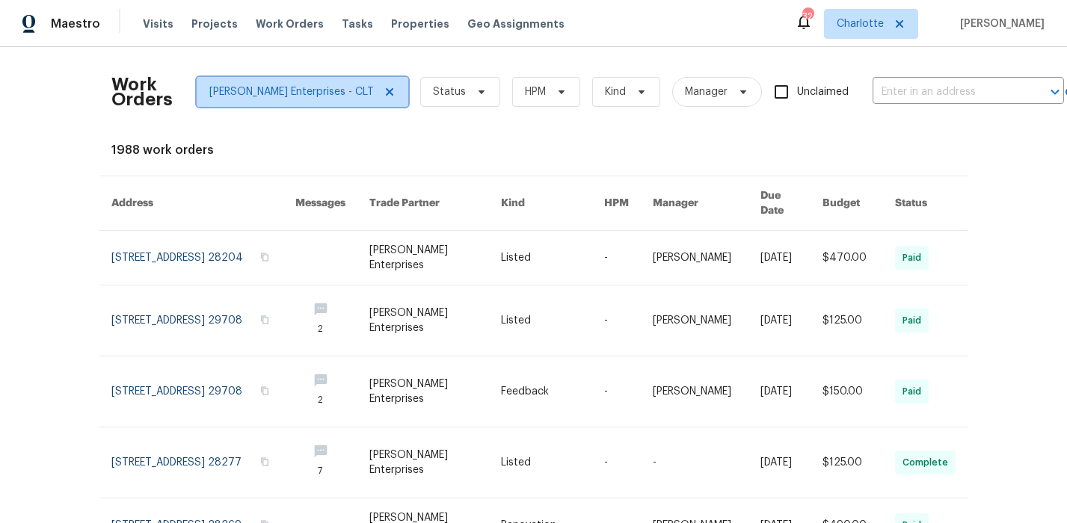
drag, startPoint x: 343, startPoint y: 90, endPoint x: 288, endPoint y: 95, distance: 55.6
click at [384, 90] on icon at bounding box center [390, 92] width 12 height 12
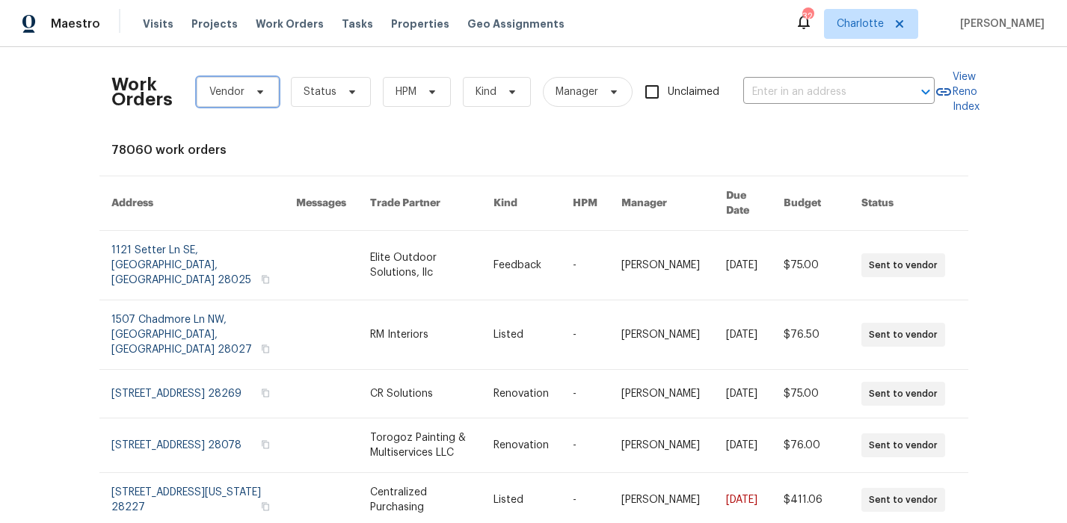
click at [236, 95] on span "Vendor" at bounding box center [226, 92] width 35 height 15
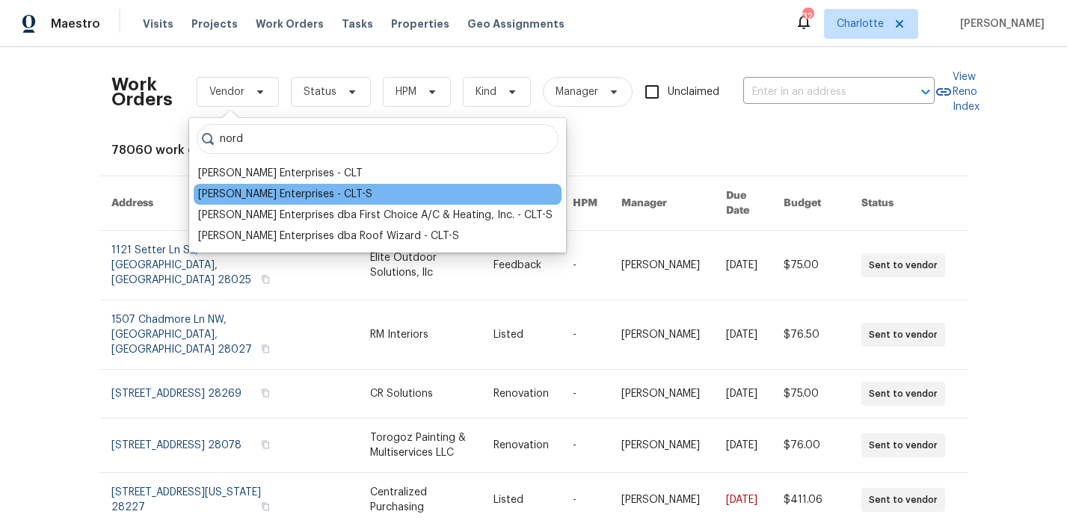
type input "nord"
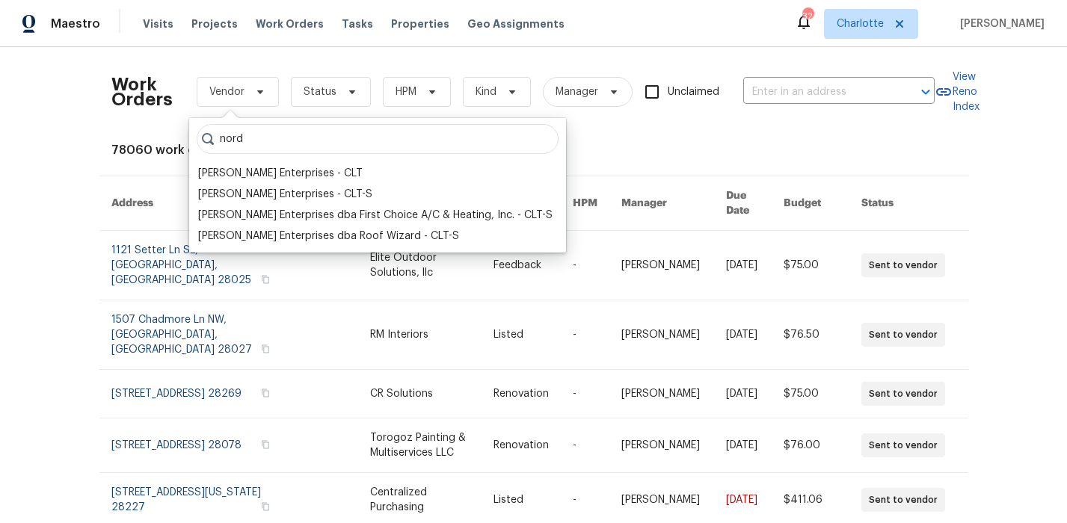
click at [283, 197] on div "[PERSON_NAME] Enterprises - CLT-S" at bounding box center [285, 194] width 174 height 15
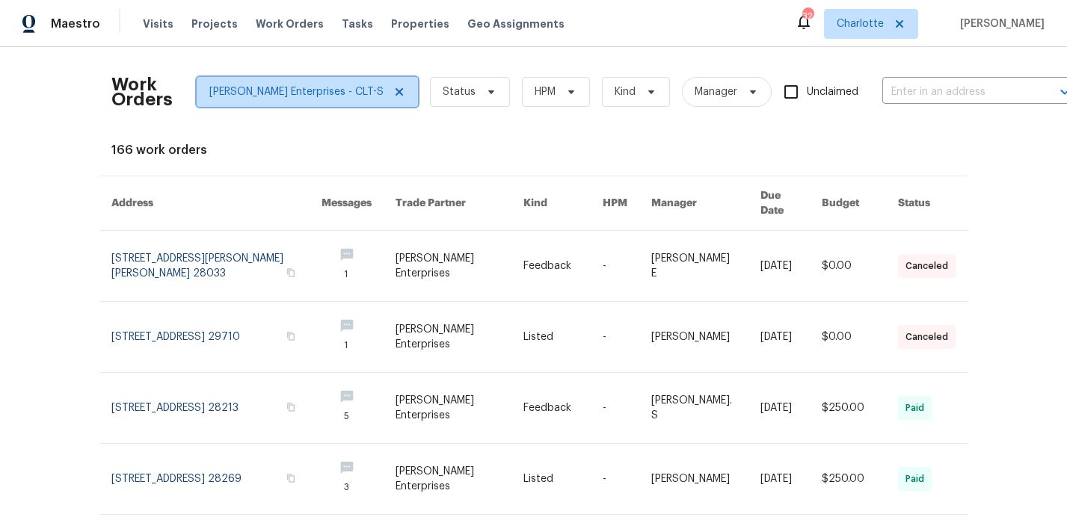
click at [364, 86] on span "[PERSON_NAME] Enterprises - CLT-S" at bounding box center [307, 92] width 221 height 30
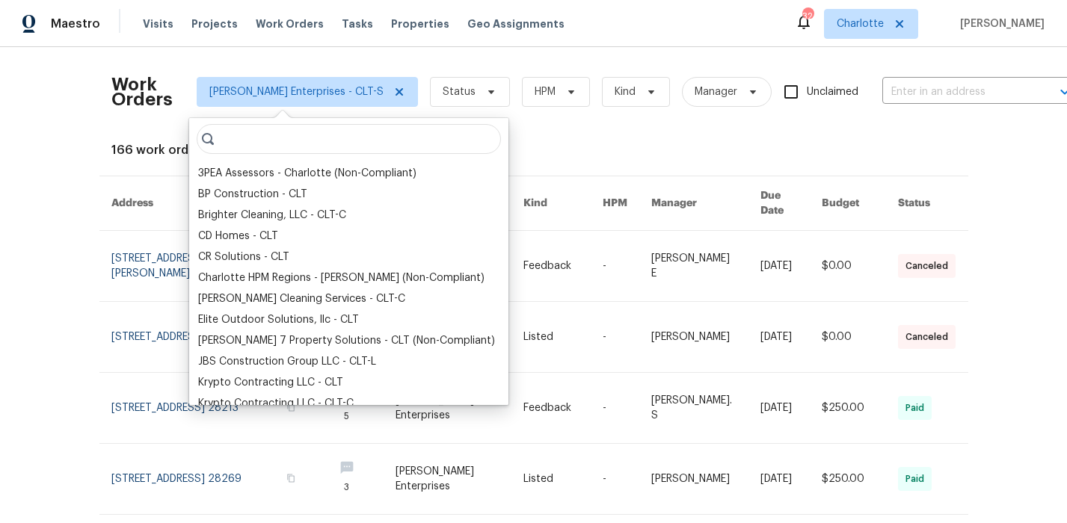
click at [292, 144] on input "search" at bounding box center [349, 139] width 304 height 30
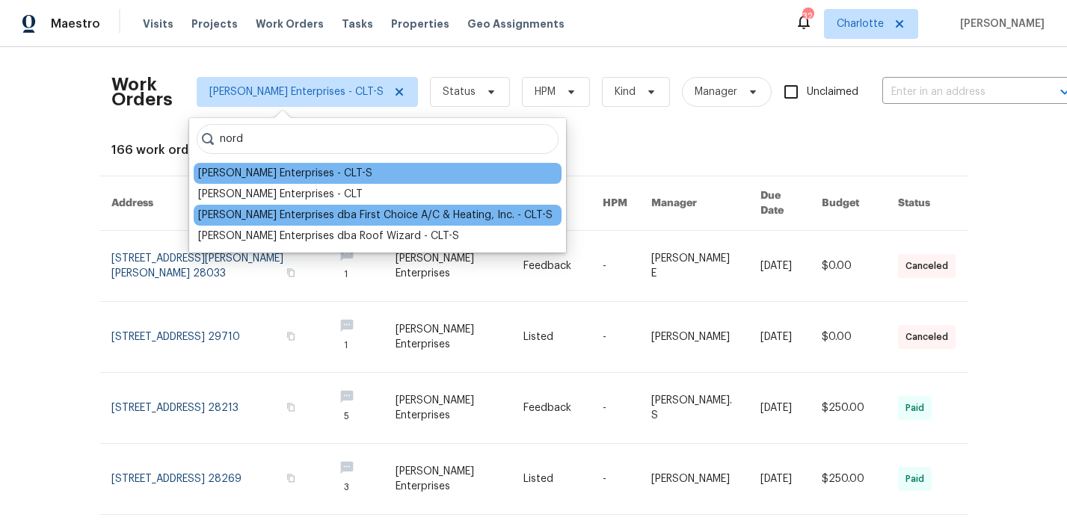
type input "nord"
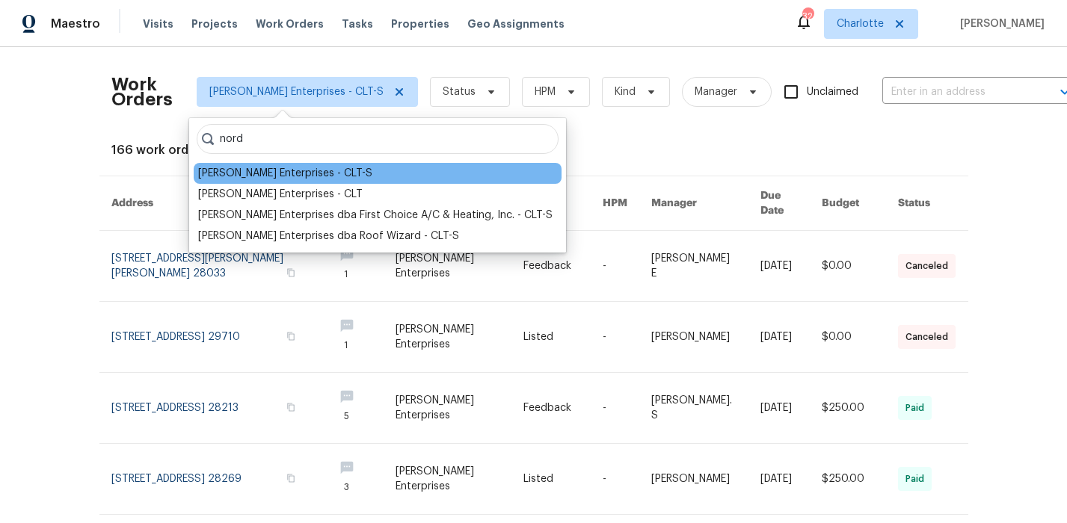
click at [291, 211] on div "[PERSON_NAME] Enterprises dba First Choice A/C & Heating, Inc. - CLT-S" at bounding box center [375, 215] width 354 height 15
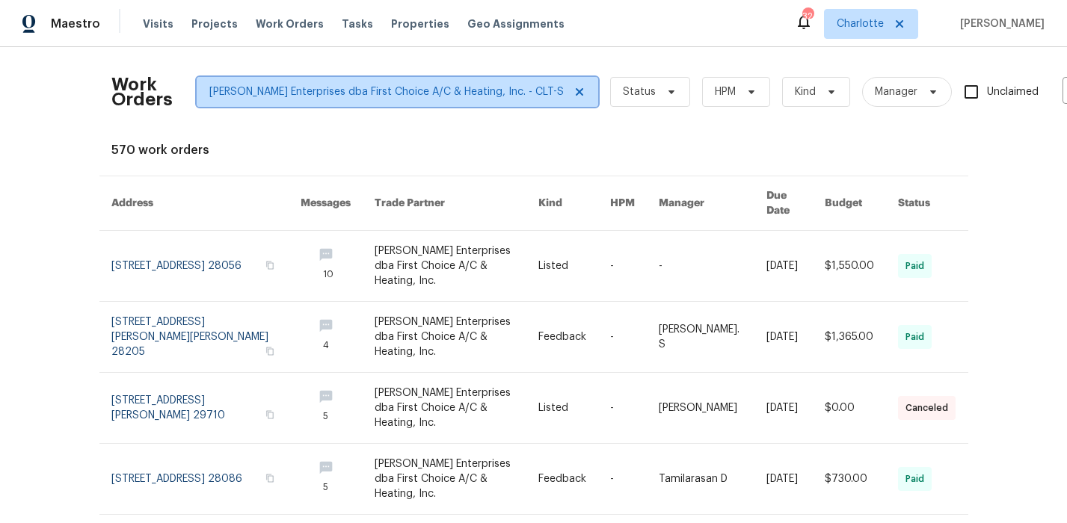
click at [314, 96] on span "[PERSON_NAME] Enterprises dba First Choice A/C & Heating, Inc. - CLT-S" at bounding box center [386, 92] width 354 height 15
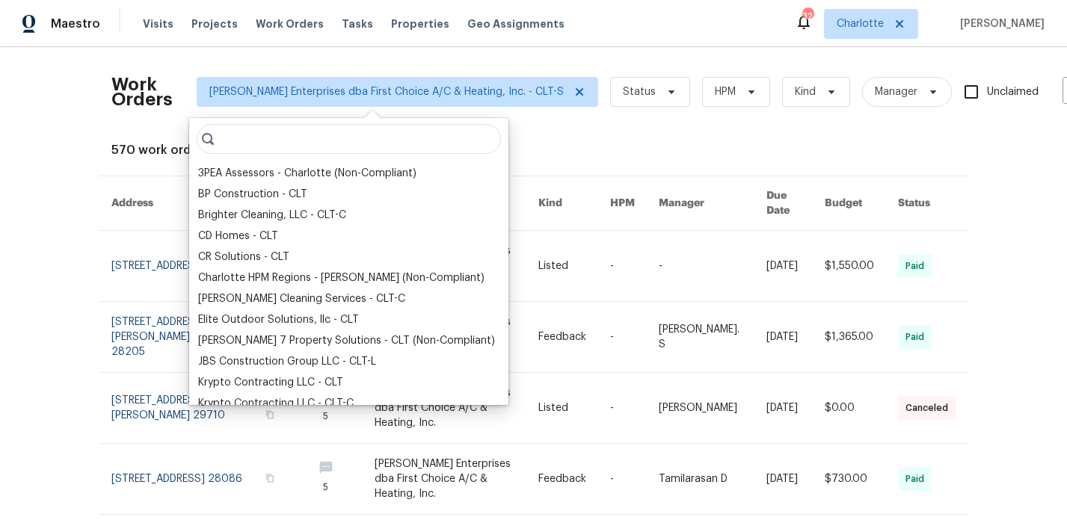
click at [295, 127] on input "search" at bounding box center [349, 139] width 304 height 30
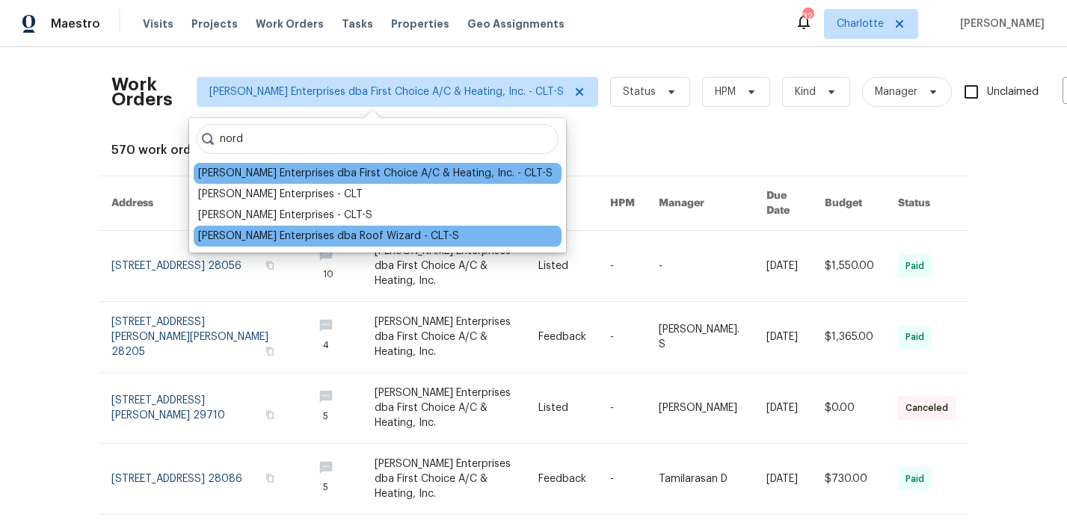
type input "nord"
click at [302, 236] on div "[PERSON_NAME] Enterprises dba Roof Wizard - CLT-S" at bounding box center [328, 236] width 261 height 15
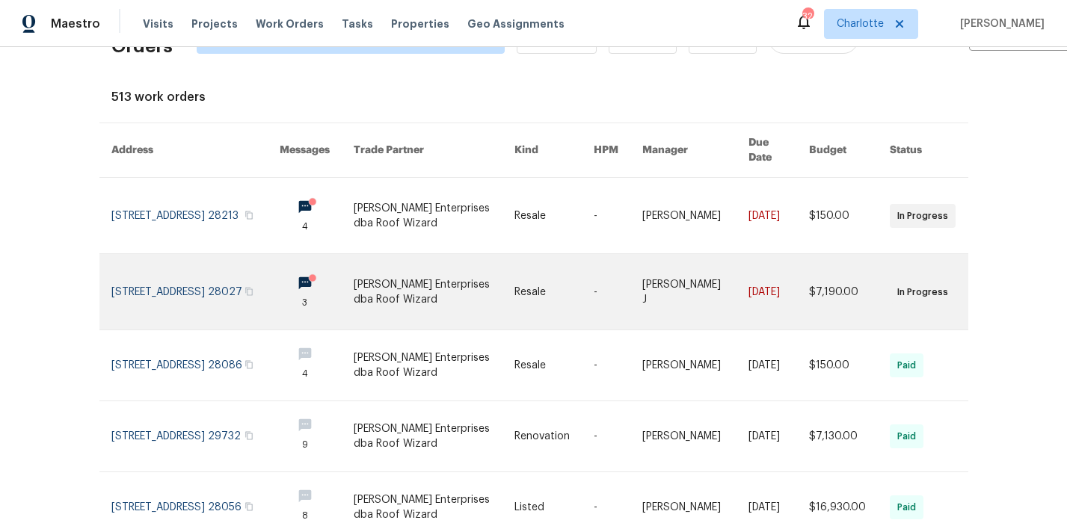
scroll to position [58, 0]
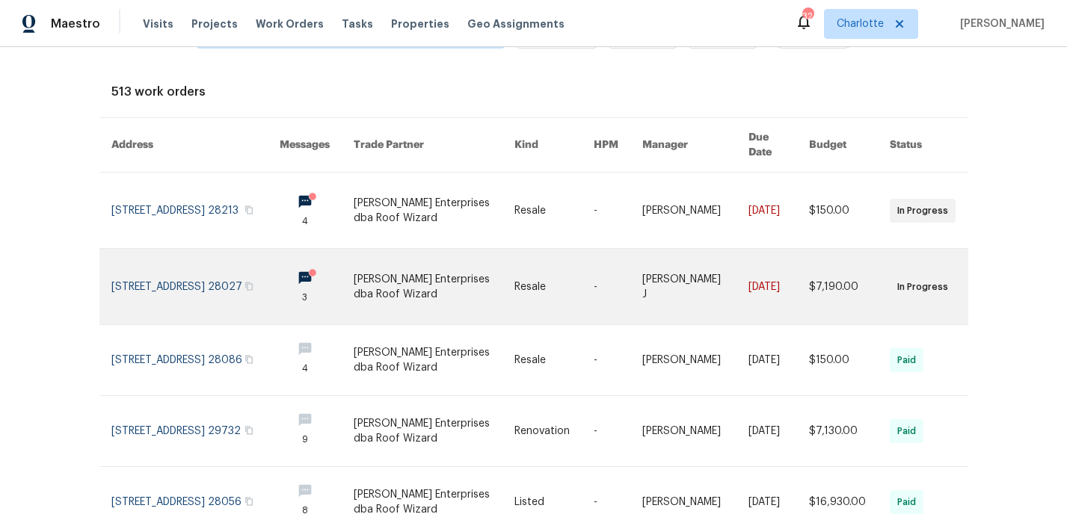
click at [430, 268] on link at bounding box center [434, 287] width 160 height 76
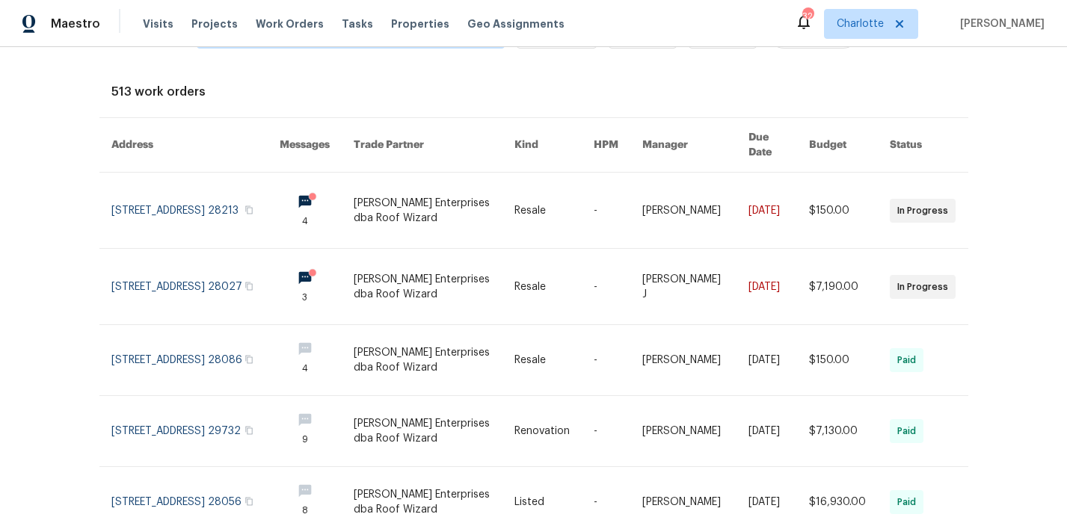
click at [357, 64] on div "Work Orders [PERSON_NAME] Enterprises dba Roof Wizard - CLT-S Status HPM Kind M…" at bounding box center [635, 34] width 1049 height 66
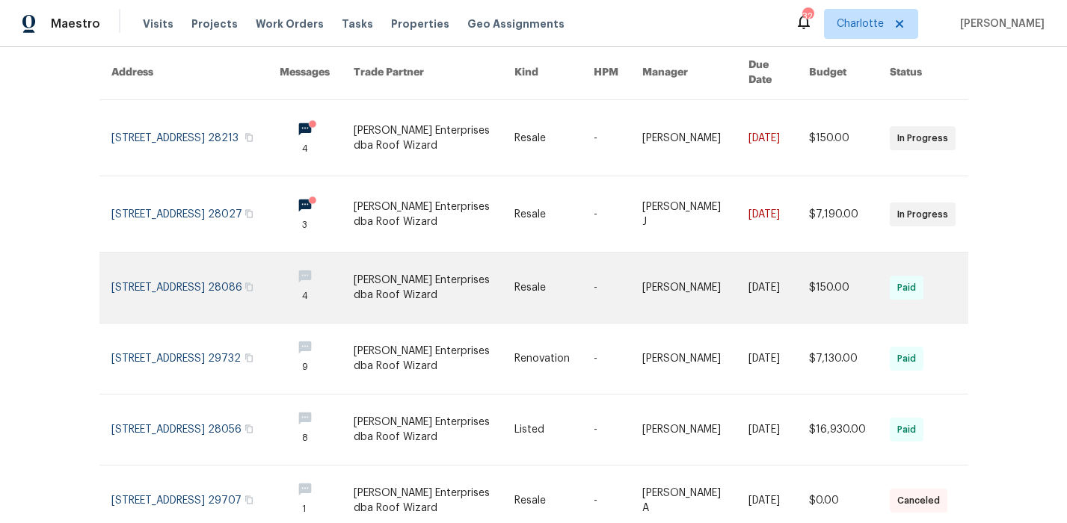
scroll to position [140, 0]
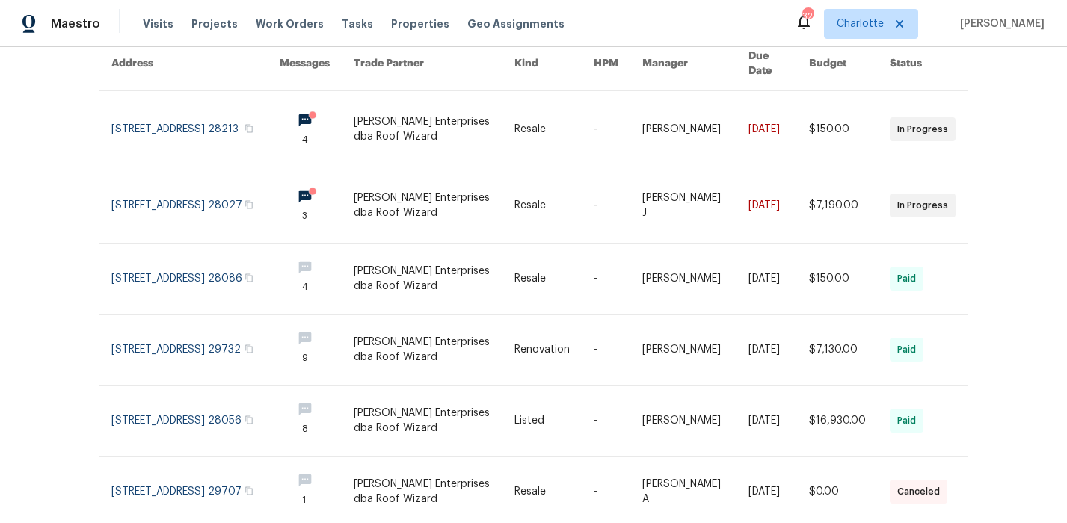
click at [64, 186] on div "Work Orders [PERSON_NAME] Enterprises dba Roof Wizard - CLT-S Status HPM Kind M…" at bounding box center [533, 285] width 1067 height 476
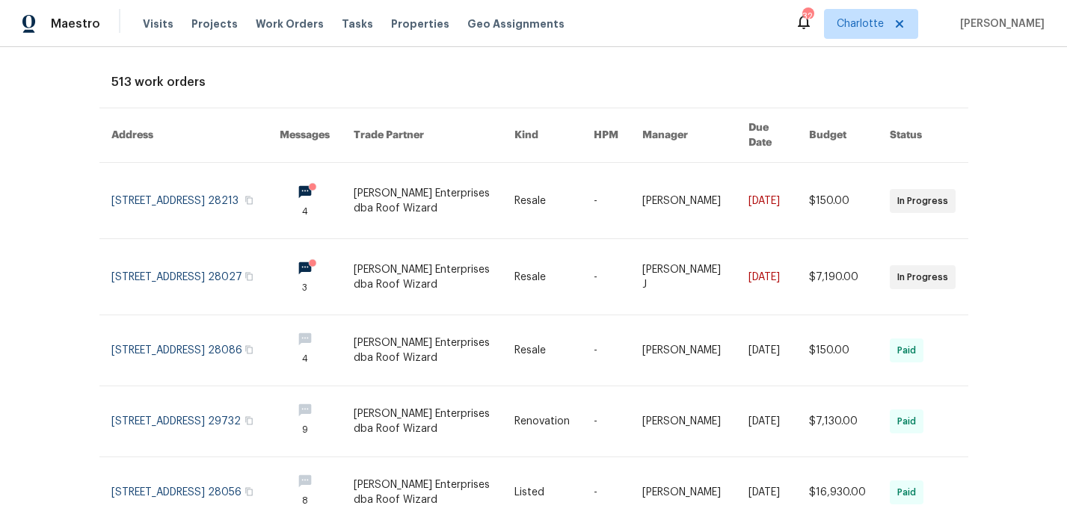
scroll to position [0, 0]
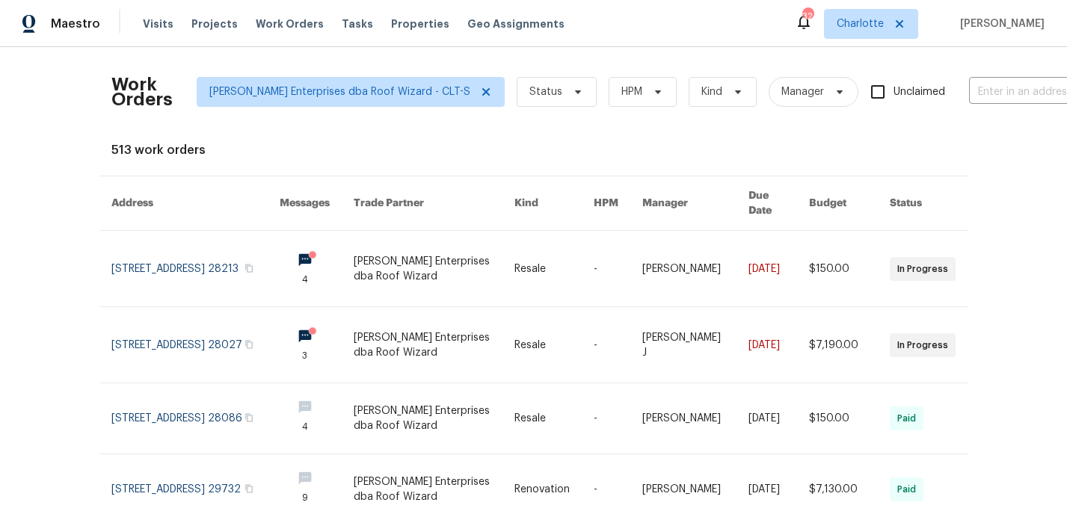
click at [184, 14] on div "Visits Projects Work Orders Tasks Properties Geo Assignments" at bounding box center [363, 24] width 440 height 30
click at [201, 25] on span "Projects" at bounding box center [214, 23] width 46 height 15
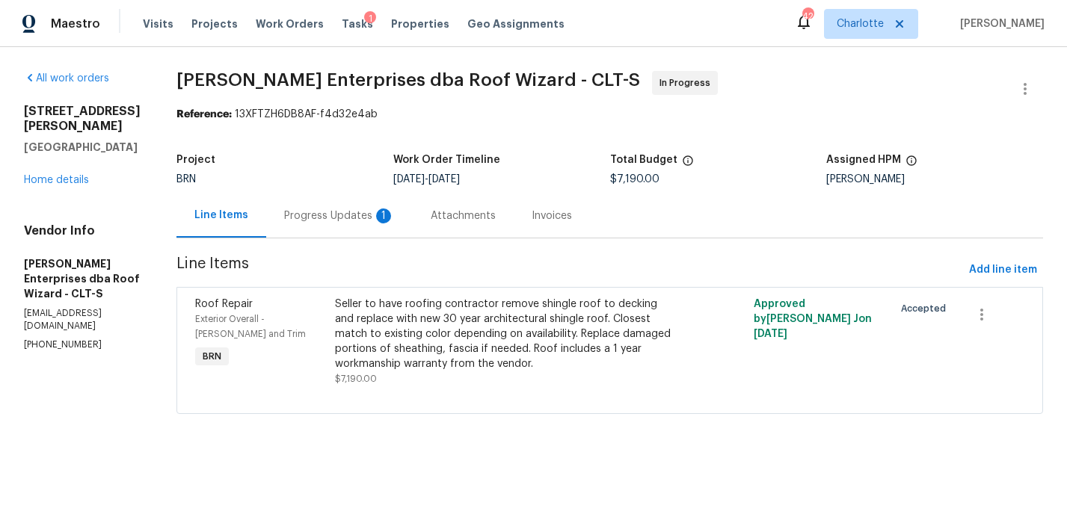
click at [311, 210] on div "Progress Updates 1" at bounding box center [339, 216] width 111 height 15
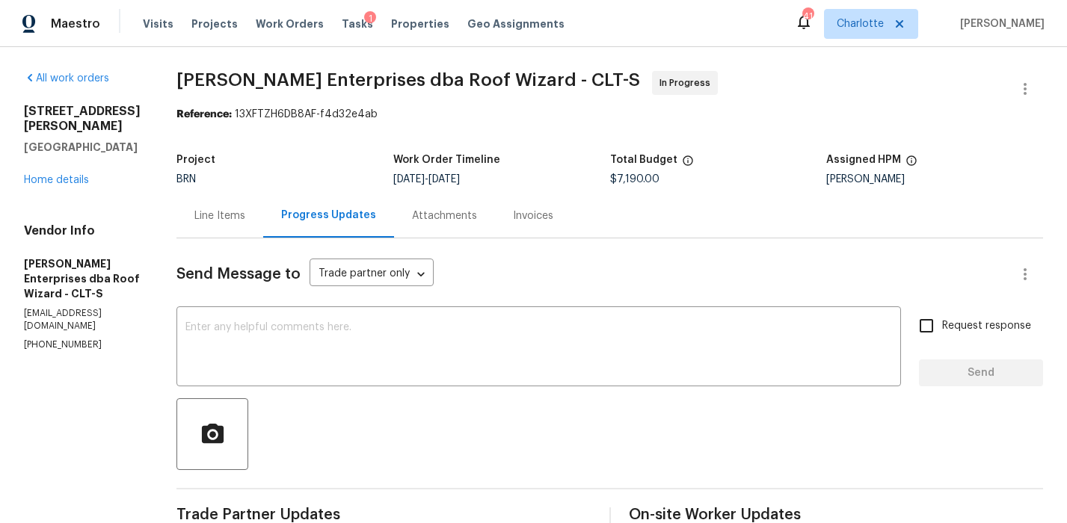
drag, startPoint x: 220, startPoint y: 218, endPoint x: 254, endPoint y: 245, distance: 43.6
click at [219, 218] on div "Line Items" at bounding box center [219, 216] width 51 height 15
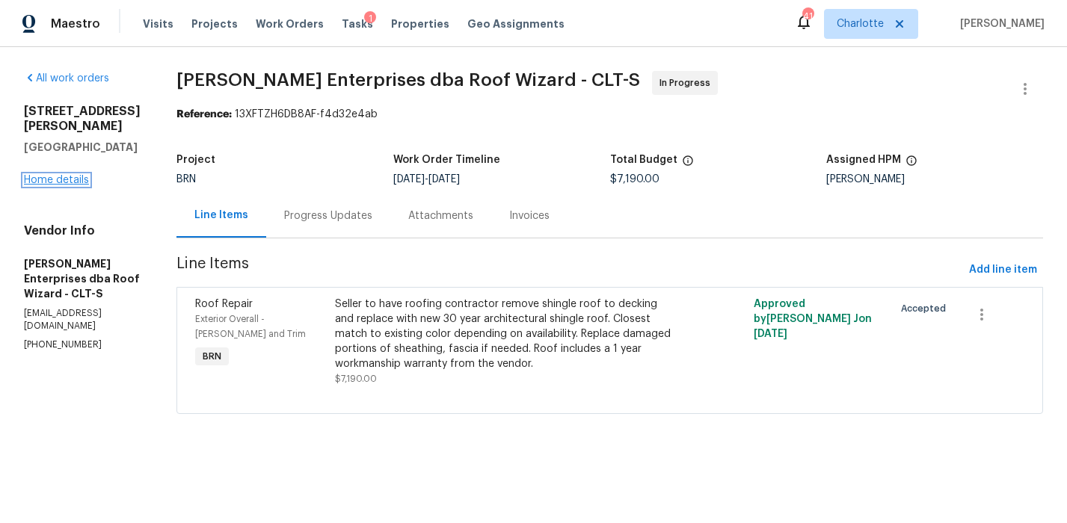
click at [78, 180] on link "Home details" at bounding box center [56, 180] width 65 height 10
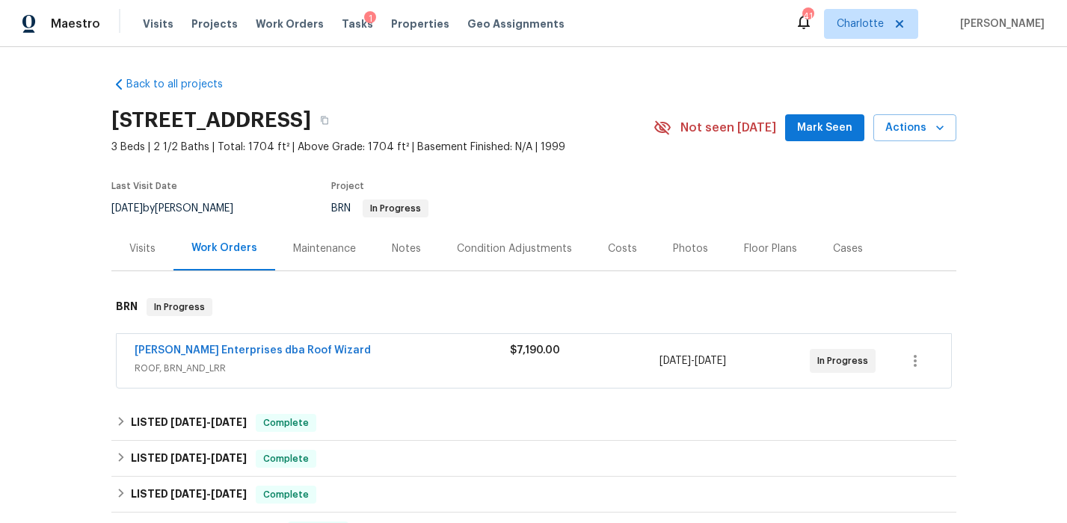
click at [610, 242] on div "Costs" at bounding box center [622, 249] width 29 height 15
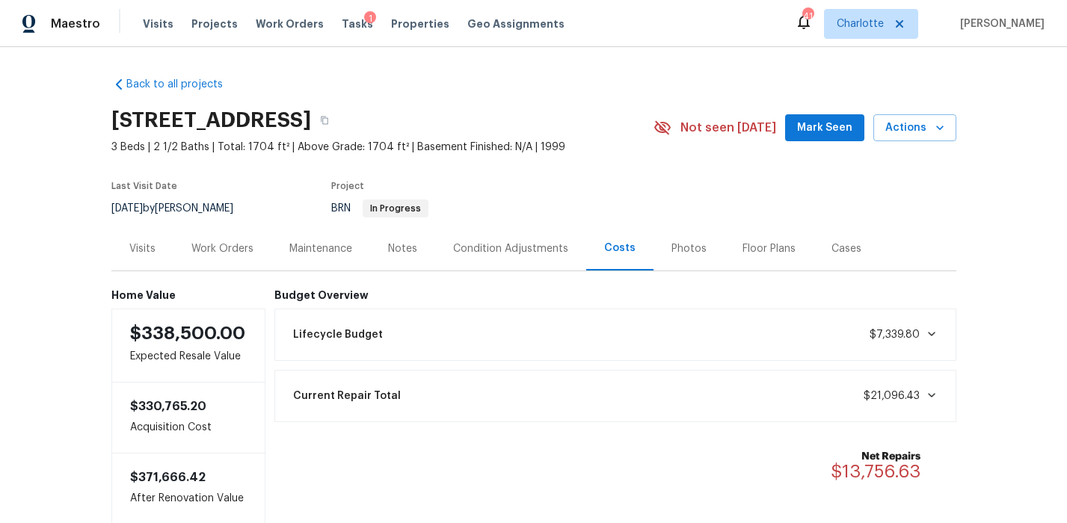
click at [61, 345] on div "Back to all projects 1184 Lempster Dr NW, Concord, NC 28027 3 Beds | 2 1/2 Bath…" at bounding box center [533, 285] width 1067 height 476
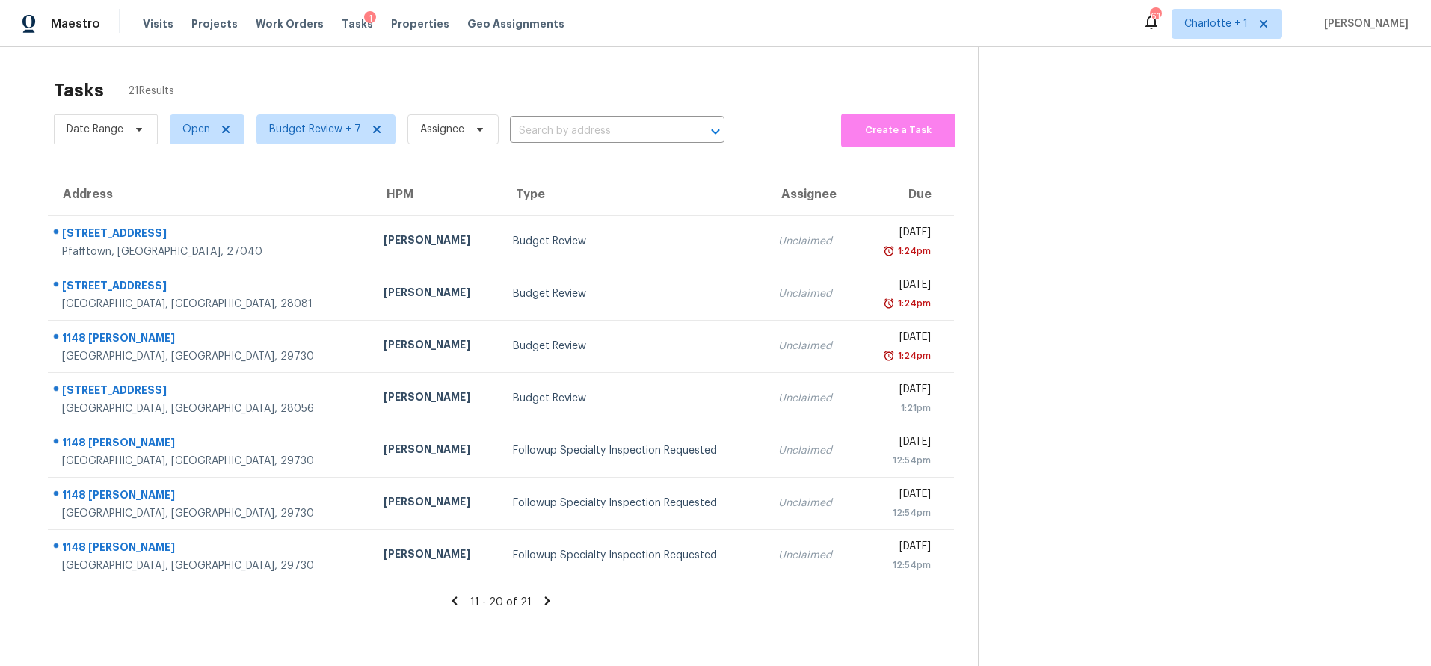
scroll to position [58, 0]
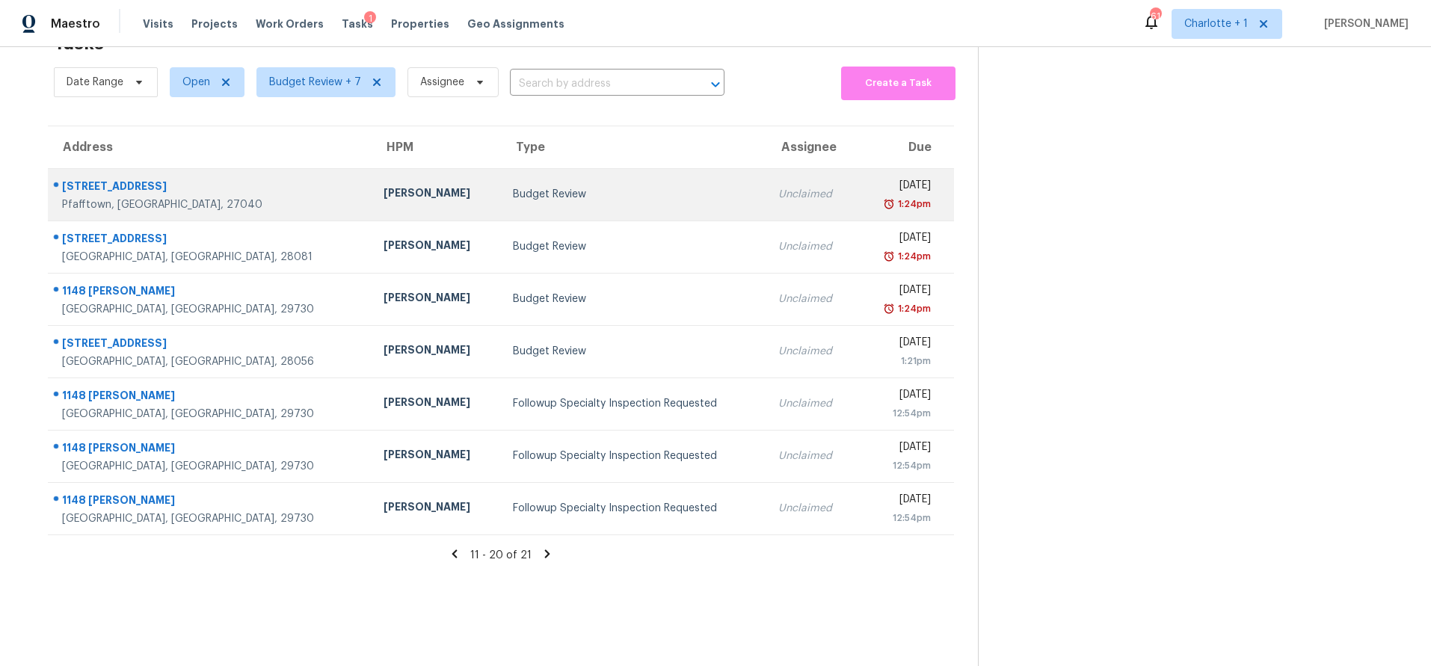
click at [384, 185] on div "[PERSON_NAME]" at bounding box center [436, 194] width 105 height 19
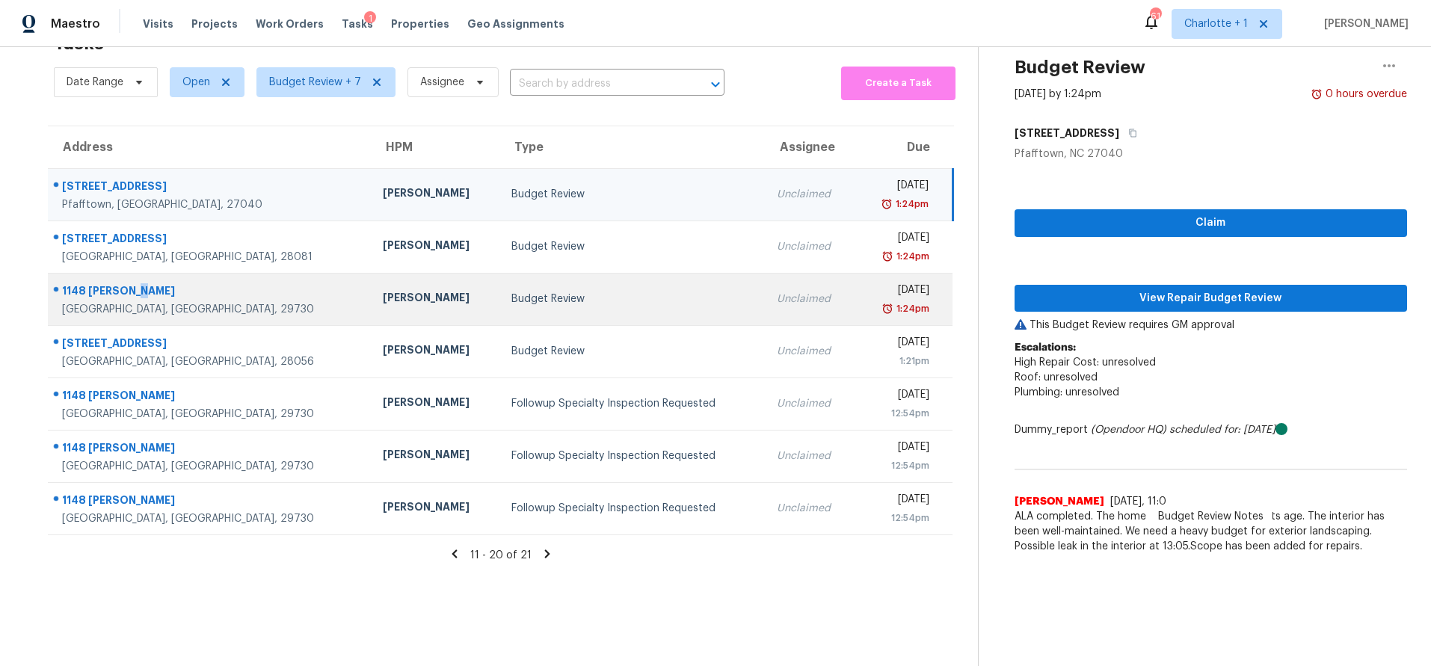
drag, startPoint x: 136, startPoint y: 266, endPoint x: 126, endPoint y: 278, distance: 15.9
click at [126, 283] on div "1148 [PERSON_NAME]" at bounding box center [210, 292] width 297 height 19
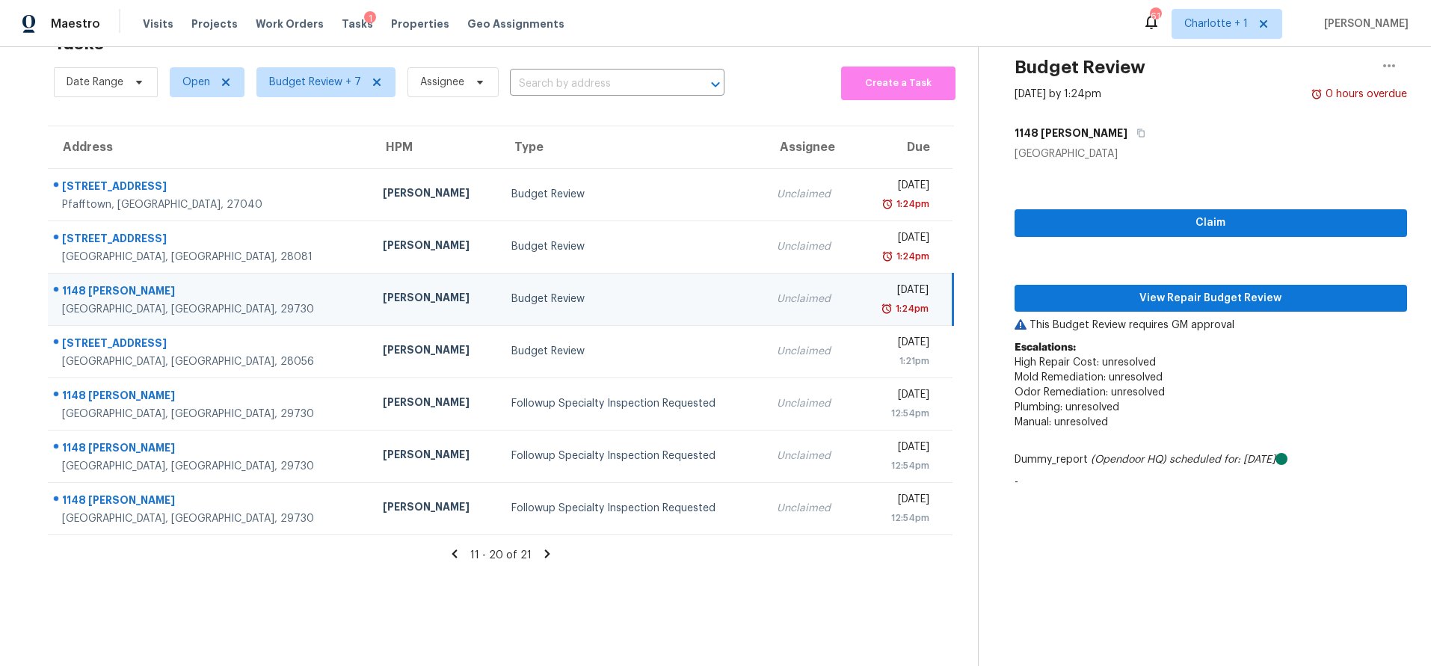
drag, startPoint x: 277, startPoint y: 285, endPoint x: 307, endPoint y: 285, distance: 29.2
click at [383, 290] on div "[PERSON_NAME]" at bounding box center [435, 299] width 105 height 19
click at [1138, 291] on span "View Repair Budget Review" at bounding box center [1211, 298] width 369 height 19
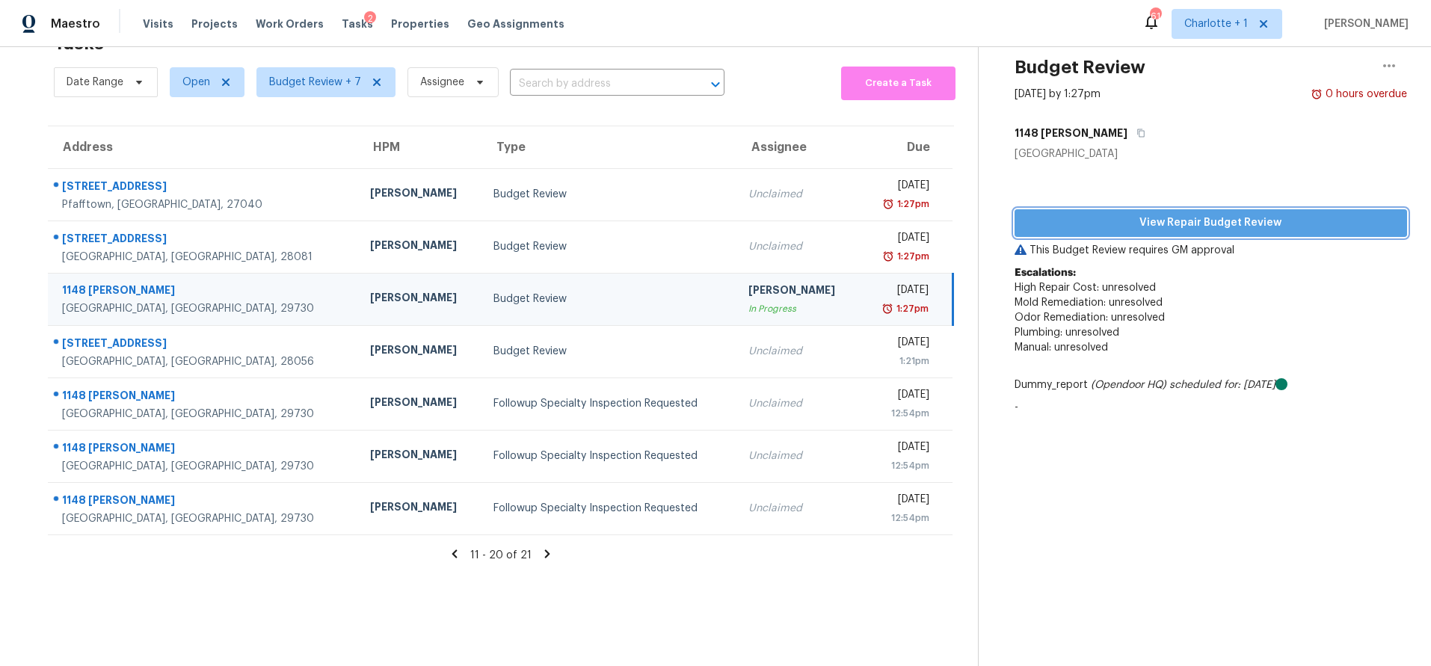
click at [1227, 218] on span "View Repair Budget Review" at bounding box center [1211, 223] width 369 height 19
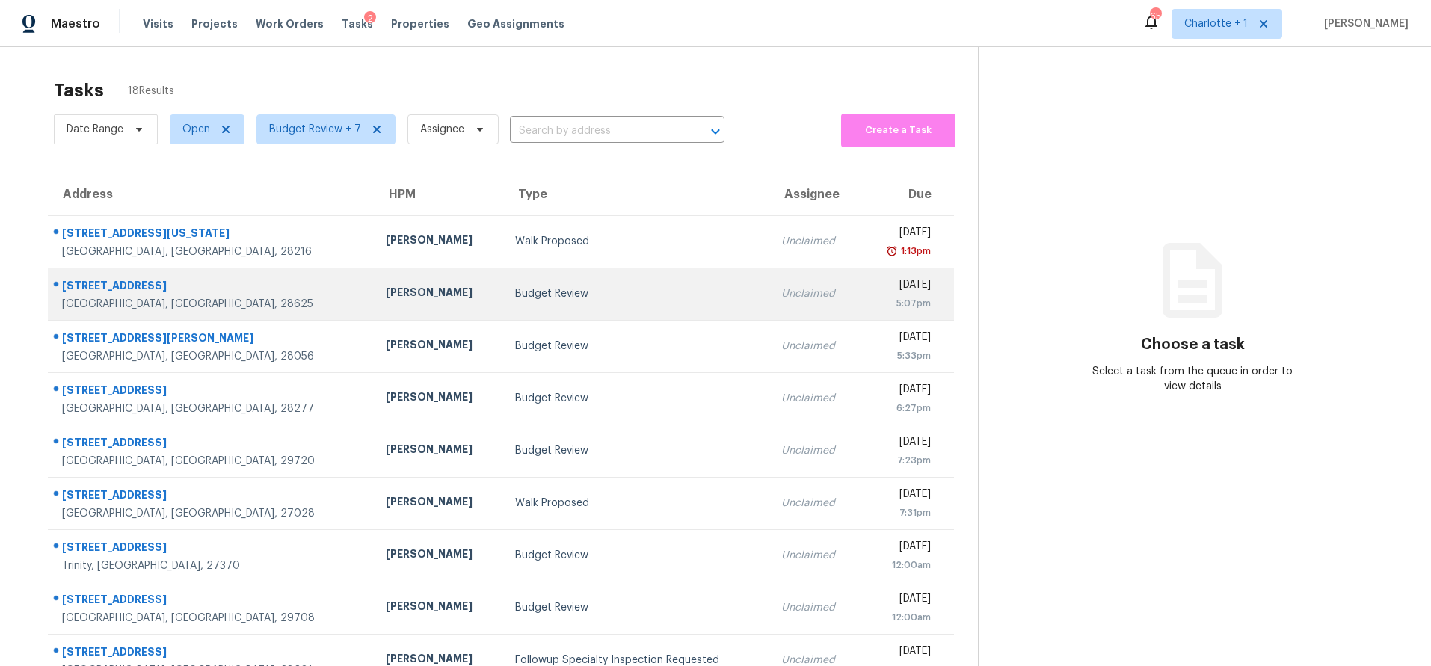
scroll to position [123, 0]
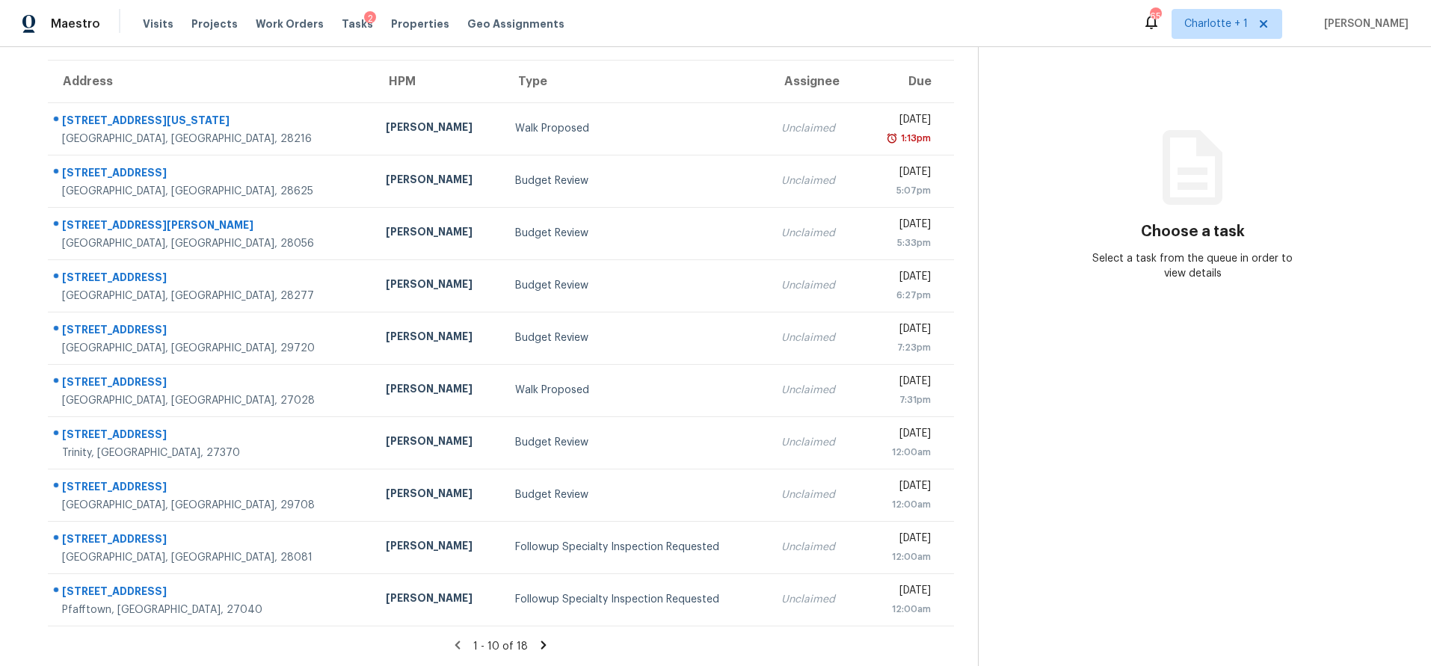
drag, startPoint x: 547, startPoint y: 636, endPoint x: 535, endPoint y: 635, distance: 11.2
click at [544, 639] on div "1 - 10 of 18" at bounding box center [501, 647] width 954 height 16
click at [541, 641] on icon at bounding box center [543, 645] width 5 height 8
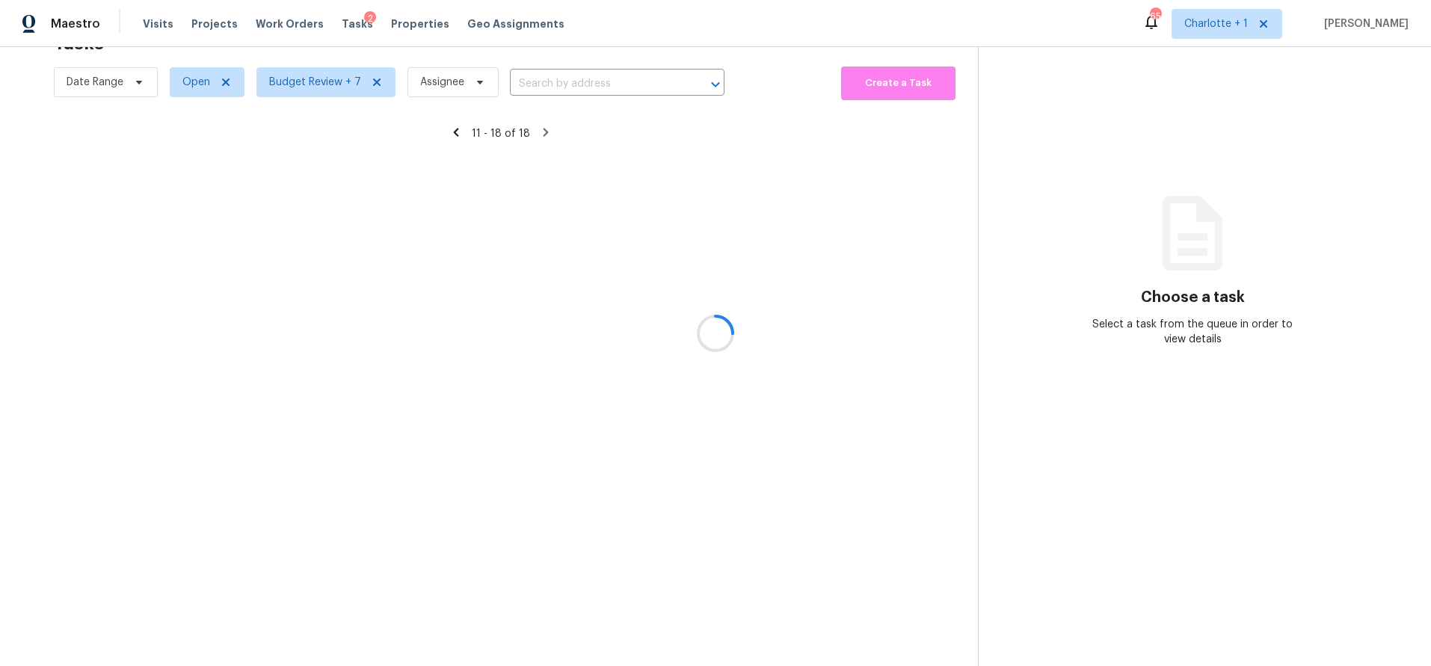
scroll to position [58, 0]
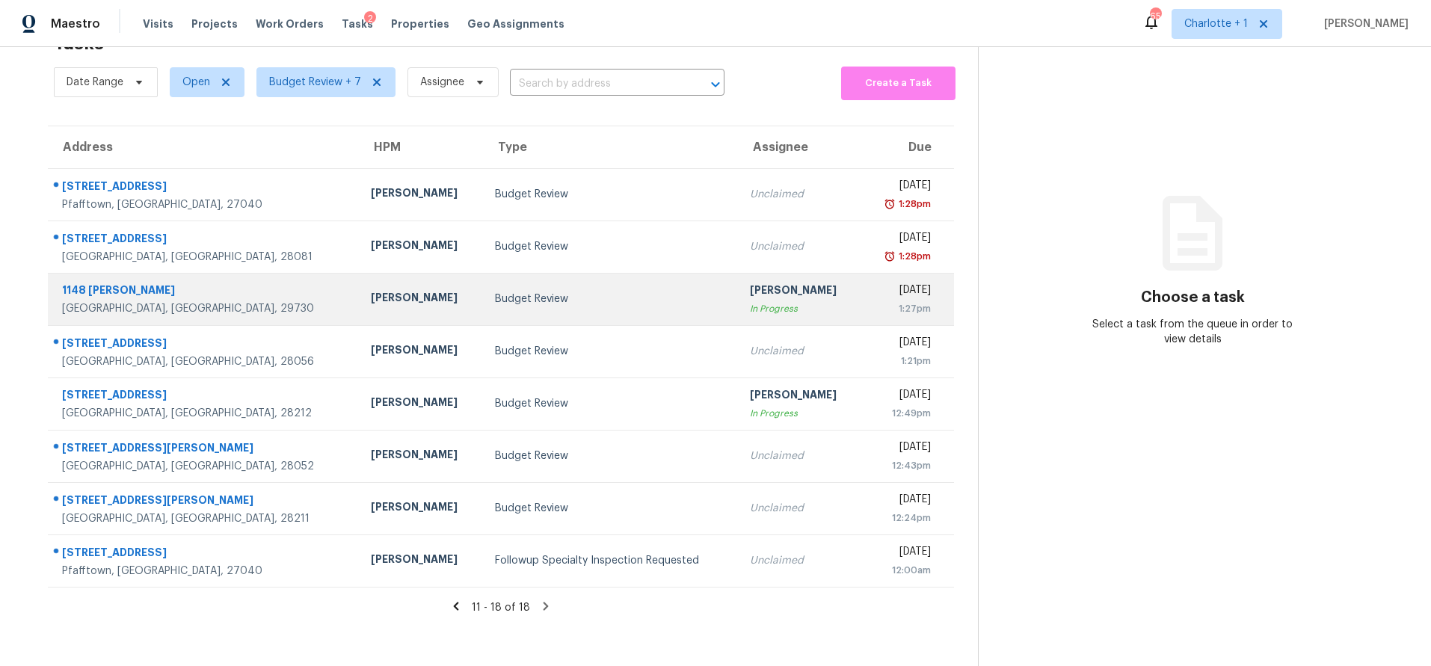
click at [495, 292] on div "Budget Review" at bounding box center [610, 299] width 231 height 15
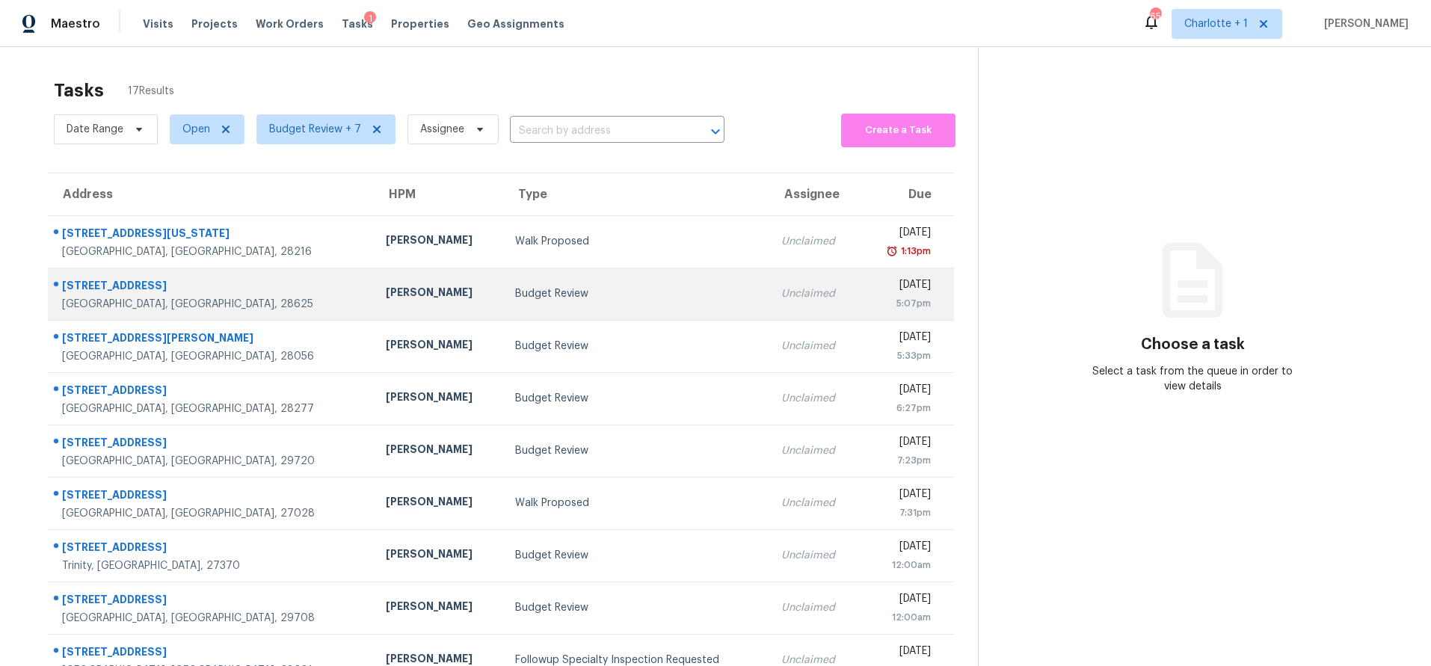
scroll to position [123, 0]
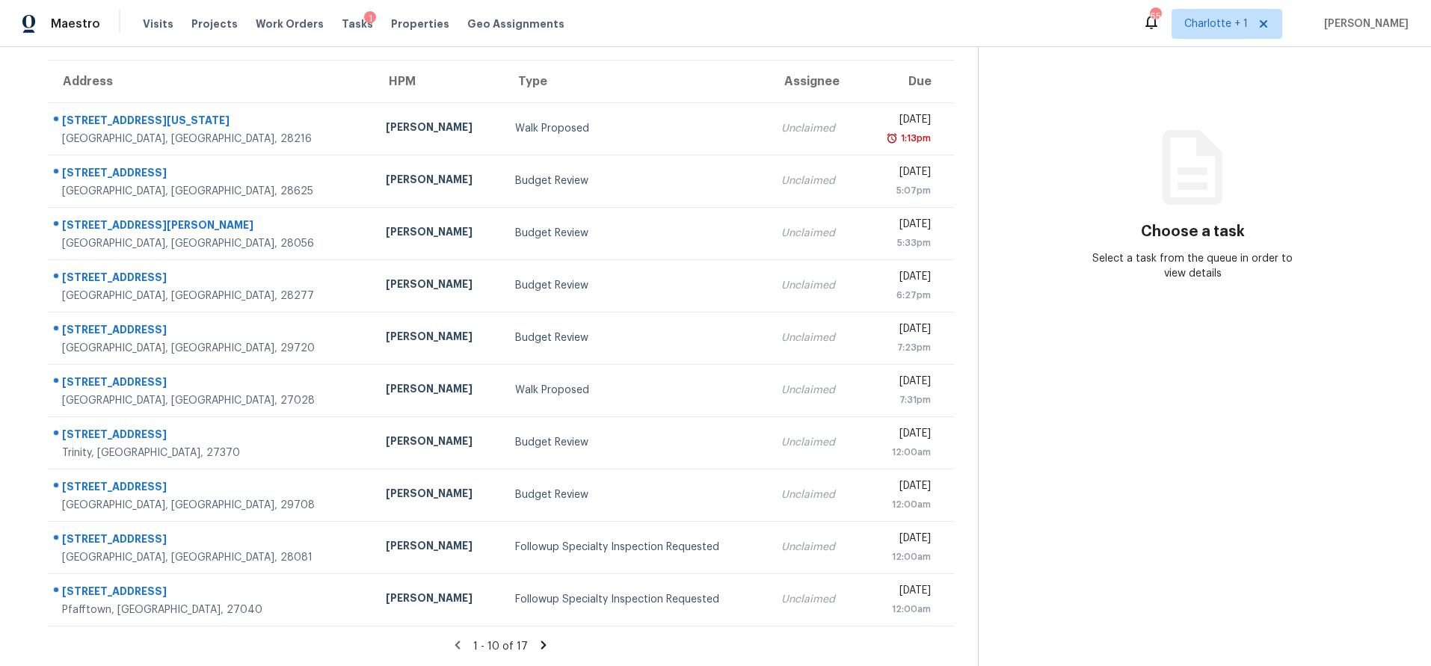
click at [539, 639] on icon at bounding box center [543, 645] width 13 height 13
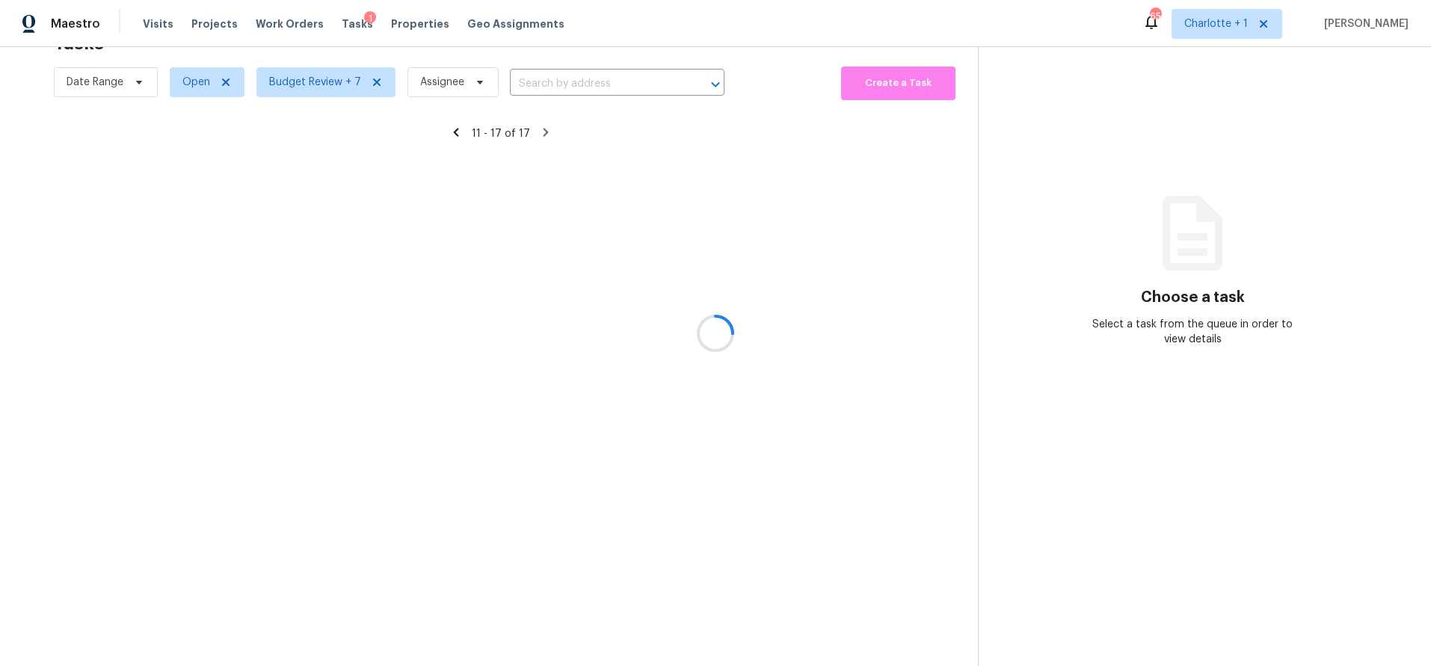
scroll to position [58, 0]
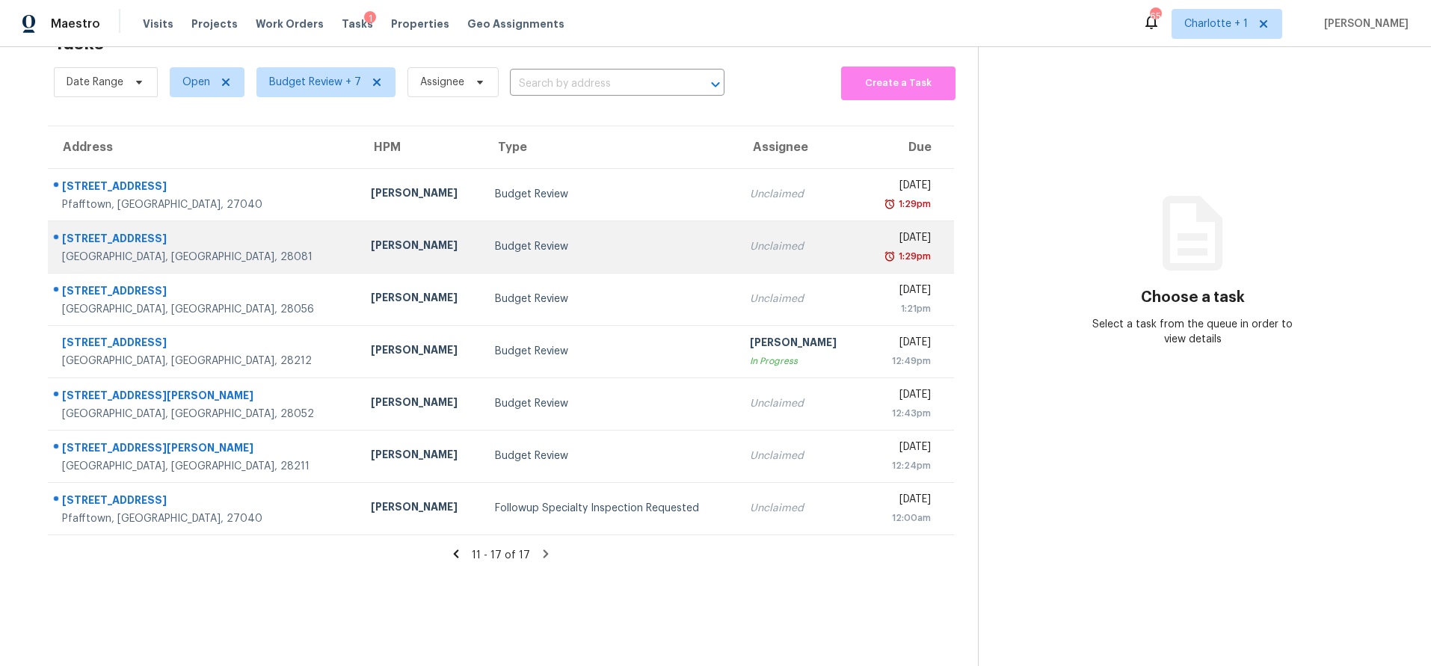
click at [359, 229] on td "Chip Hunter" at bounding box center [421, 247] width 124 height 52
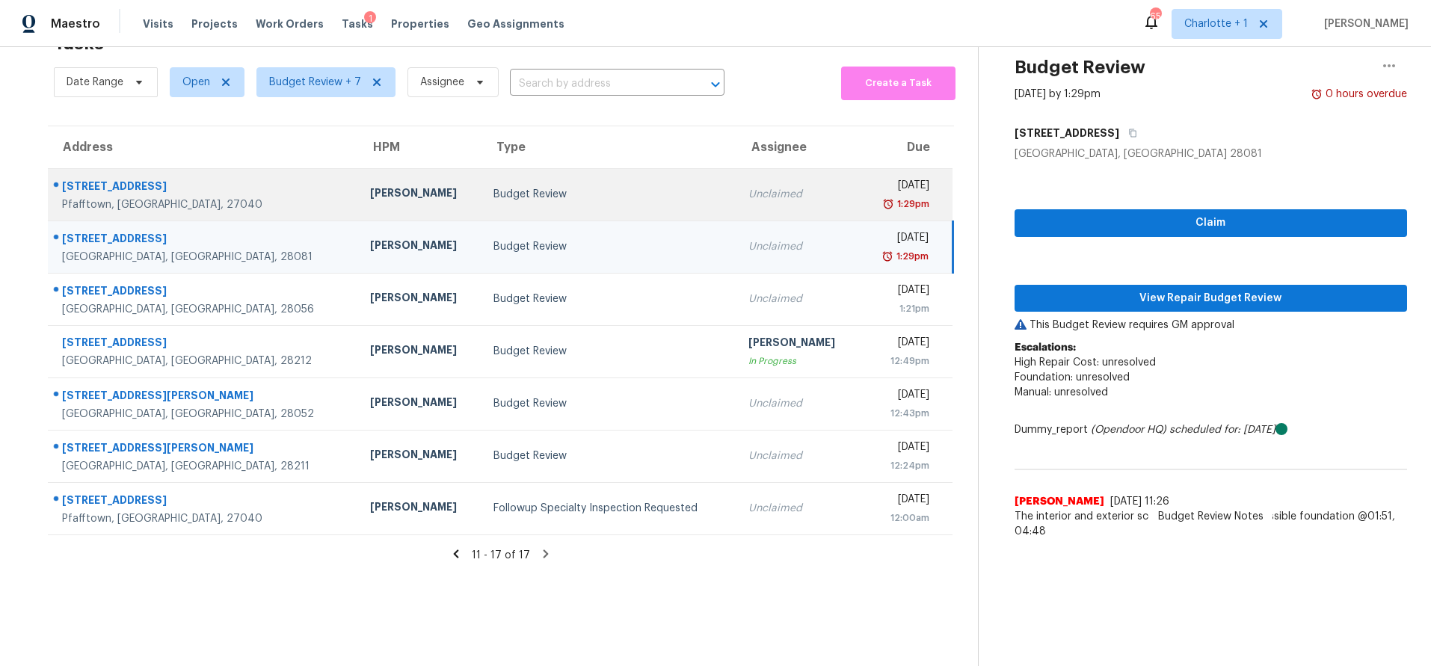
click at [233, 188] on td "1600 Turfwood Dr Pfafftown, NC, 27040" at bounding box center [203, 194] width 310 height 52
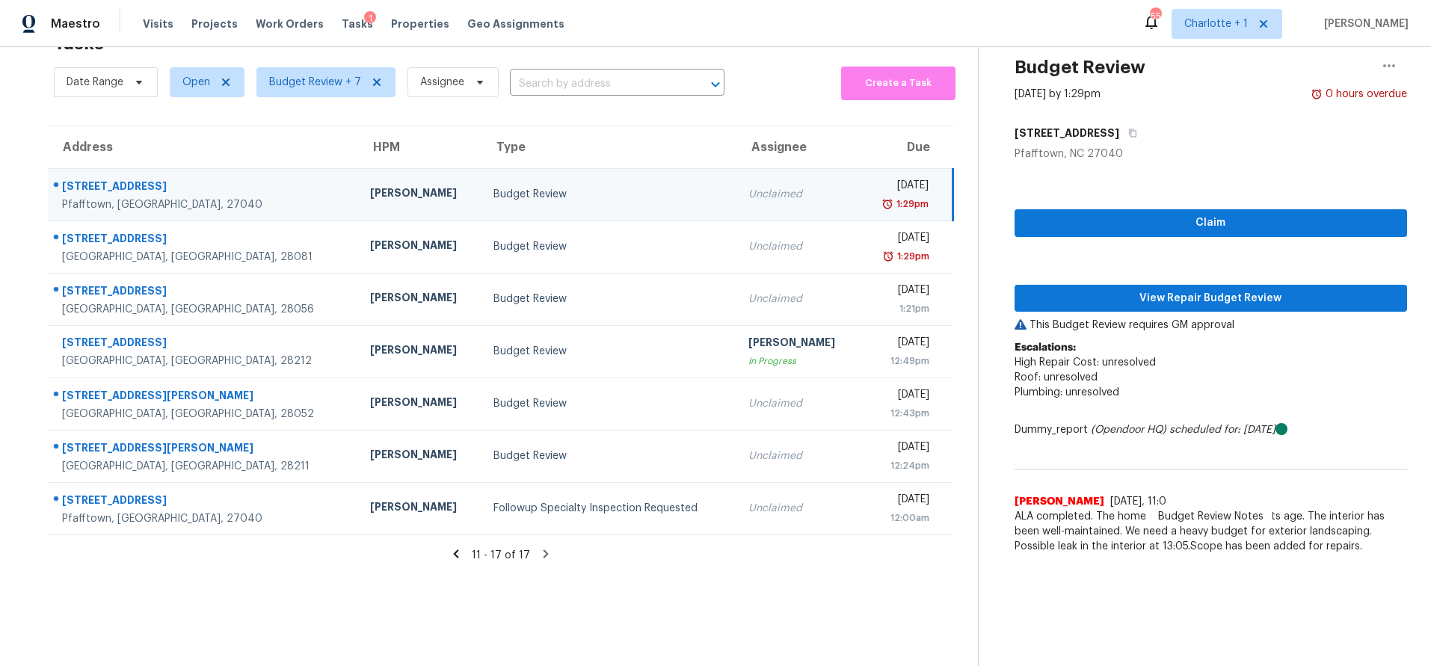
click at [370, 187] on div "[PERSON_NAME]" at bounding box center [419, 194] width 99 height 19
click at [1114, 289] on span "View Repair Budget Review" at bounding box center [1211, 298] width 369 height 19
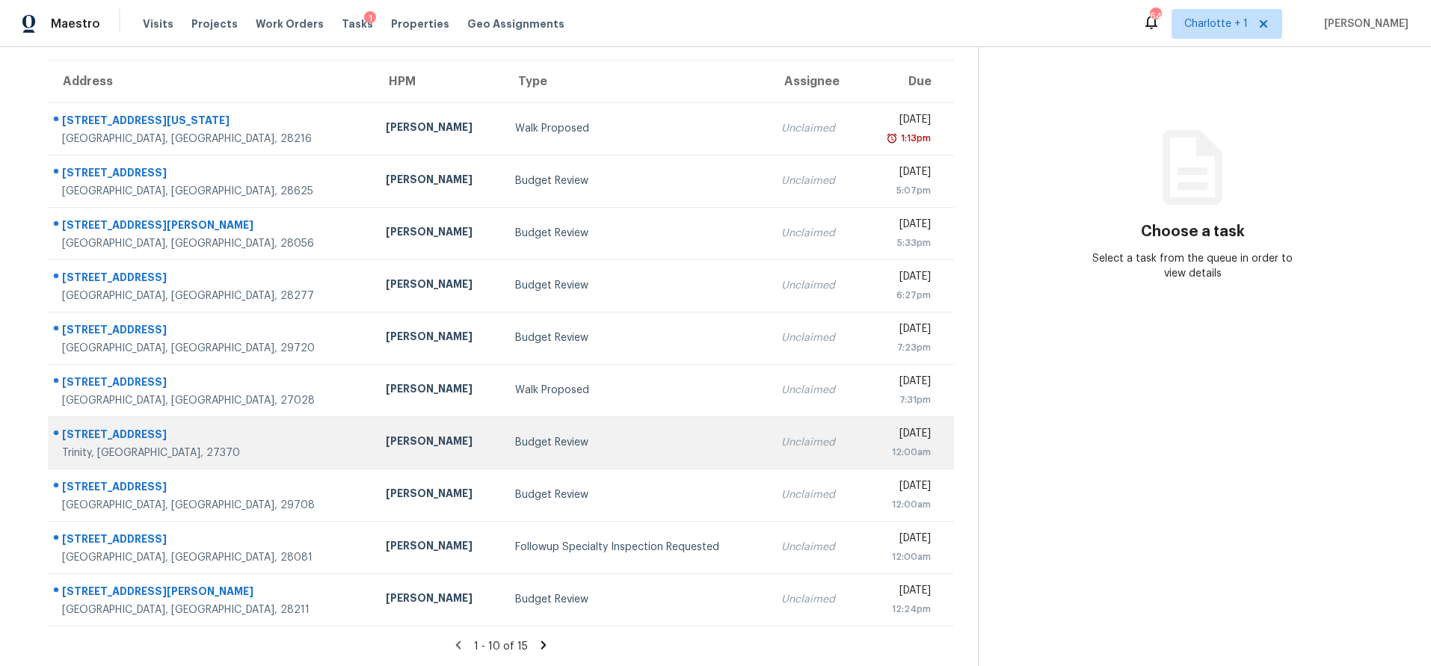
scroll to position [123, 0]
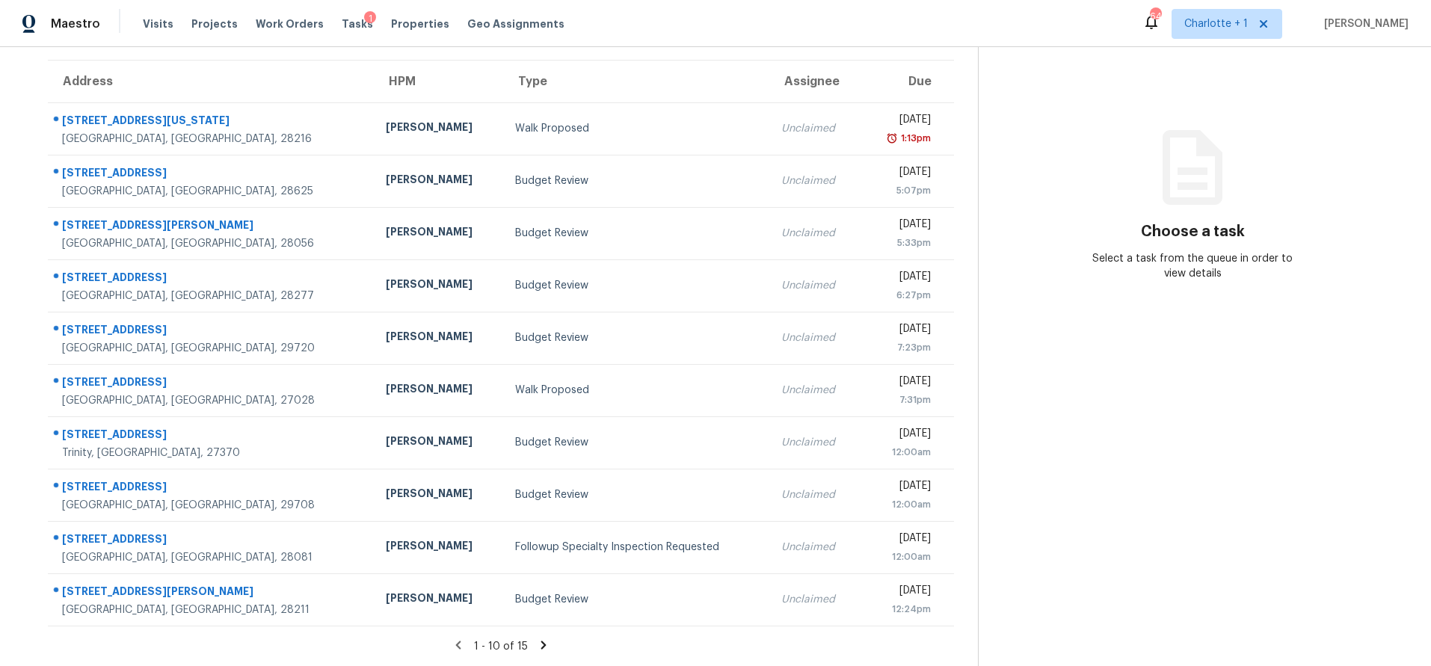
click at [541, 641] on icon at bounding box center [543, 645] width 5 height 8
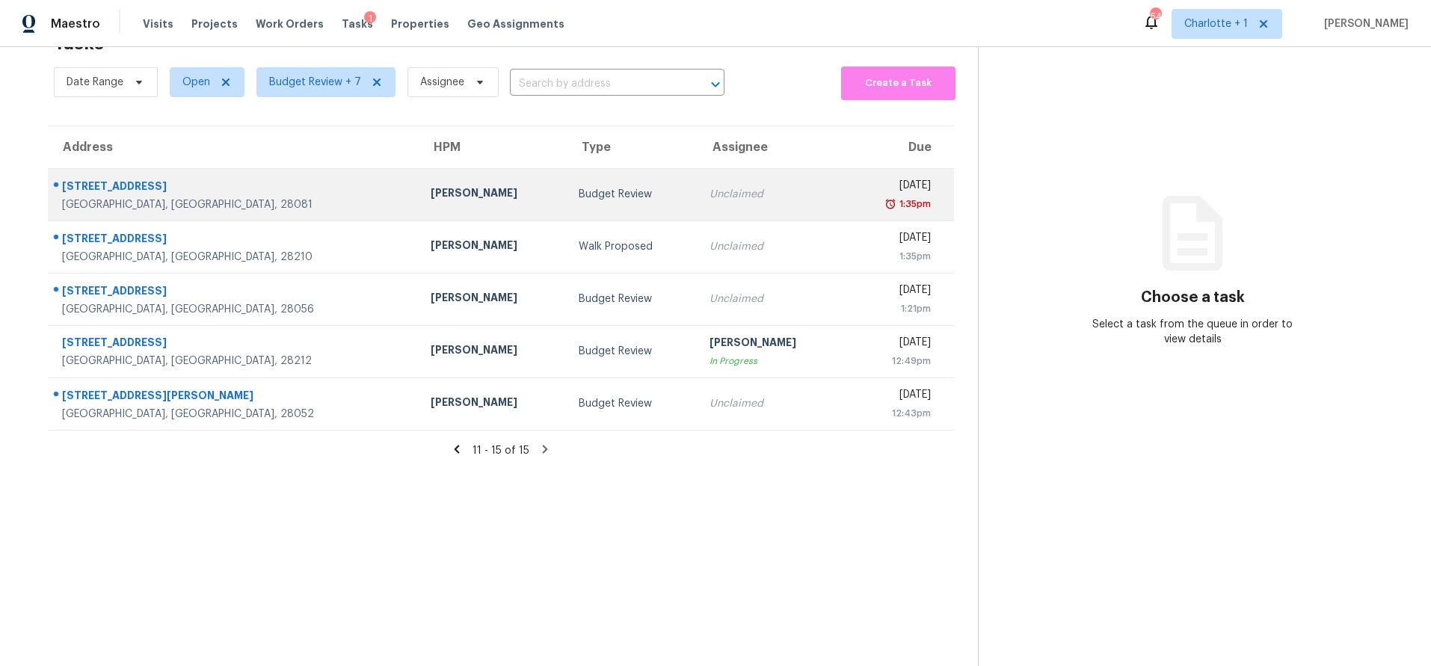
click at [419, 194] on td "Chip Hunter" at bounding box center [493, 194] width 148 height 52
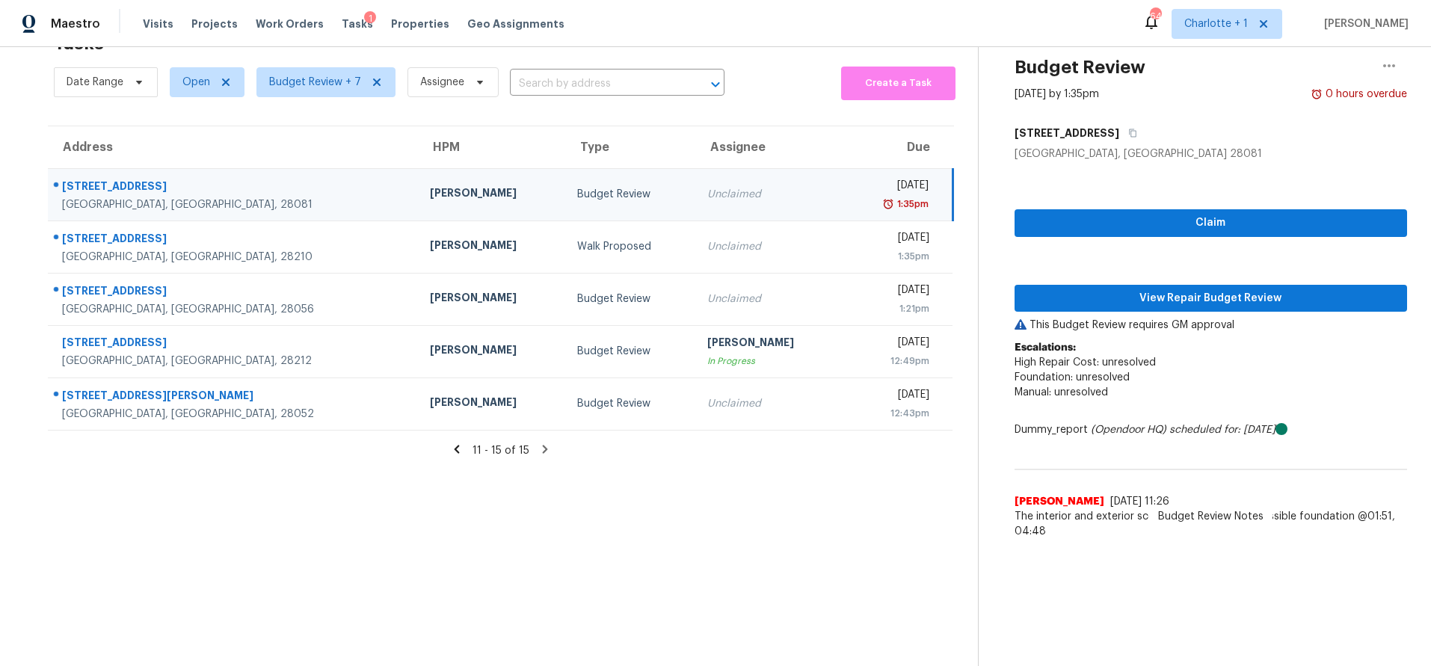
click at [1152, 301] on div "Claim View Repair Budget Review This Budget Review requires GM approval Escalat…" at bounding box center [1211, 354] width 393 height 385
click at [1150, 289] on span "View Repair Budget Review" at bounding box center [1211, 298] width 369 height 19
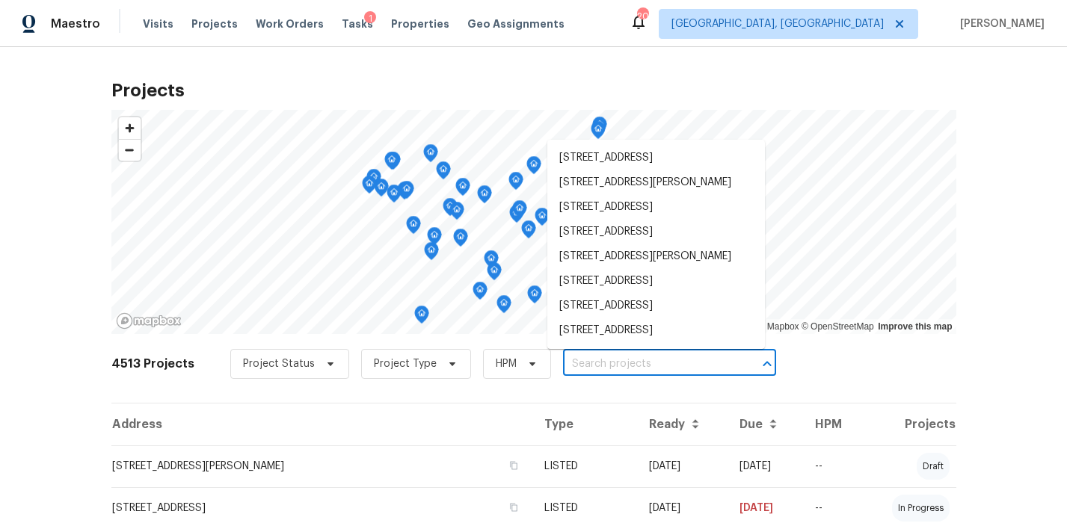
click at [601, 360] on input "text" at bounding box center [648, 364] width 171 height 23
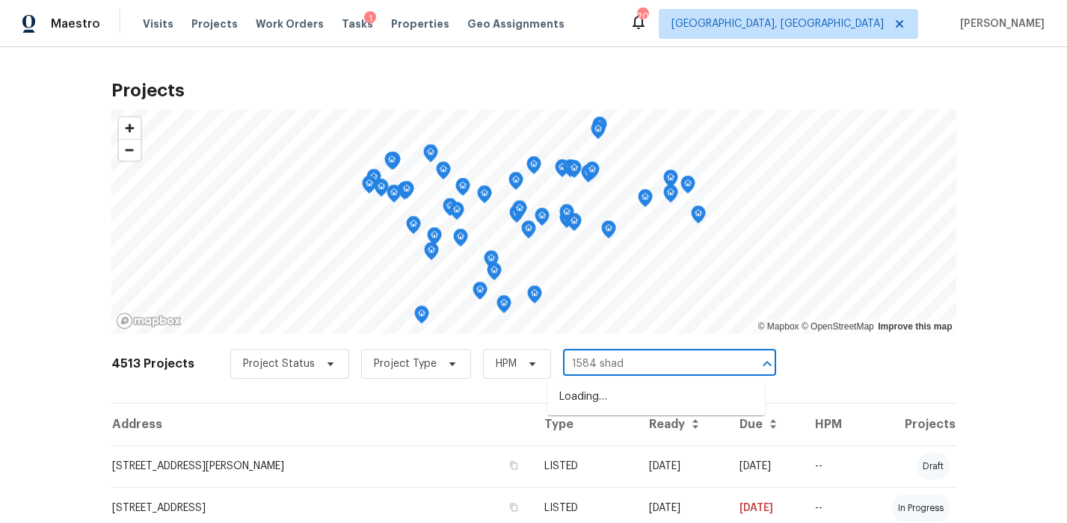
type input "1584 shady"
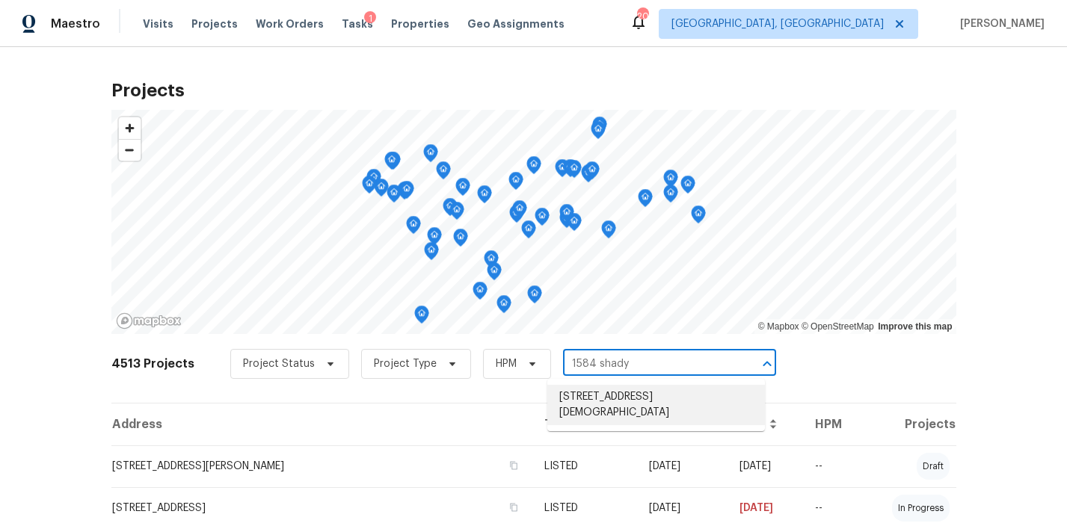
click at [612, 402] on li "[STREET_ADDRESS][DEMOGRAPHIC_DATA]" at bounding box center [656, 405] width 218 height 40
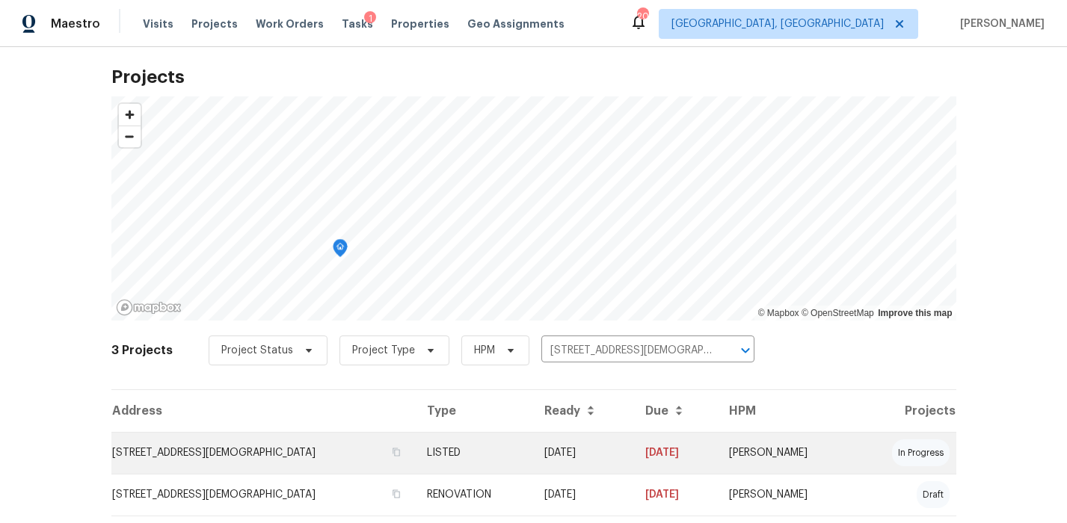
scroll to position [14, 0]
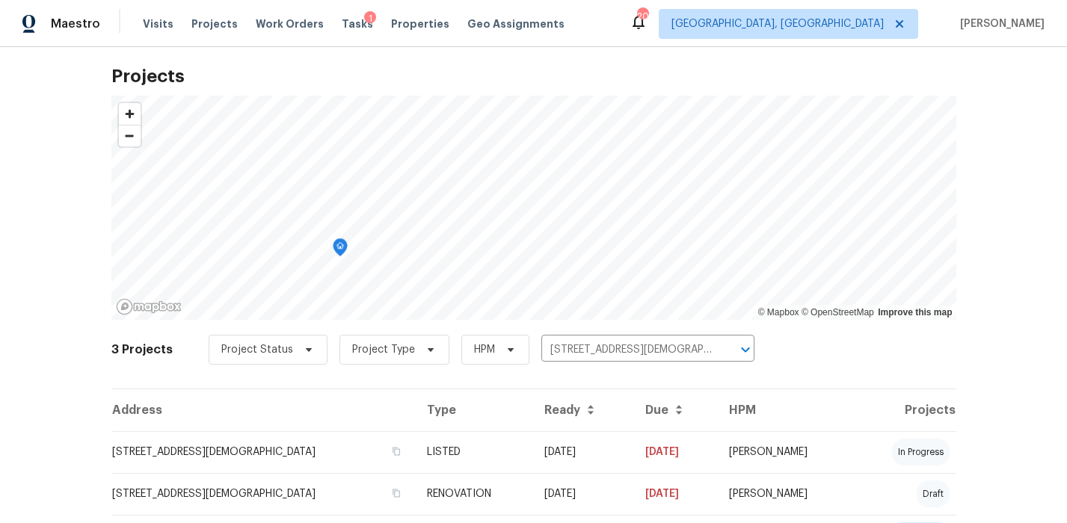
click at [293, 438] on td "[STREET_ADDRESS][DEMOGRAPHIC_DATA]" at bounding box center [263, 453] width 304 height 42
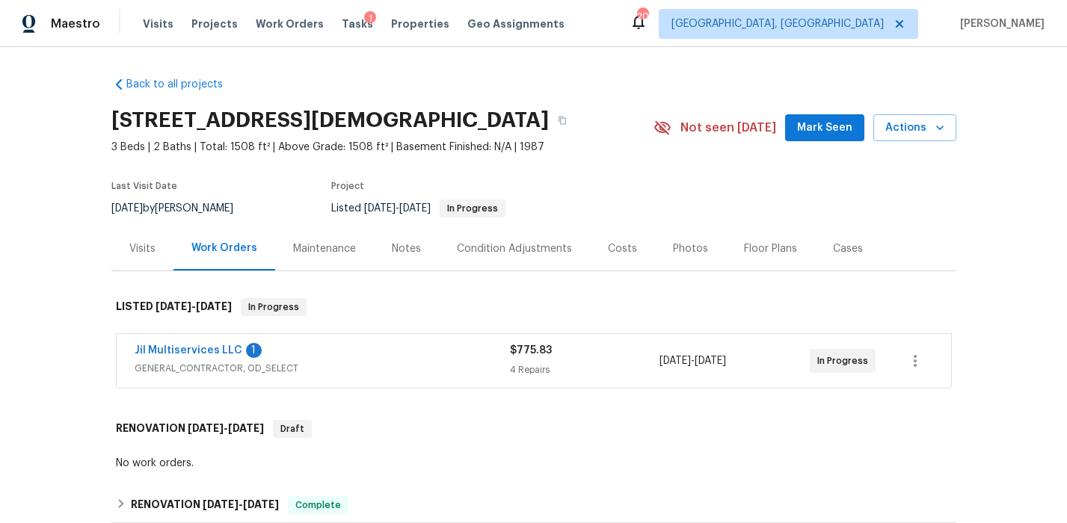
click at [363, 376] on span "GENERAL_CONTRACTOR, OD_SELECT" at bounding box center [322, 368] width 375 height 15
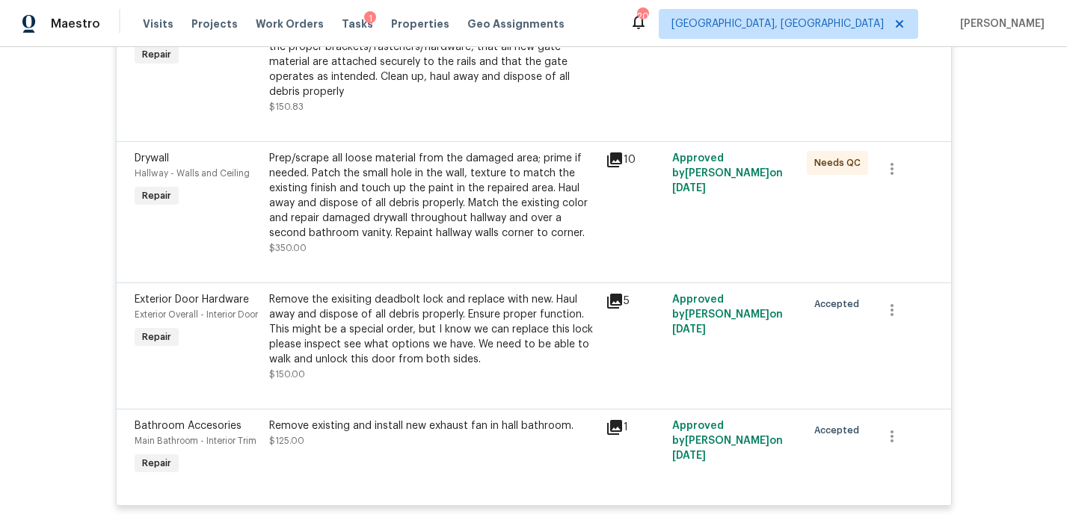
scroll to position [428, 0]
click at [395, 310] on div "Remove the exisiting deadbolt lock and replace with new. Haul away and dispose …" at bounding box center [433, 328] width 328 height 75
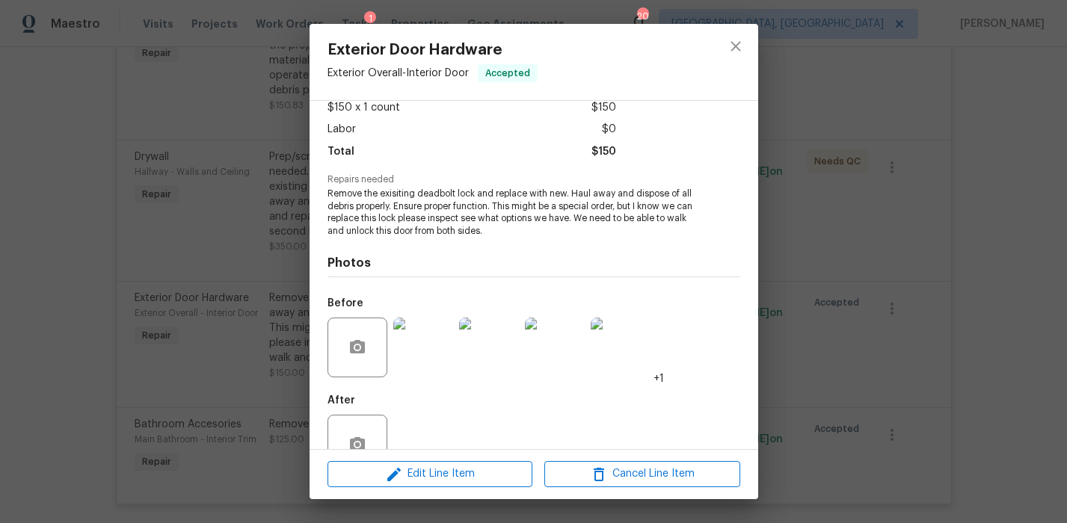
scroll to position [128, 0]
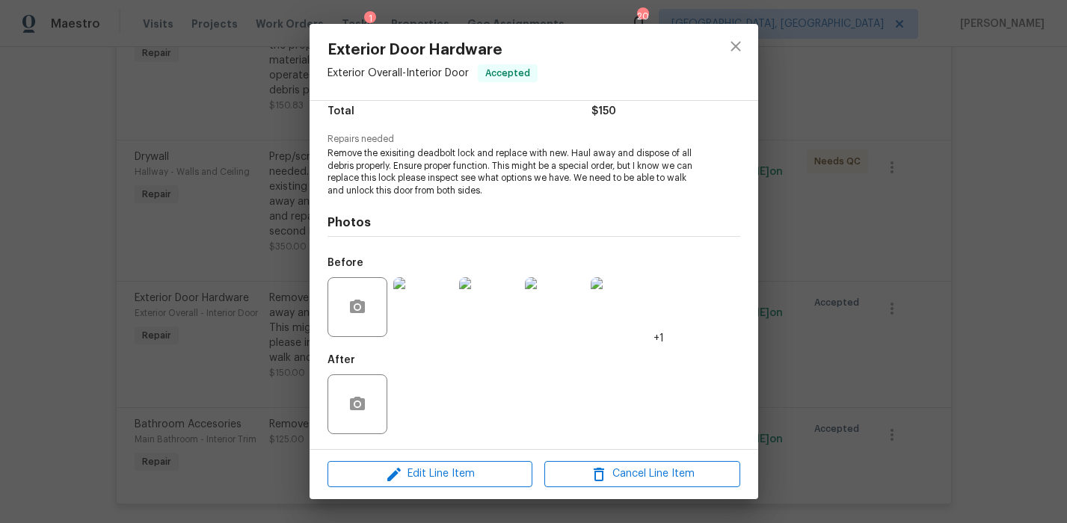
click at [435, 318] on img at bounding box center [423, 307] width 60 height 60
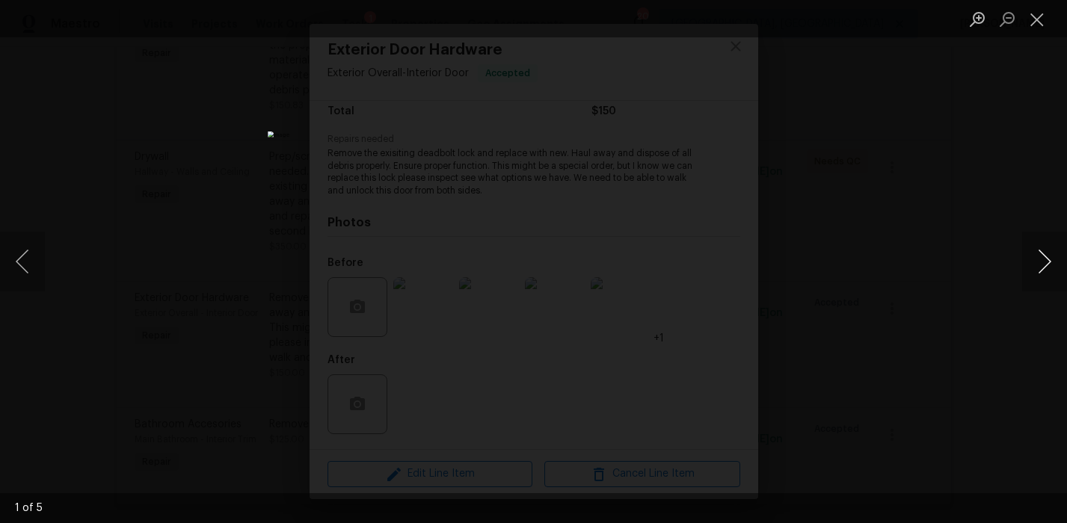
click at [1044, 262] on button "Next image" at bounding box center [1044, 262] width 45 height 60
click at [977, 189] on div "Lightbox" at bounding box center [533, 261] width 1067 height 523
drag, startPoint x: 1030, startPoint y: 27, endPoint x: 1013, endPoint y: 27, distance: 16.5
click at [1030, 27] on button "Close lightbox" at bounding box center [1037, 19] width 30 height 26
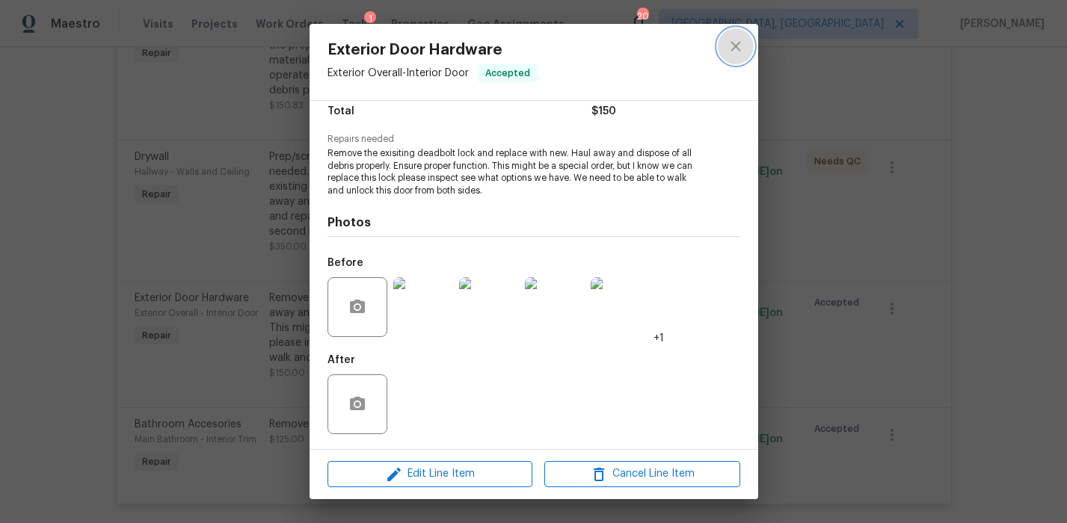
click at [730, 52] on icon "close" at bounding box center [736, 46] width 18 height 18
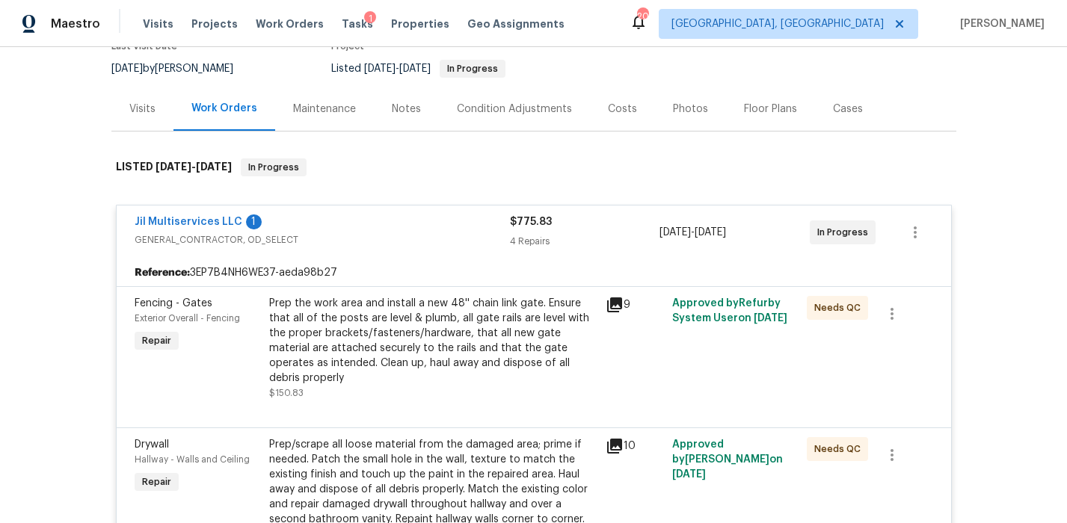
scroll to position [102, 0]
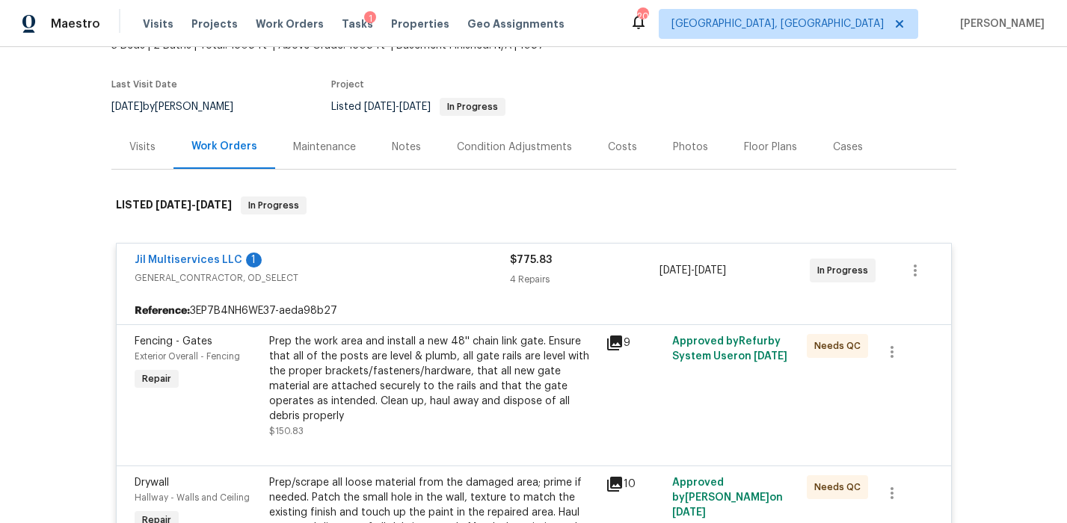
click at [398, 286] on span "GENERAL_CONTRACTOR, OD_SELECT" at bounding box center [322, 278] width 375 height 15
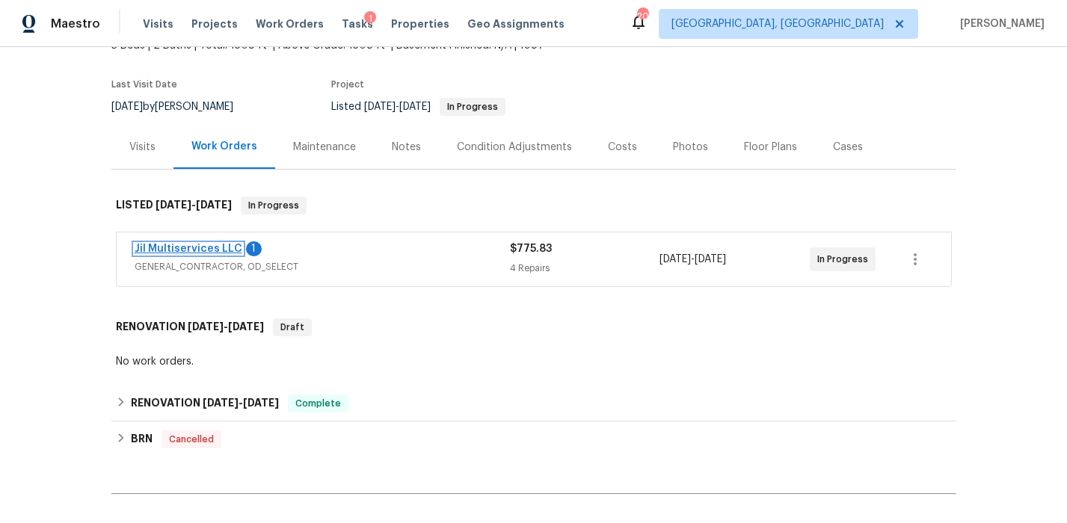
click at [185, 254] on link "Jil Multiservices LLC" at bounding box center [189, 249] width 108 height 10
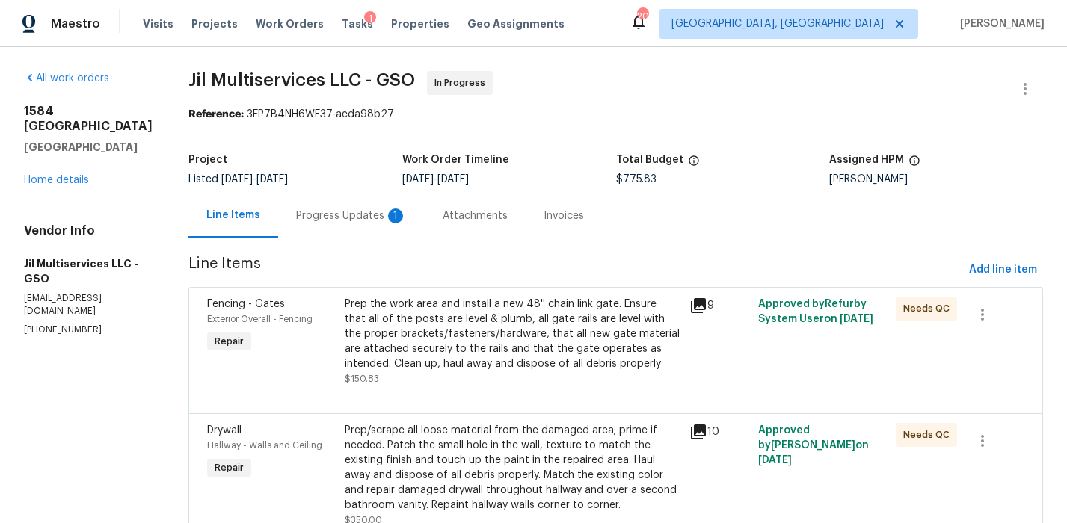
click at [351, 212] on div "Progress Updates 1" at bounding box center [351, 216] width 111 height 15
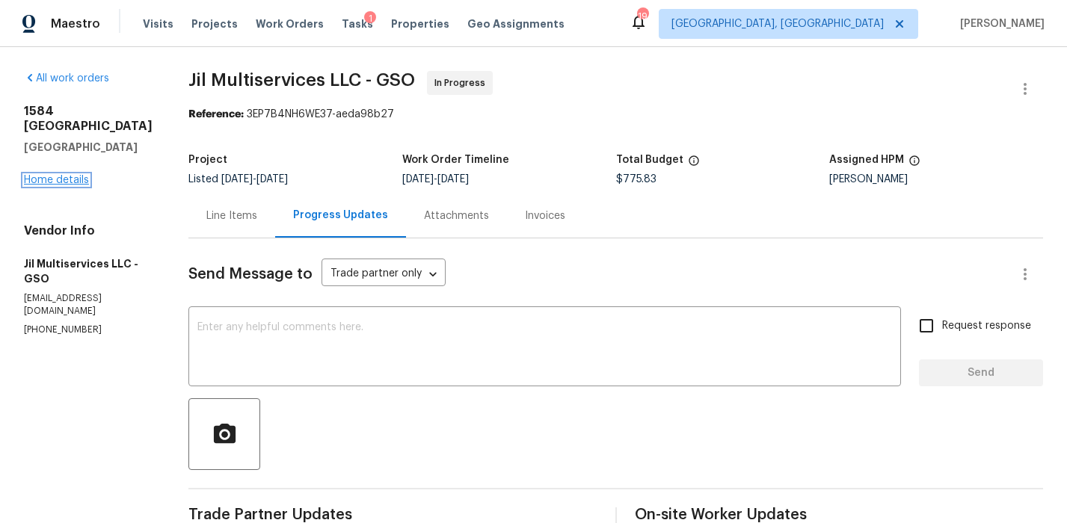
click at [68, 185] on link "Home details" at bounding box center [56, 180] width 65 height 10
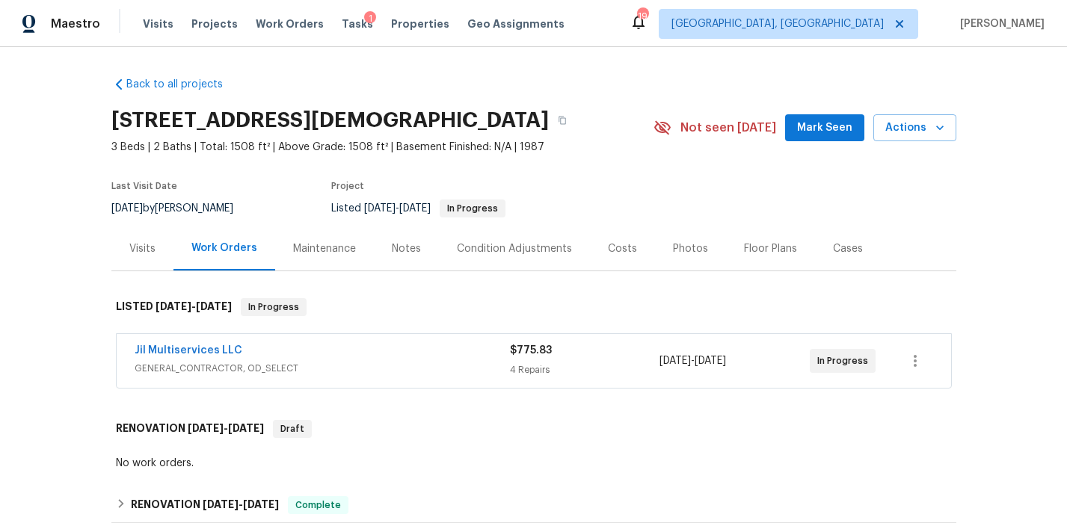
click at [610, 257] on div "Costs" at bounding box center [622, 249] width 29 height 15
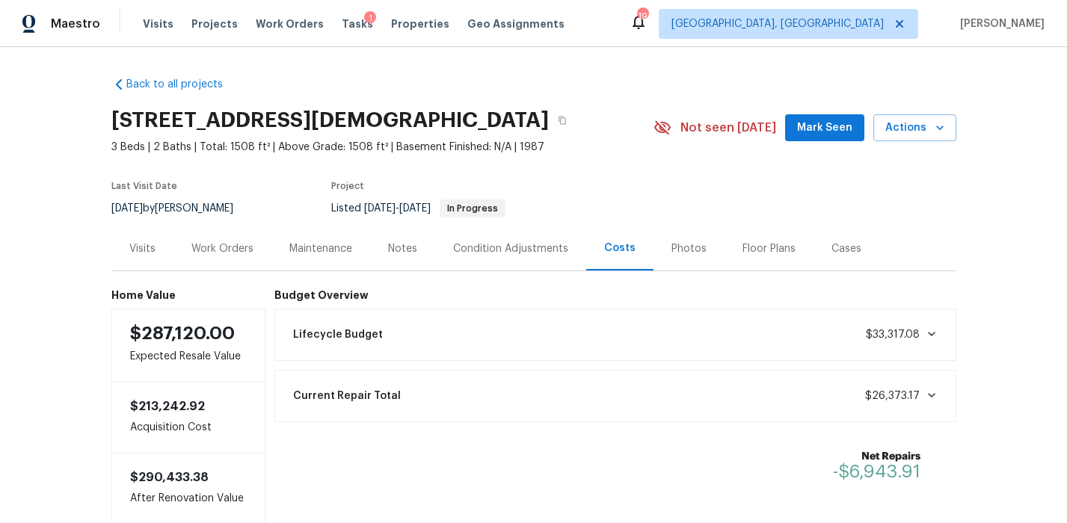
drag, startPoint x: 70, startPoint y: 325, endPoint x: 104, endPoint y: 319, distance: 34.1
click at [70, 325] on div "Back to all projects 1584 Shady Grove Church Rd, Winston Salem, NC 27107 3 Beds…" at bounding box center [533, 285] width 1067 height 476
click at [983, 183] on div "Back to all projects 1584 Shady Grove Church Rd, Winston Salem, NC 27107 3 Beds…" at bounding box center [533, 285] width 1067 height 476
click at [844, 131] on span "Mark Seen" at bounding box center [824, 128] width 55 height 19
click at [212, 17] on span "Projects" at bounding box center [214, 23] width 46 height 15
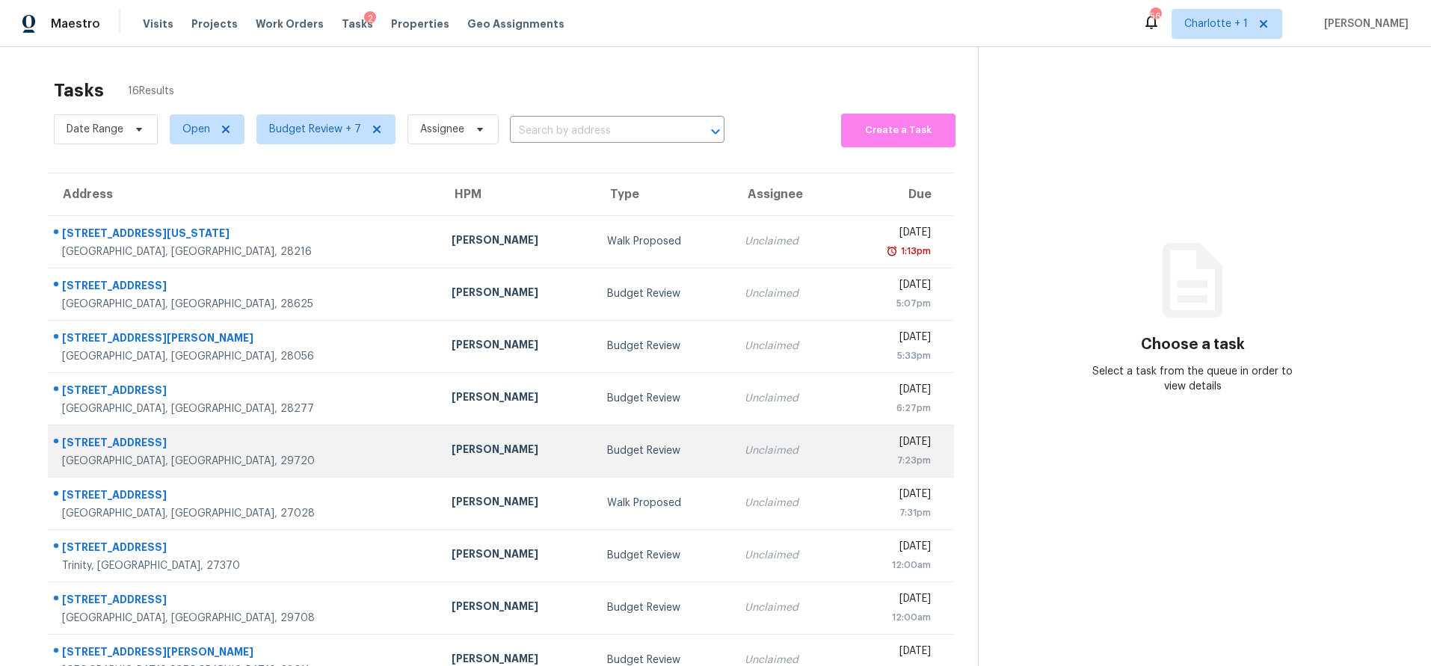
scroll to position [123, 0]
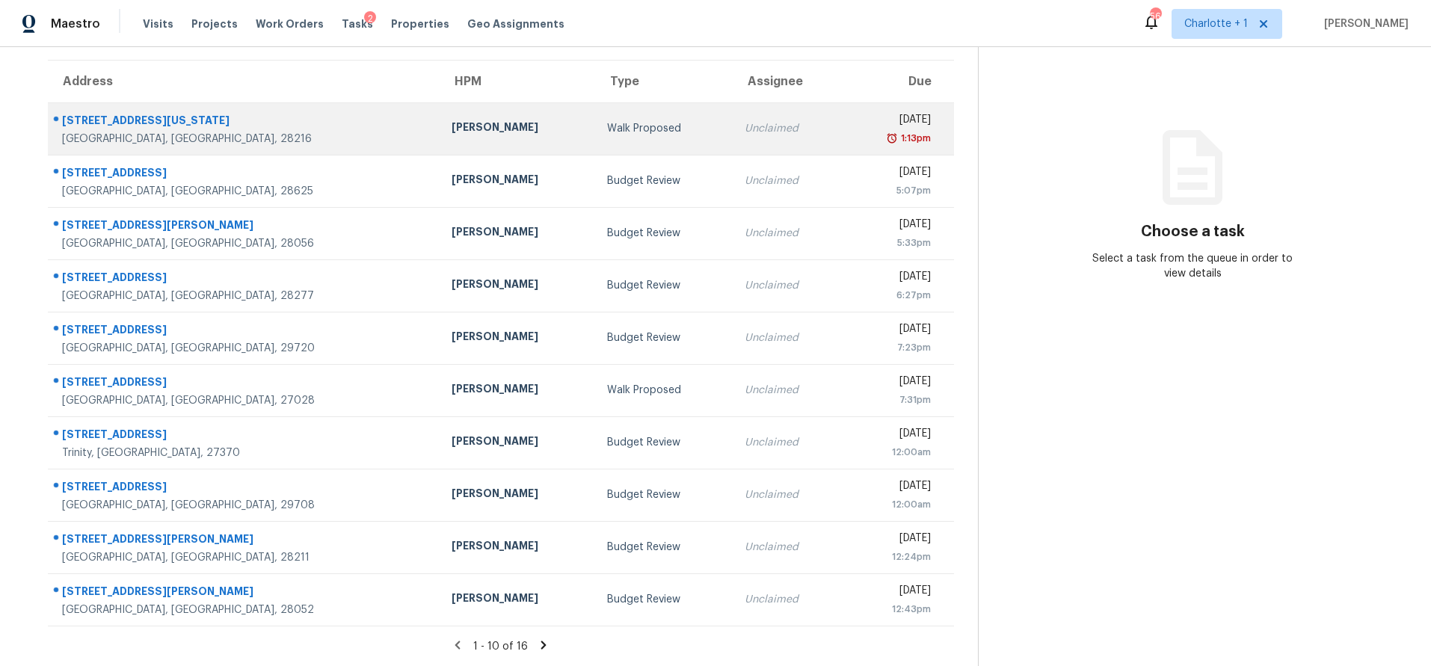
click at [452, 120] on div "[PERSON_NAME]" at bounding box center [518, 129] width 132 height 19
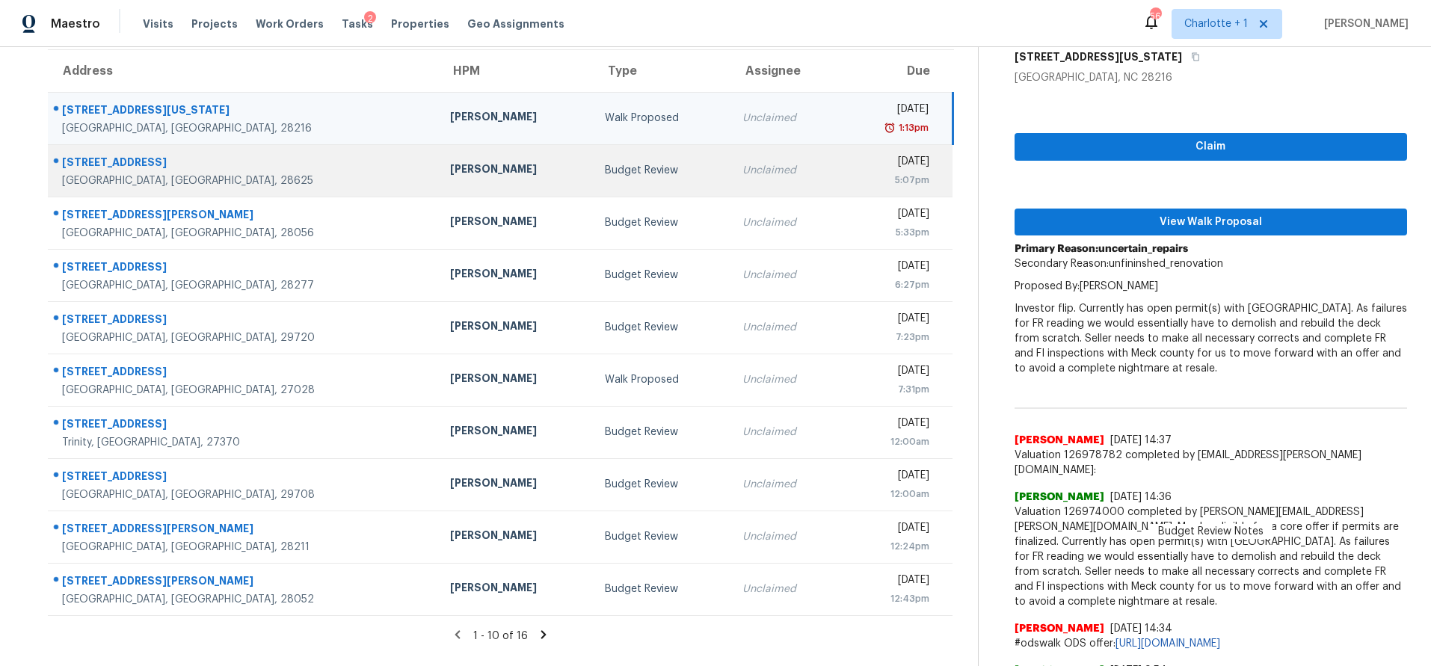
click at [593, 182] on td "Budget Review" at bounding box center [661, 170] width 137 height 52
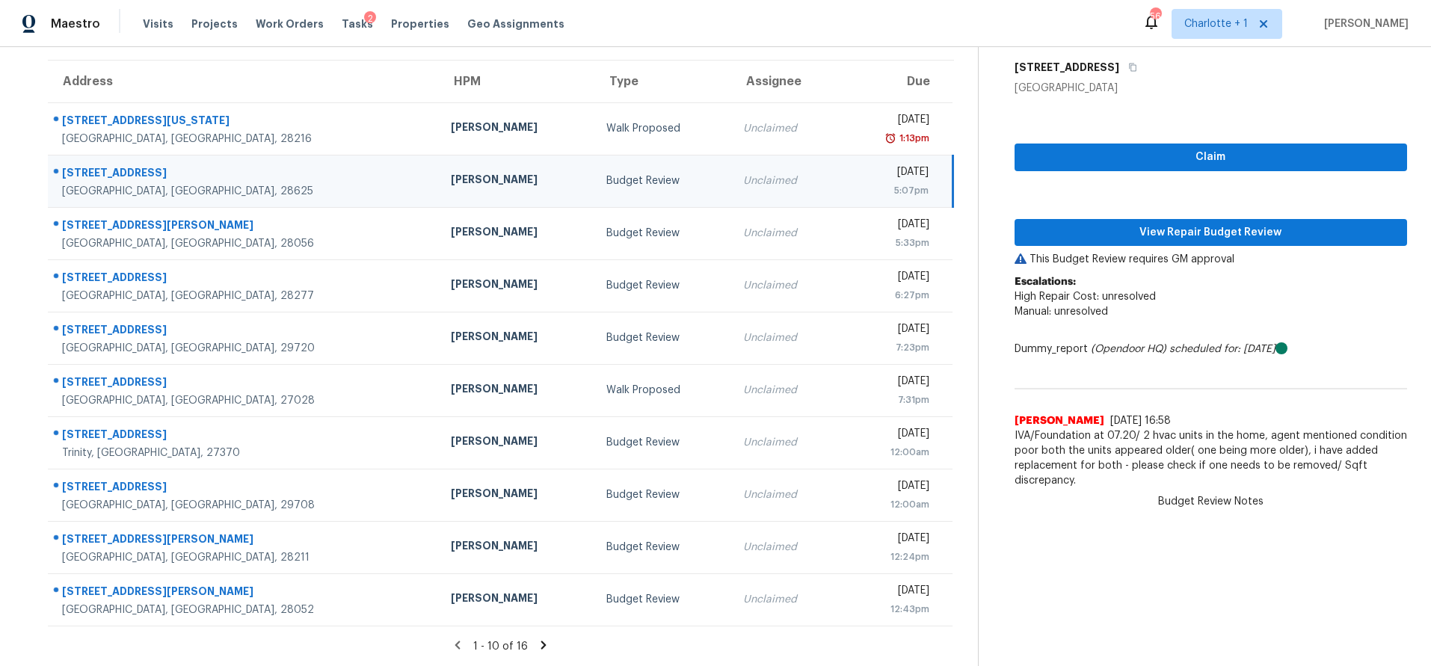
click at [545, 644] on section "Tasks 16 Results Date Range Open Budget Review + 7 Assignee ​ Create a Task Add…" at bounding box center [501, 312] width 954 height 708
click at [540, 639] on icon at bounding box center [543, 645] width 13 height 13
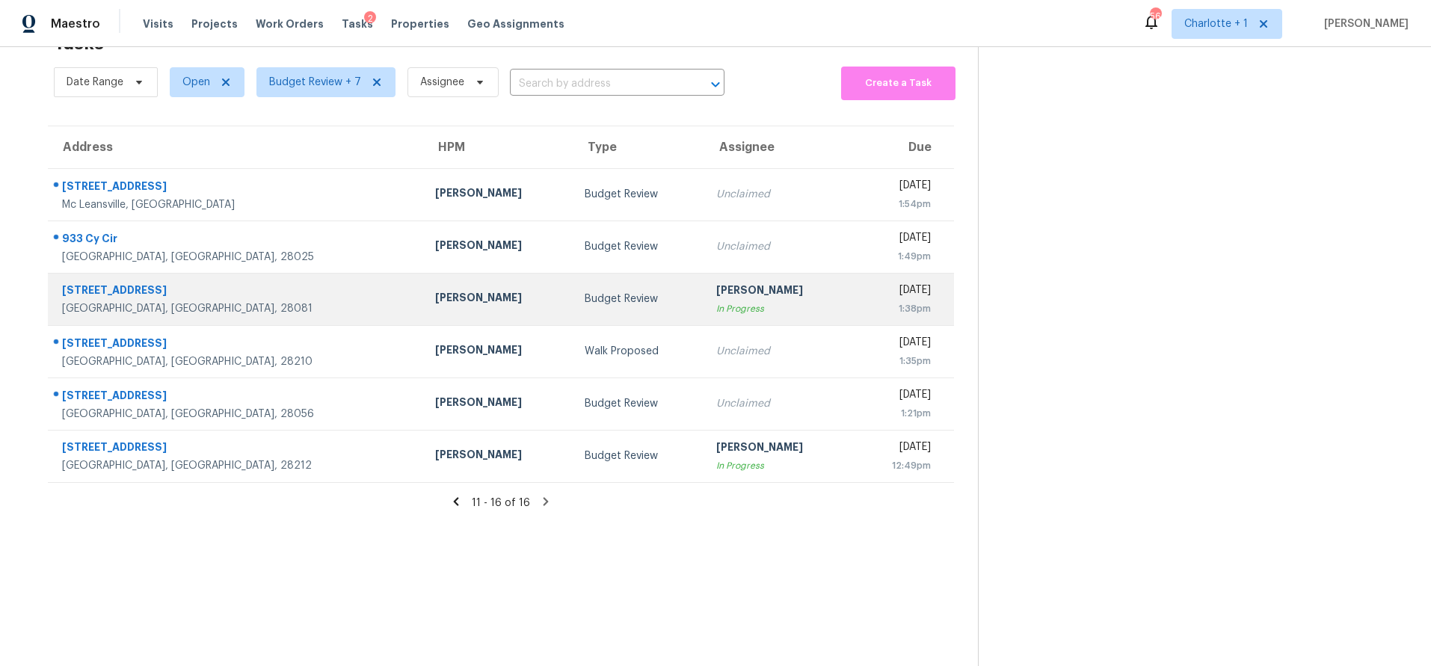
click at [268, 301] on div "[GEOGRAPHIC_DATA], [GEOGRAPHIC_DATA], 28081" at bounding box center [236, 308] width 349 height 15
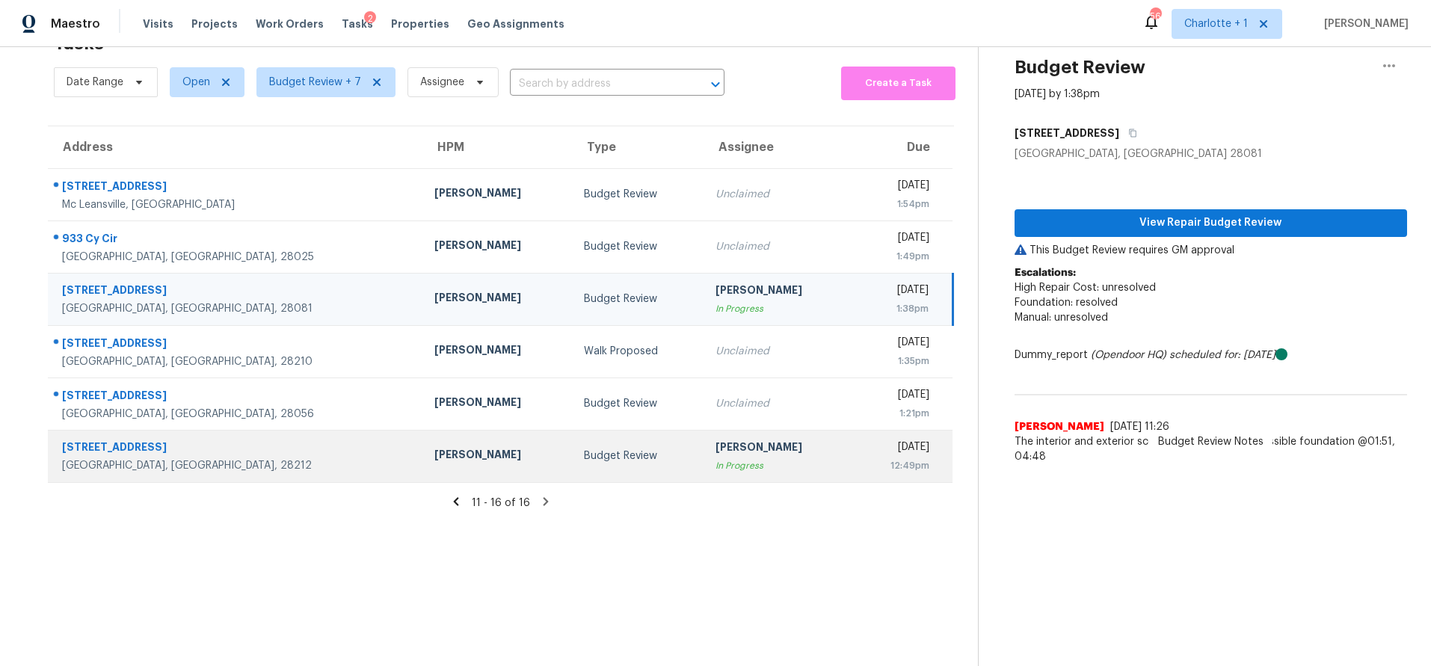
click at [435, 447] on div "[PERSON_NAME]" at bounding box center [497, 456] width 125 height 19
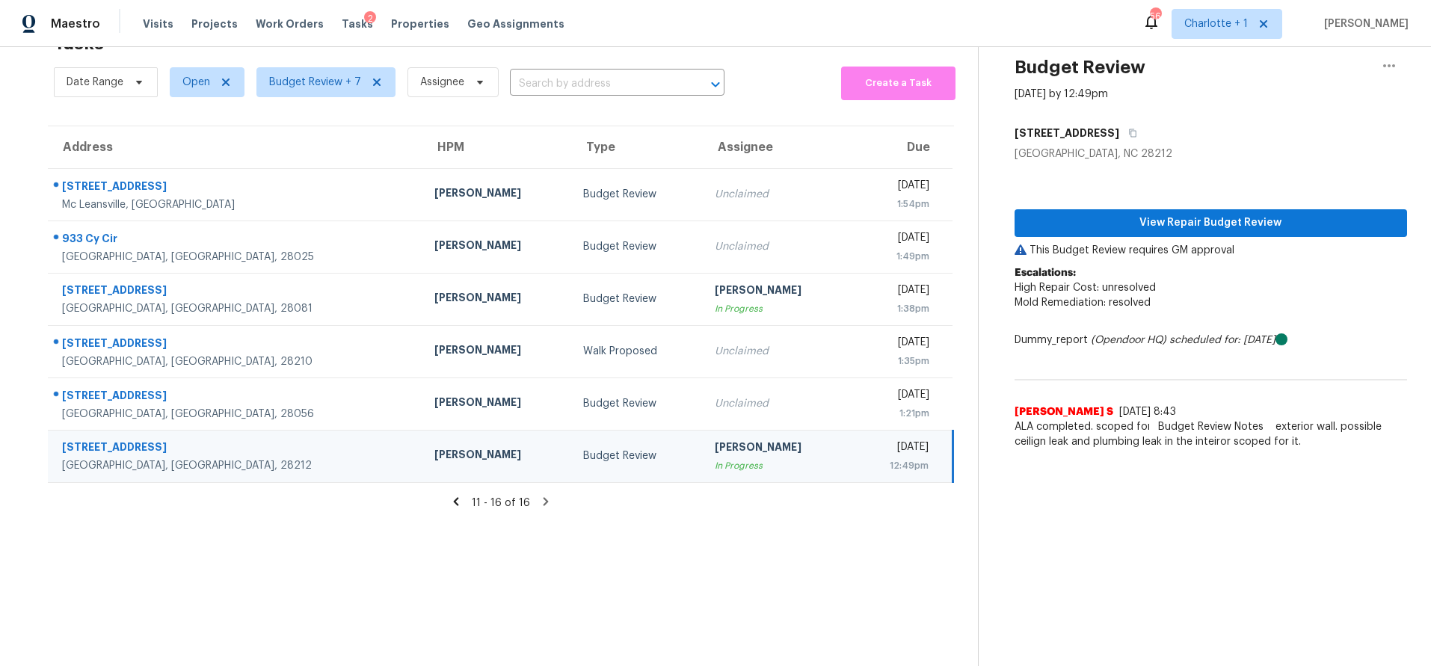
click at [702, 540] on section "Tasks 16 Results Date Range Open Budget Review + 7 Assignee ​ Create a Task Add…" at bounding box center [501, 345] width 954 height 642
